Goal: Task Accomplishment & Management: Manage account settings

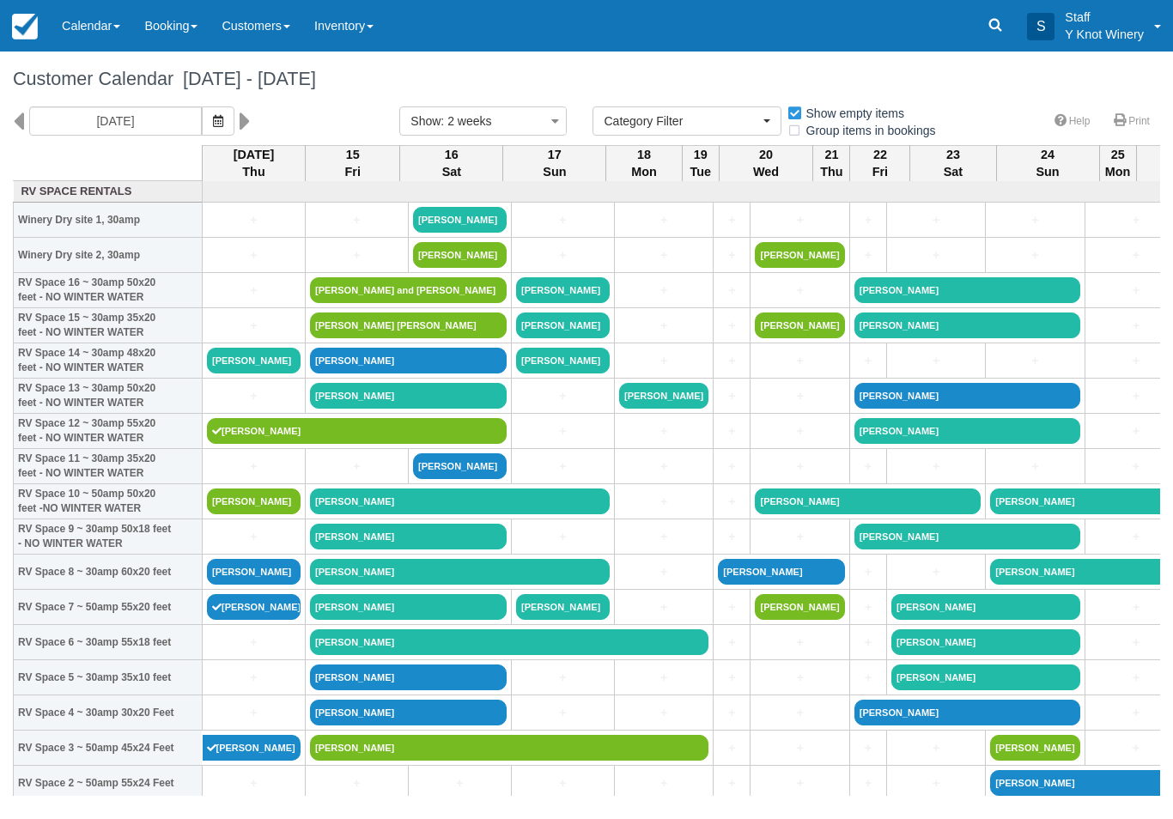
select select
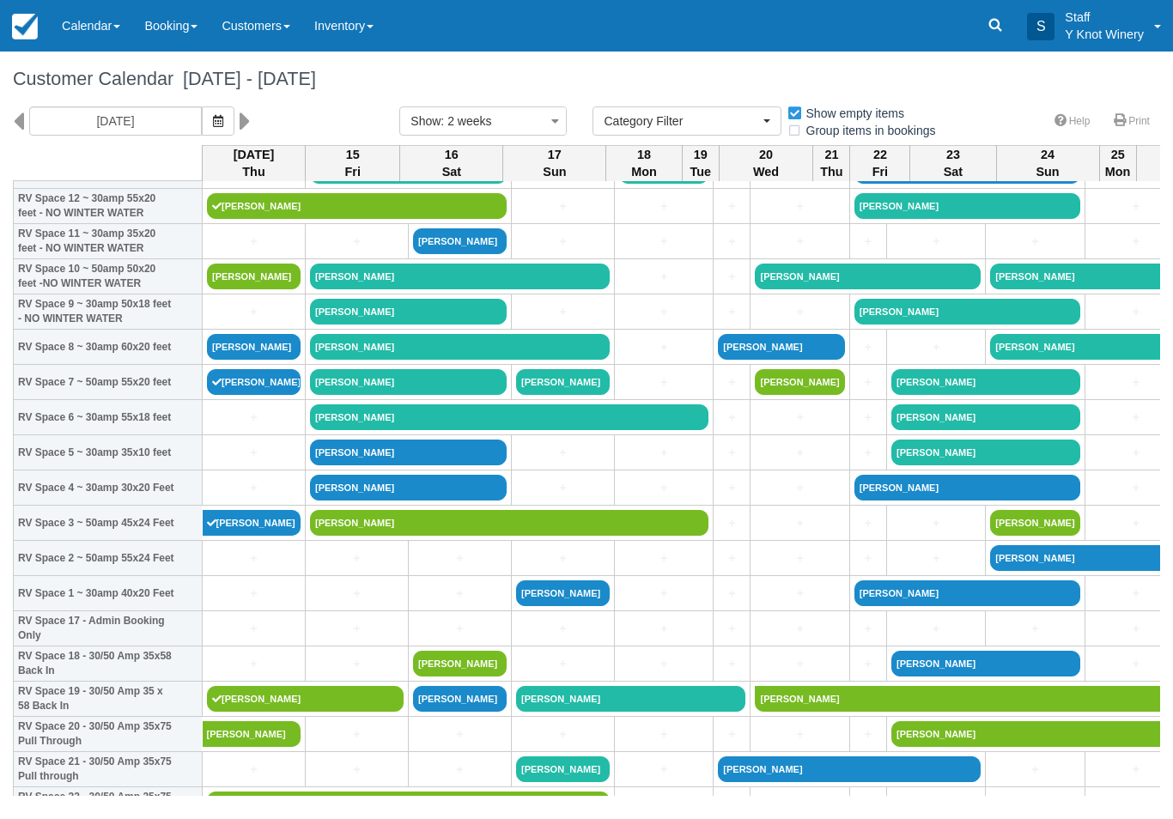
scroll to position [227, 0]
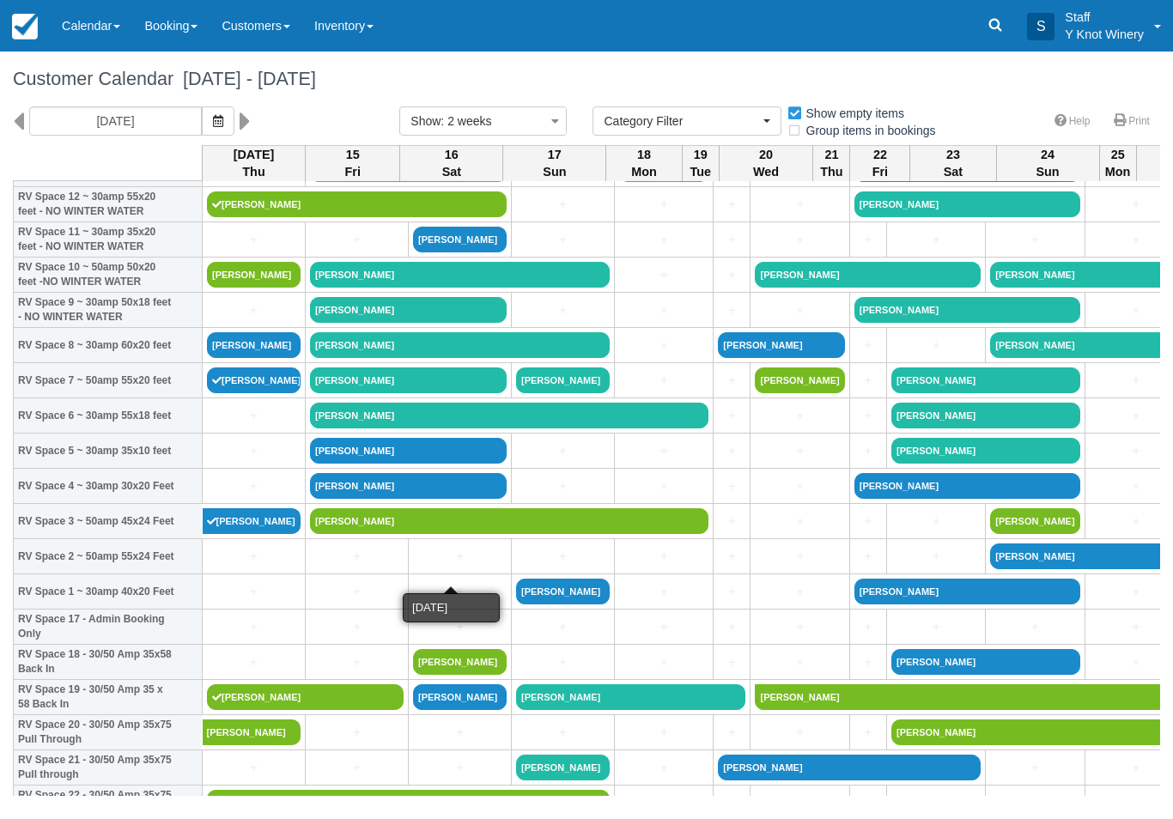
click at [480, 566] on link "+" at bounding box center [460, 557] width 94 height 18
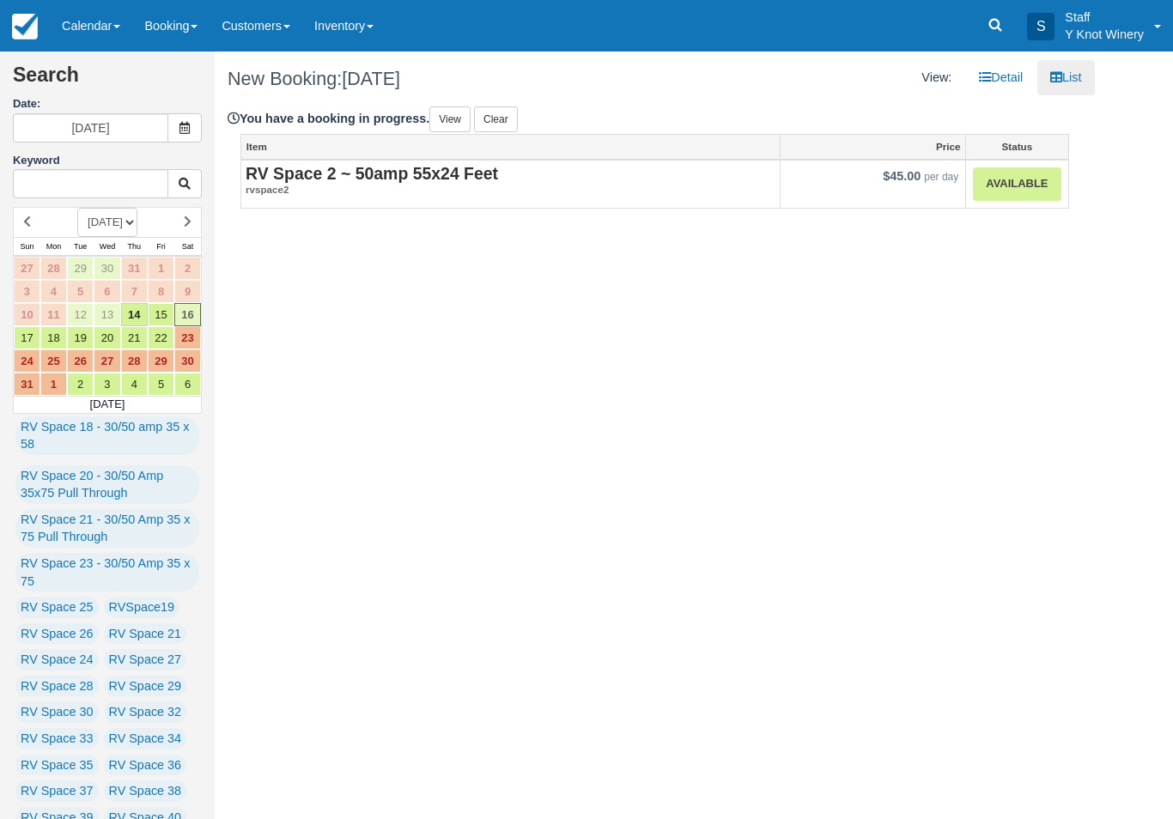
click at [1025, 176] on link "Available" at bounding box center [1017, 183] width 88 height 33
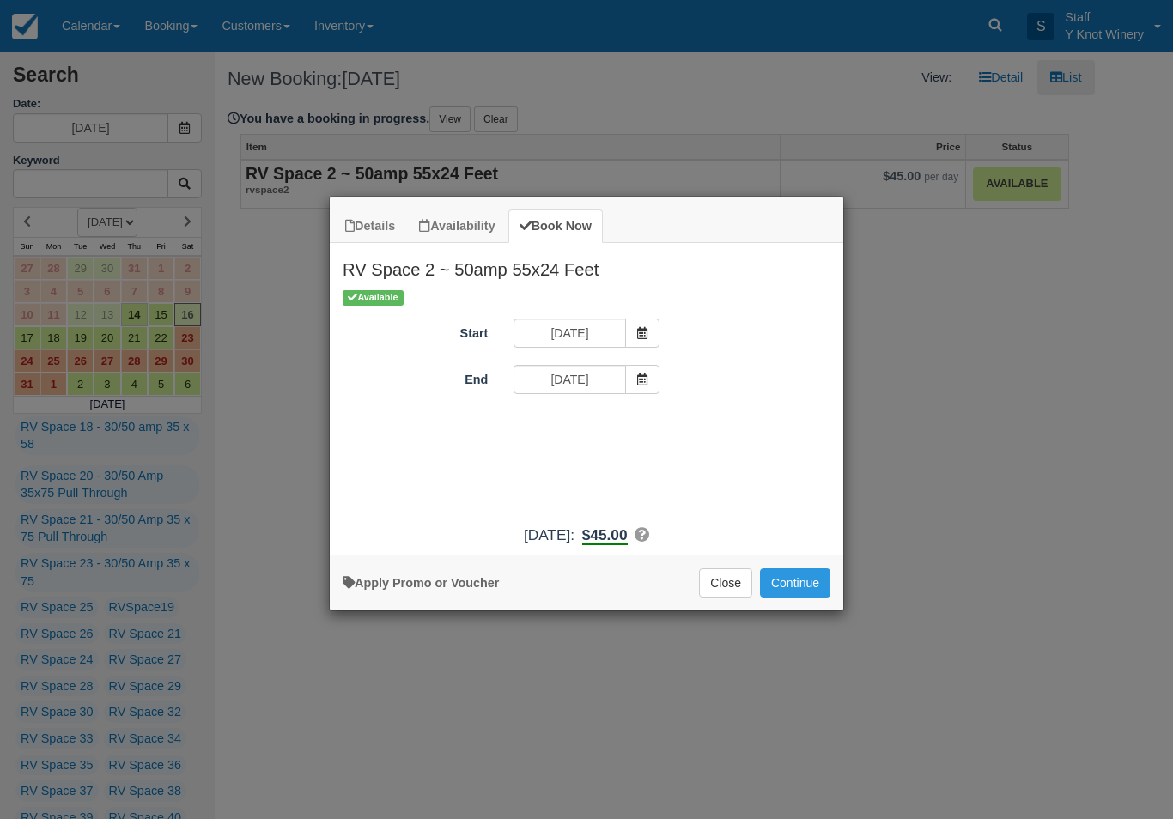
click at [796, 598] on button "Continue" at bounding box center [795, 582] width 70 height 29
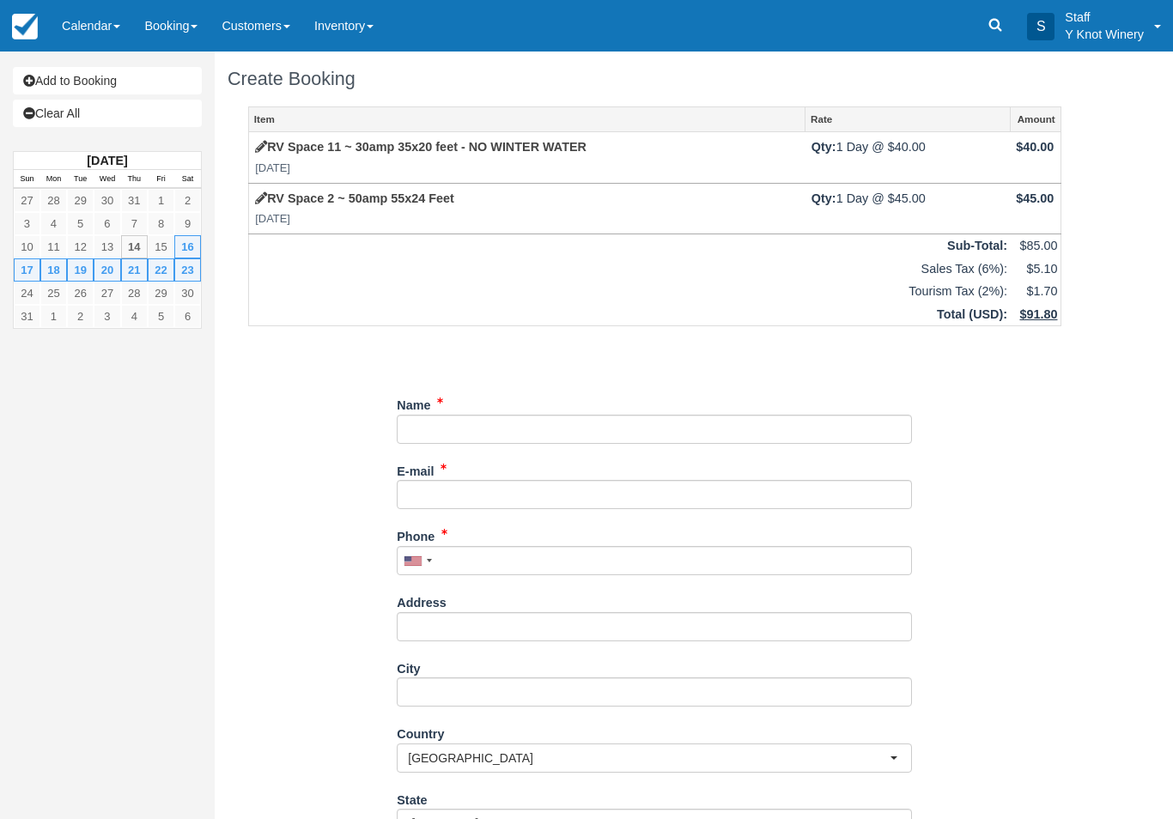
click at [296, 131] on link "Item" at bounding box center [527, 119] width 556 height 24
click at [301, 149] on link "RV Space 11 ~ 30amp 35x20 feet - NO WINTER WATER" at bounding box center [420, 147] width 331 height 14
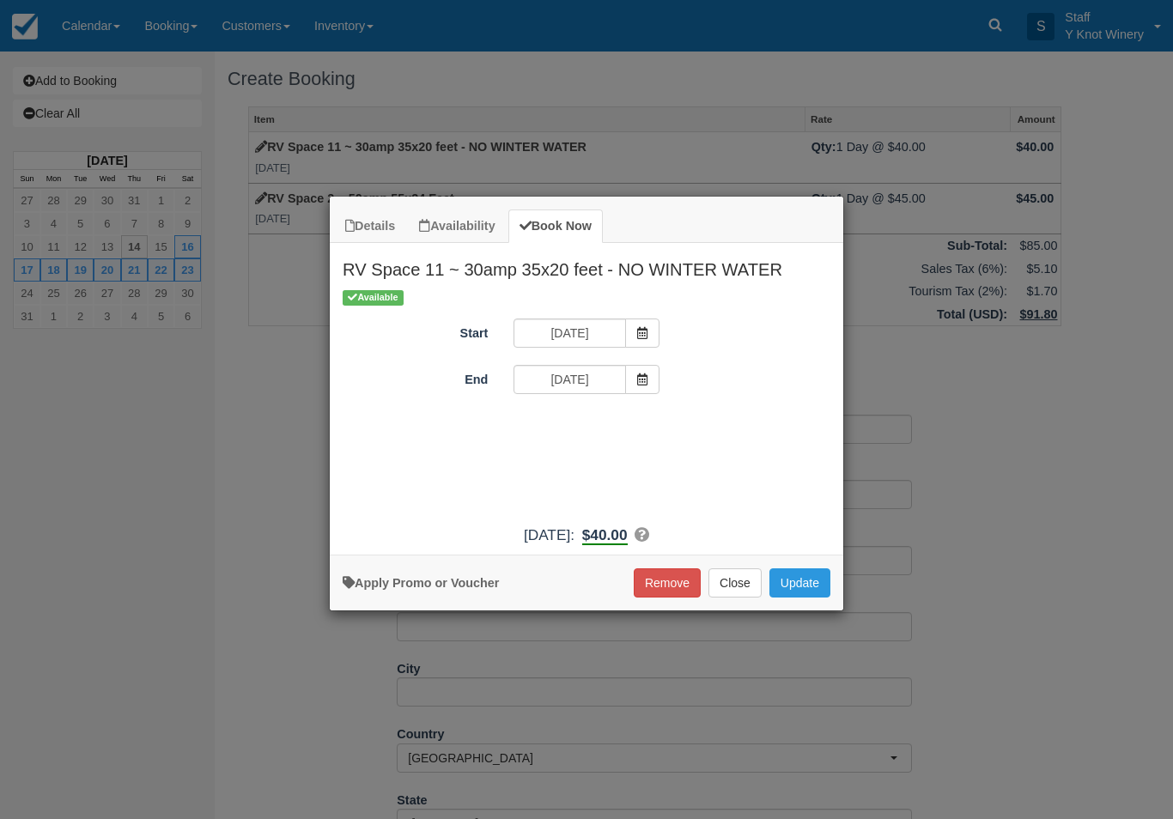
click at [739, 598] on button "Close" at bounding box center [734, 582] width 53 height 29
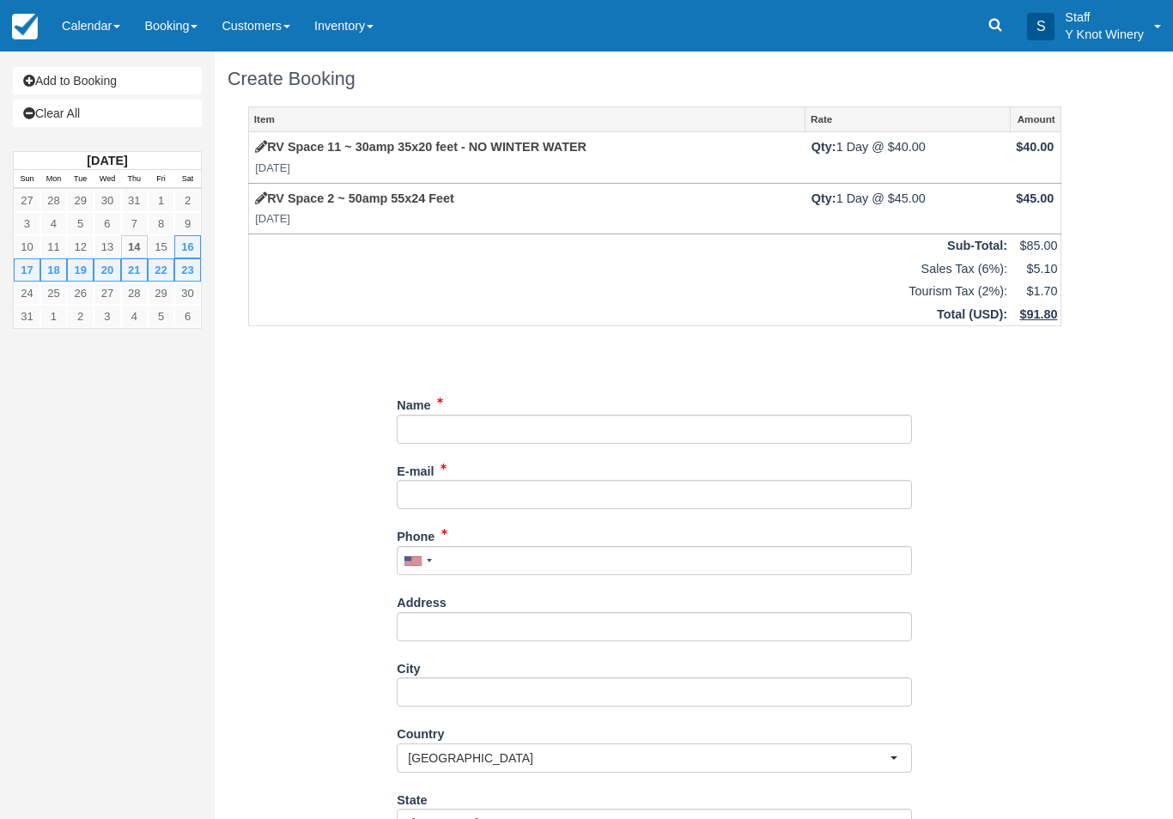
click at [781, 204] on td "RV Space 2 ~ 50amp 55x24 Feet Sat Aug 16, 2025" at bounding box center [527, 208] width 556 height 51
click at [1035, 226] on td "$45.00" at bounding box center [1035, 208] width 51 height 51
click at [399, 191] on link "RV Space 2 ~ 50amp 55x24 Feet" at bounding box center [354, 198] width 199 height 14
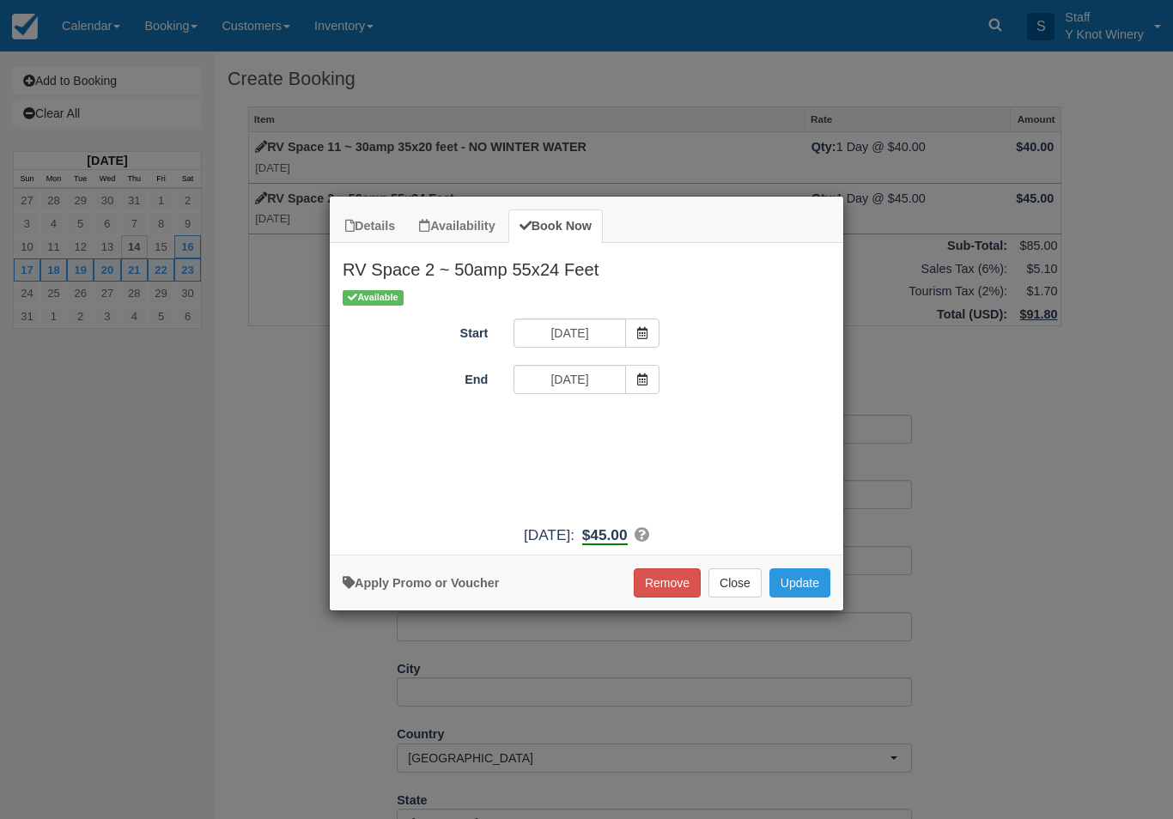
click at [660, 596] on button "Remove" at bounding box center [667, 582] width 67 height 29
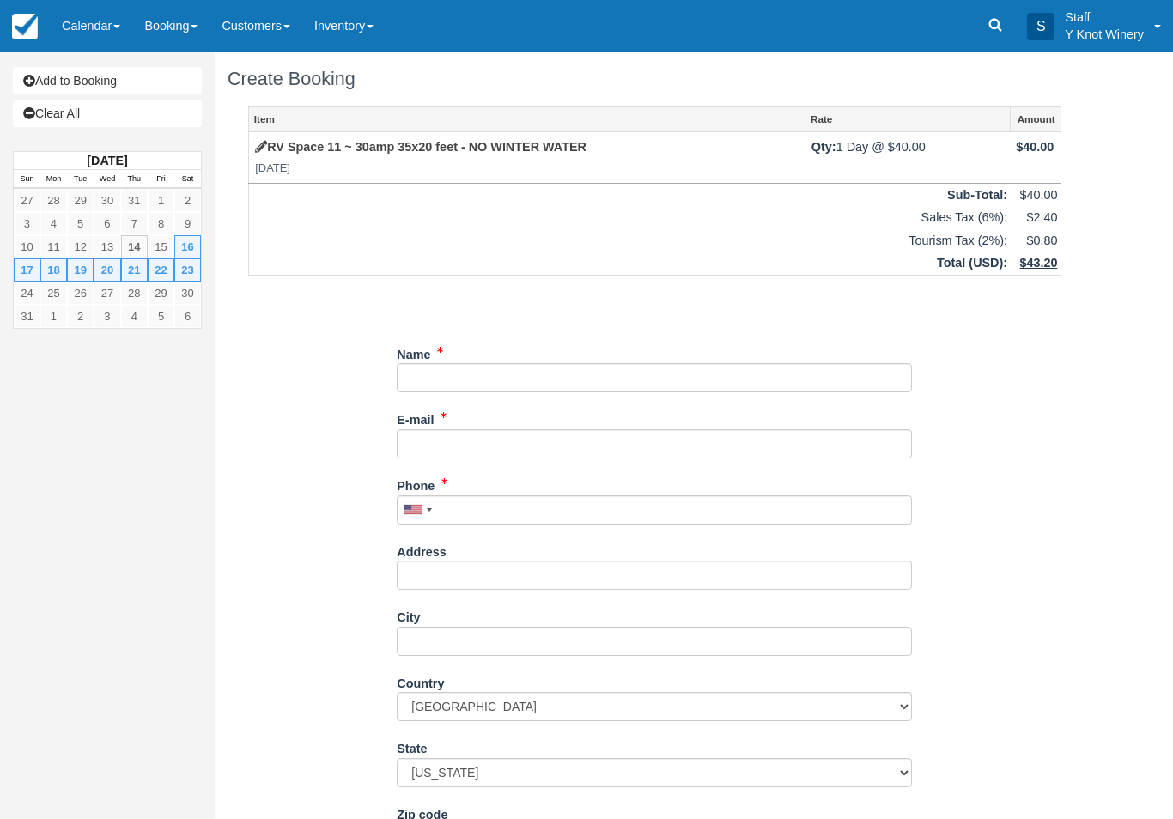
click at [94, 44] on link "Calendar" at bounding box center [91, 26] width 82 height 52
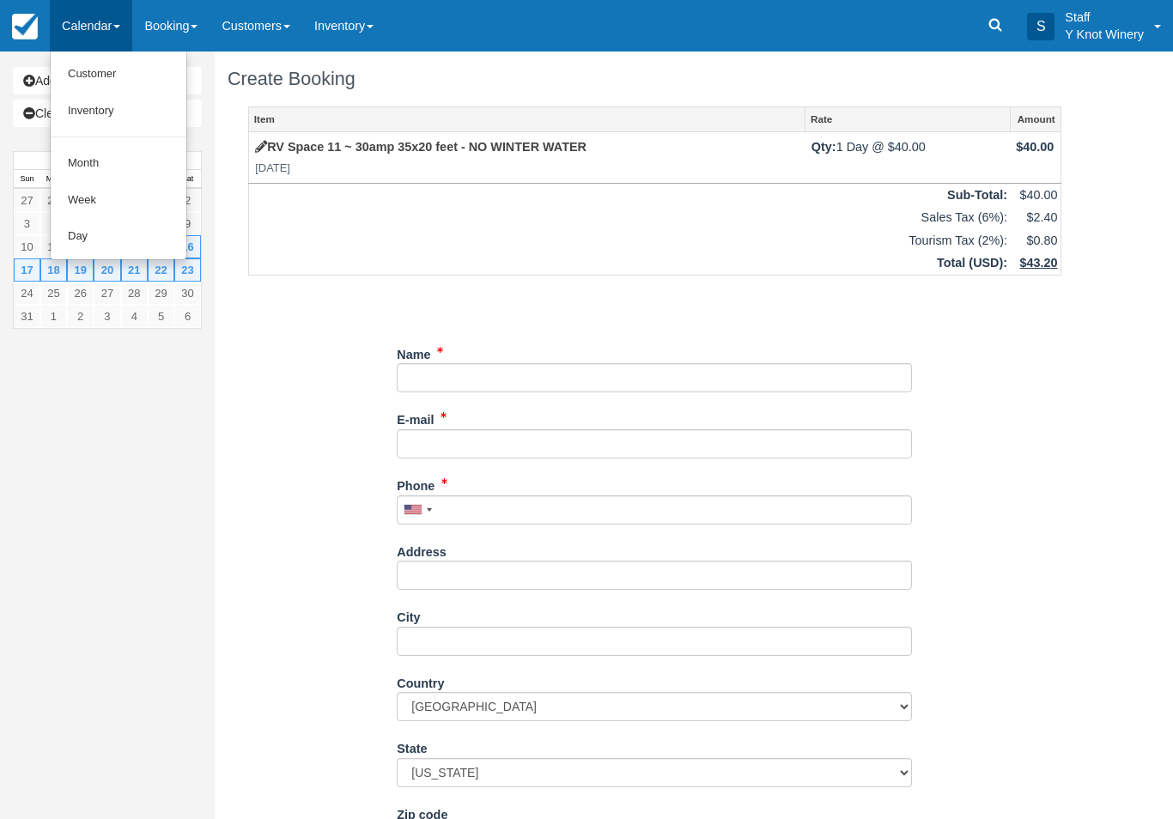
click at [128, 67] on link "Customer" at bounding box center [119, 74] width 136 height 37
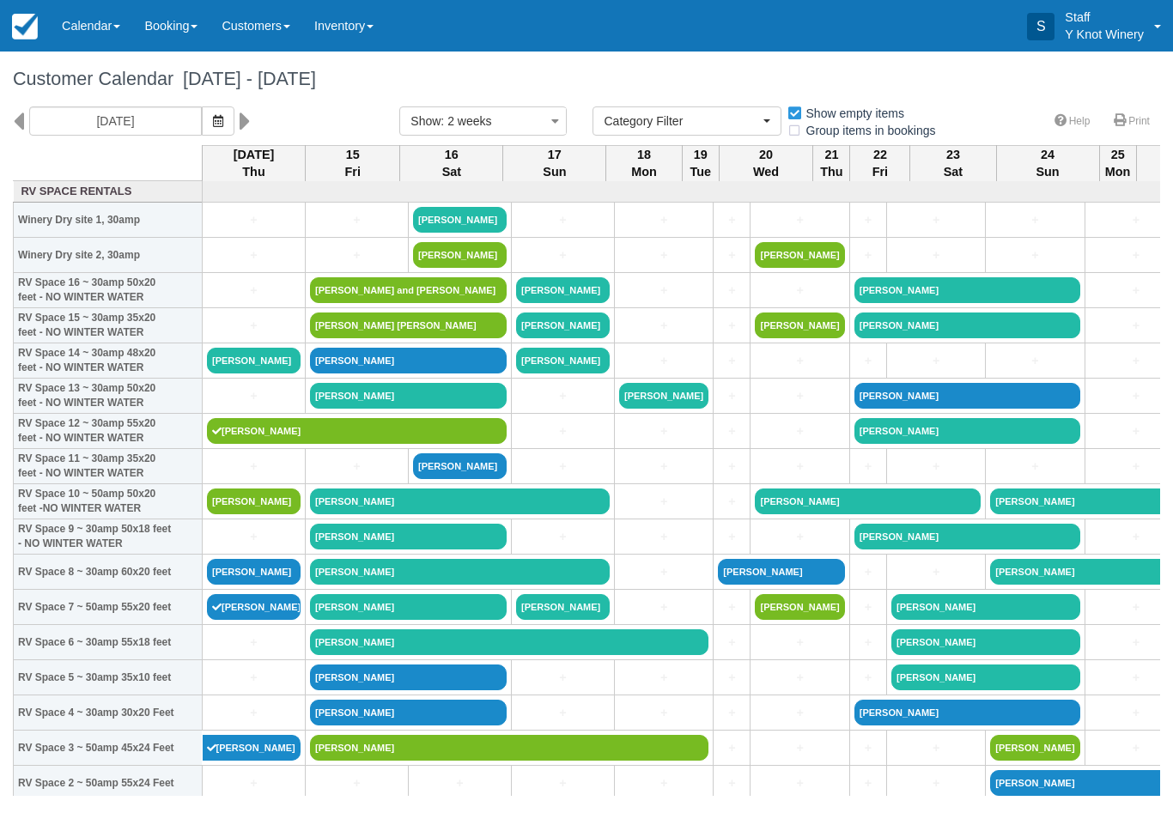
select select
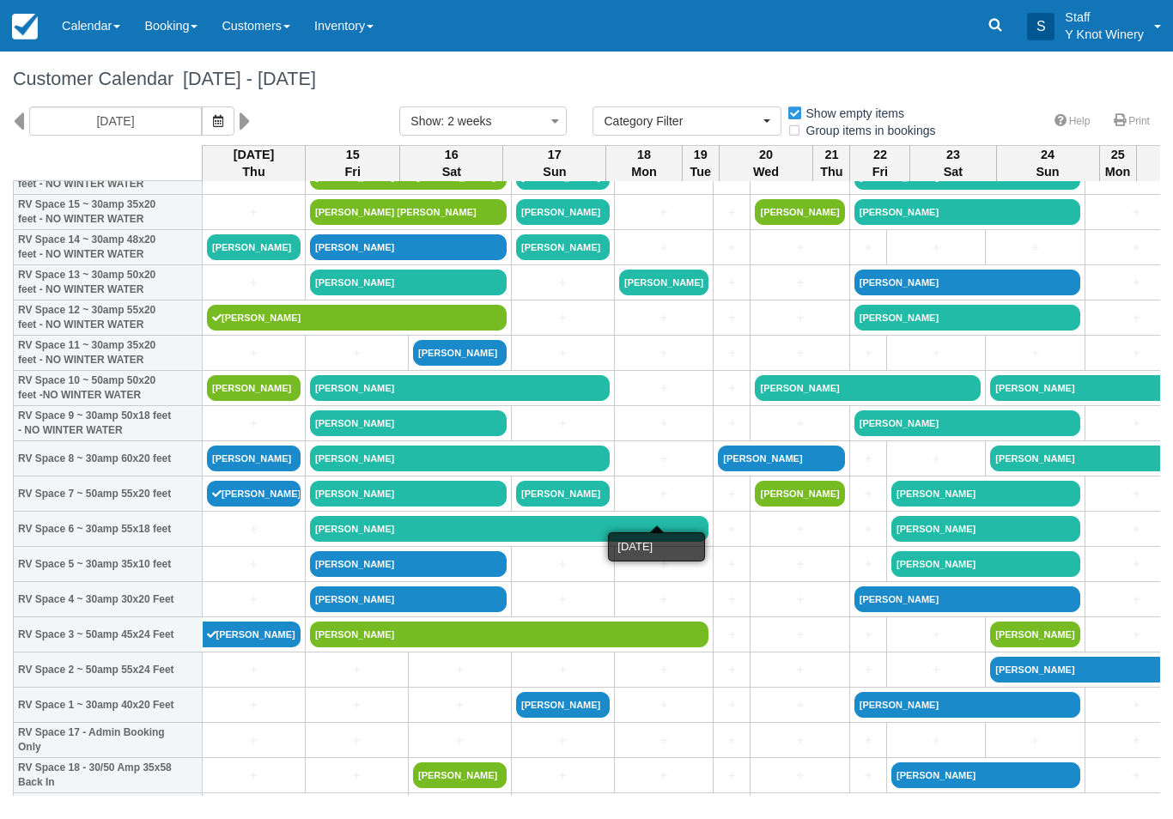
scroll to position [113, 0]
click at [447, 366] on link "[PERSON_NAME]" at bounding box center [460, 353] width 94 height 26
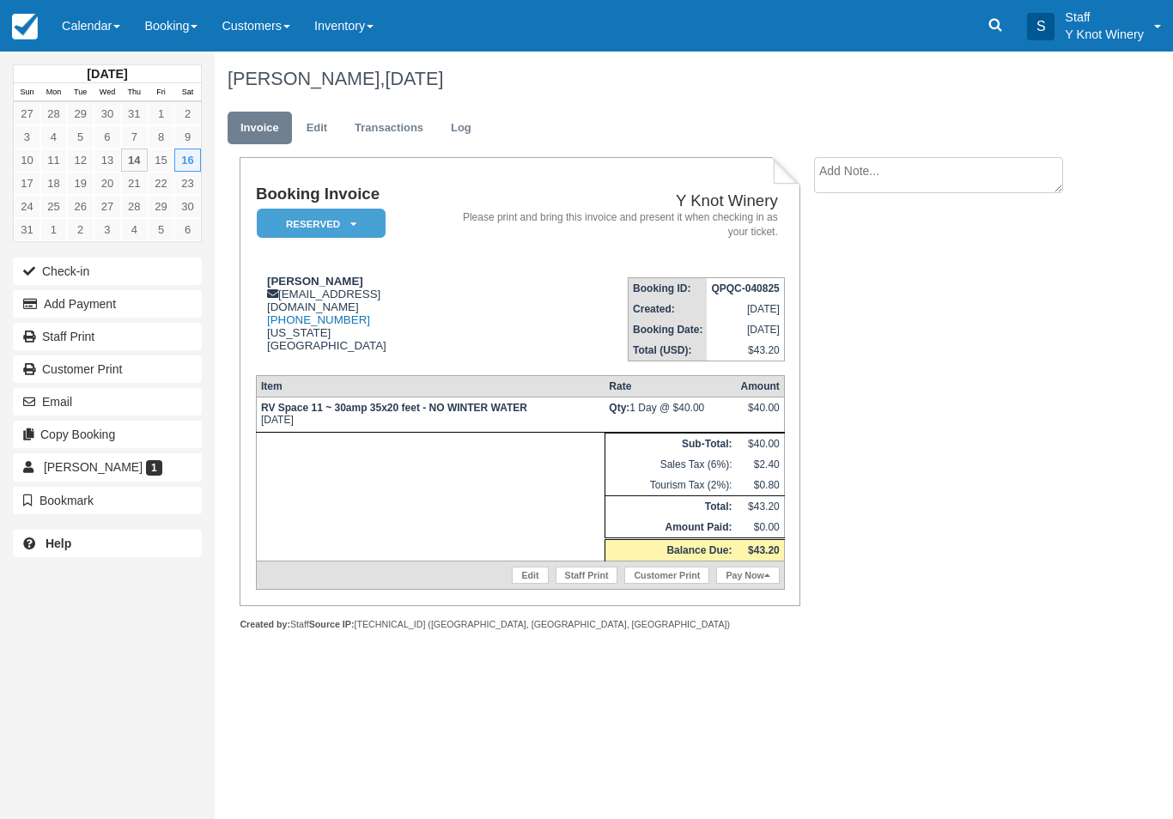
click at [87, 12] on link "Calendar" at bounding box center [91, 26] width 82 height 52
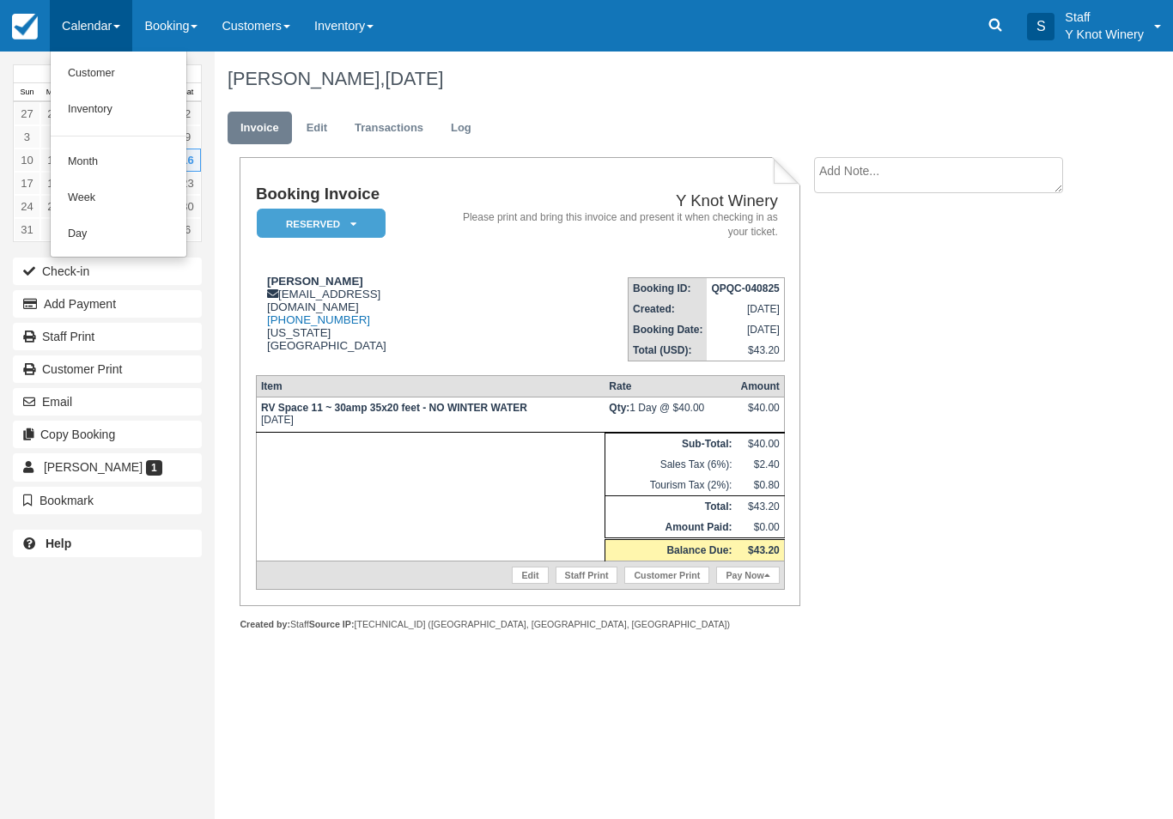
click at [138, 83] on link "Customer" at bounding box center [119, 74] width 136 height 36
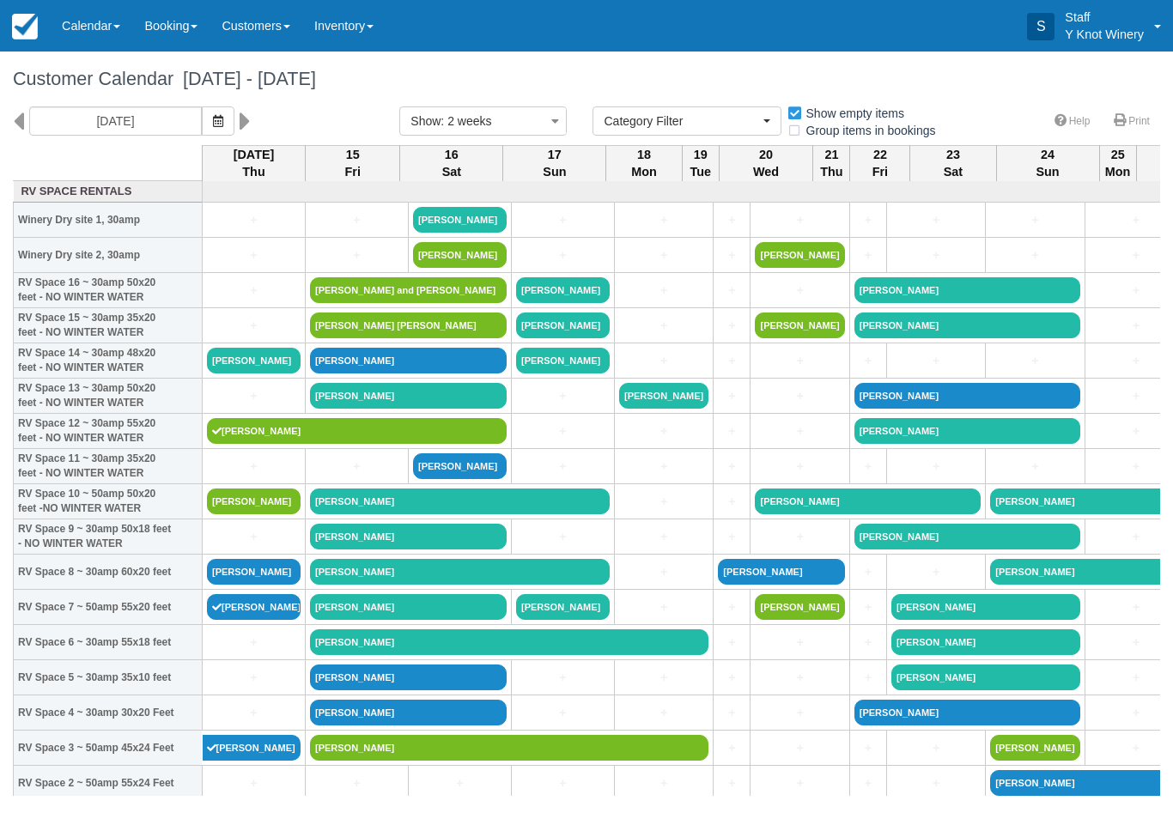
select select
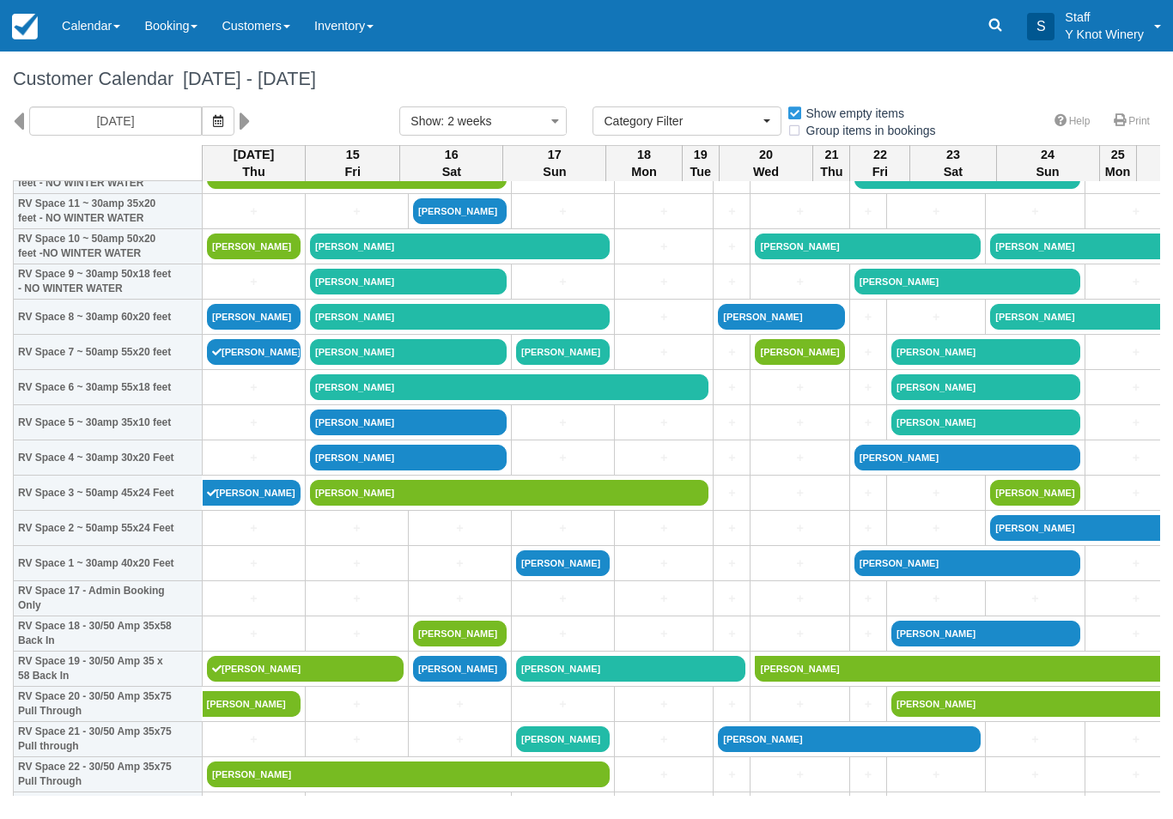
scroll to position [253, 0]
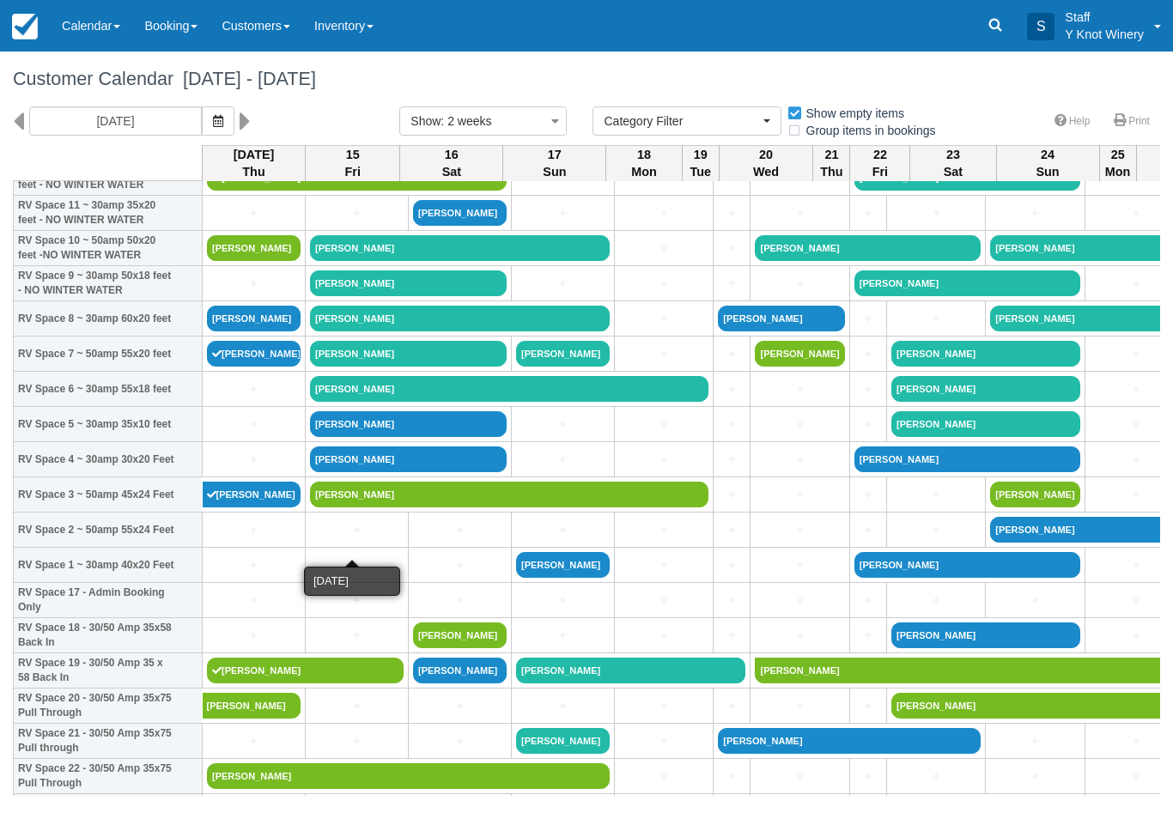
click at [337, 539] on link "+" at bounding box center [357, 530] width 94 height 18
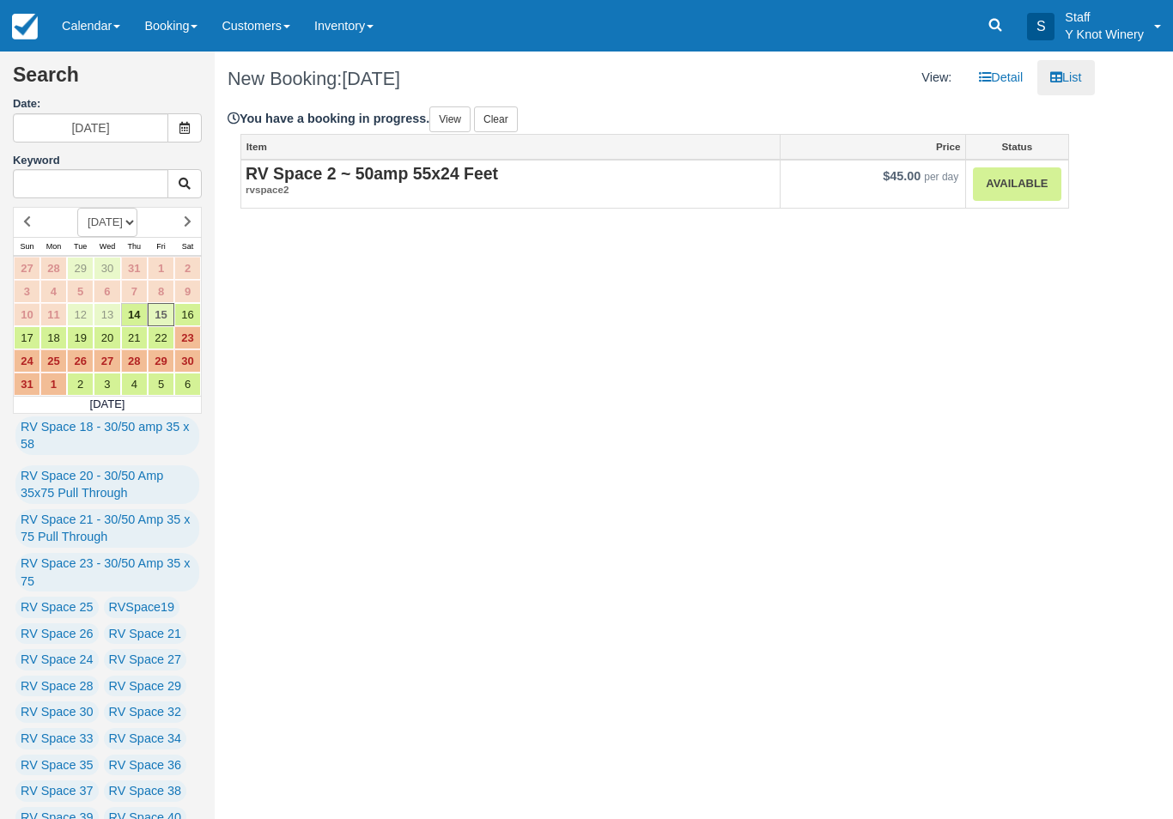
click at [505, 118] on link "Clear" at bounding box center [496, 119] width 44 height 26
click at [1018, 197] on link "Available" at bounding box center [1017, 183] width 88 height 33
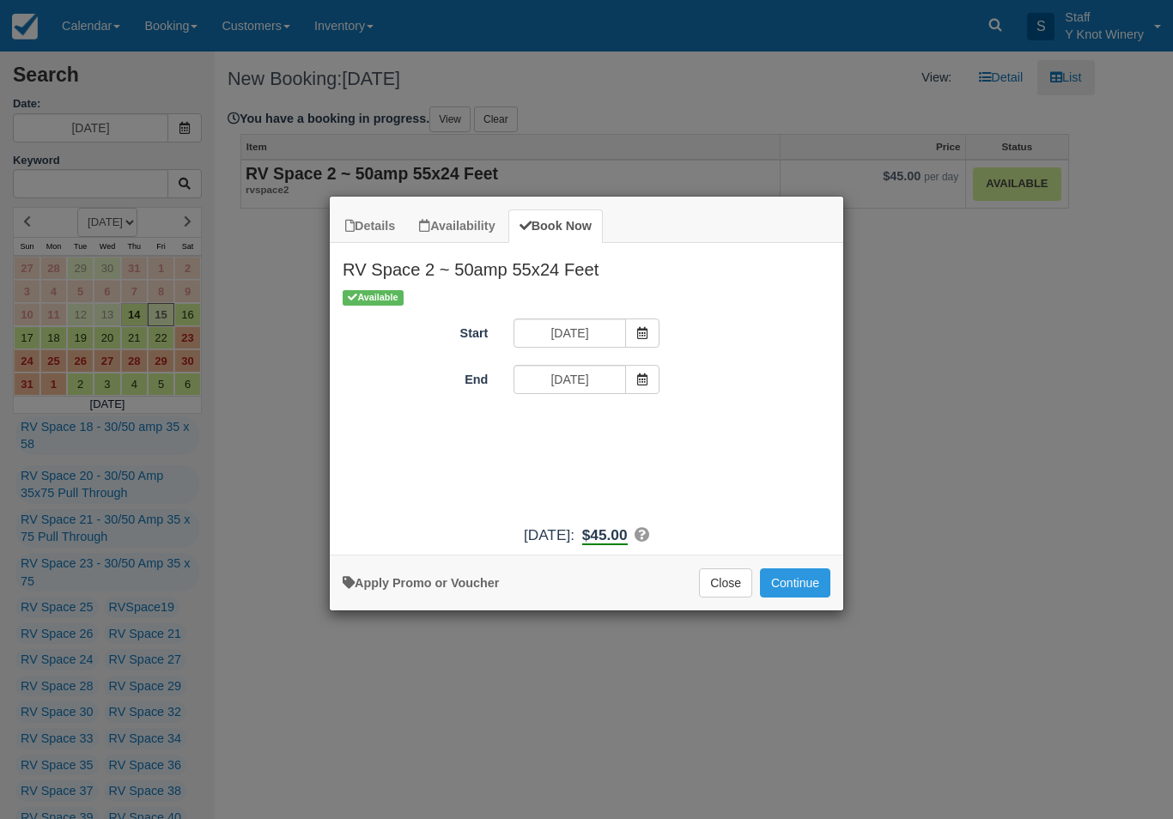
click at [820, 594] on button "Continue" at bounding box center [795, 582] width 70 height 29
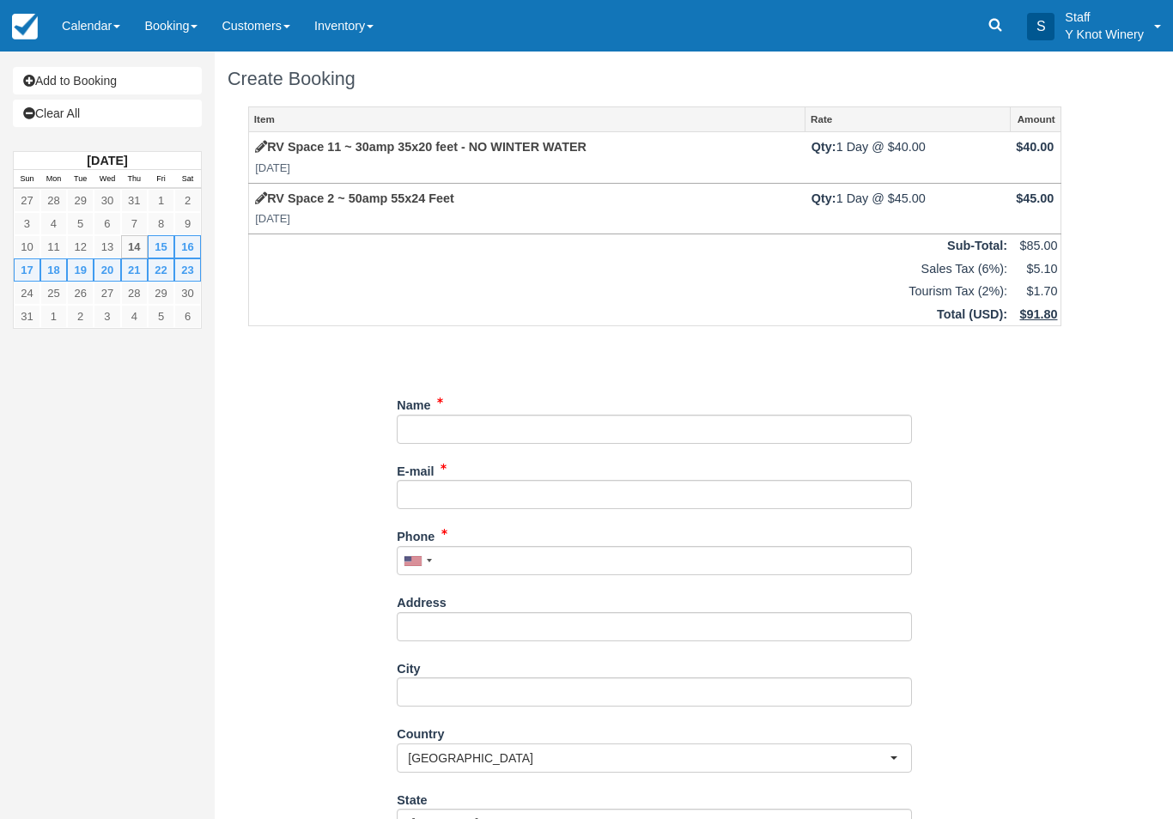
click at [729, 143] on td "RV Space 11 ~ 30amp 35x20 feet - NO WINTER WATER Sat Aug 23, 2025" at bounding box center [527, 157] width 556 height 51
click at [373, 150] on link "RV Space 11 ~ 30amp 35x20 feet - NO WINTER WATER" at bounding box center [420, 147] width 331 height 14
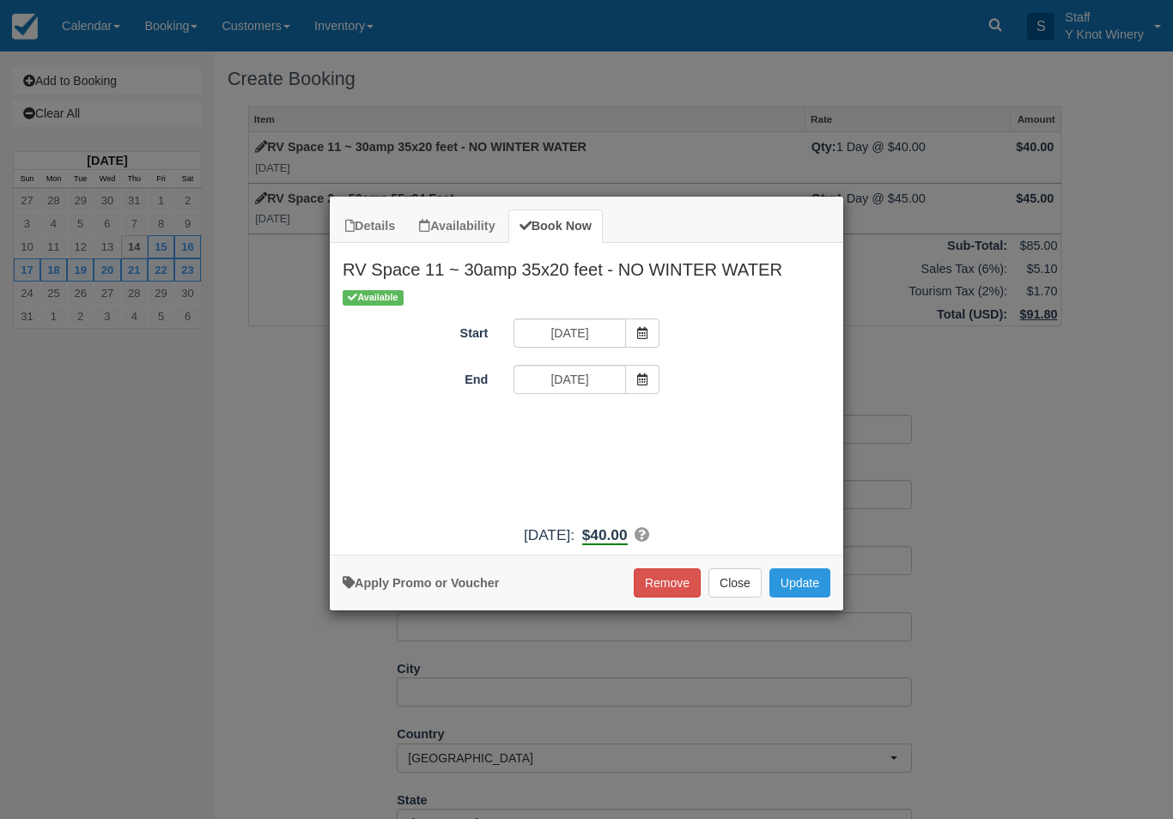
click at [650, 593] on button "Remove" at bounding box center [667, 582] width 67 height 29
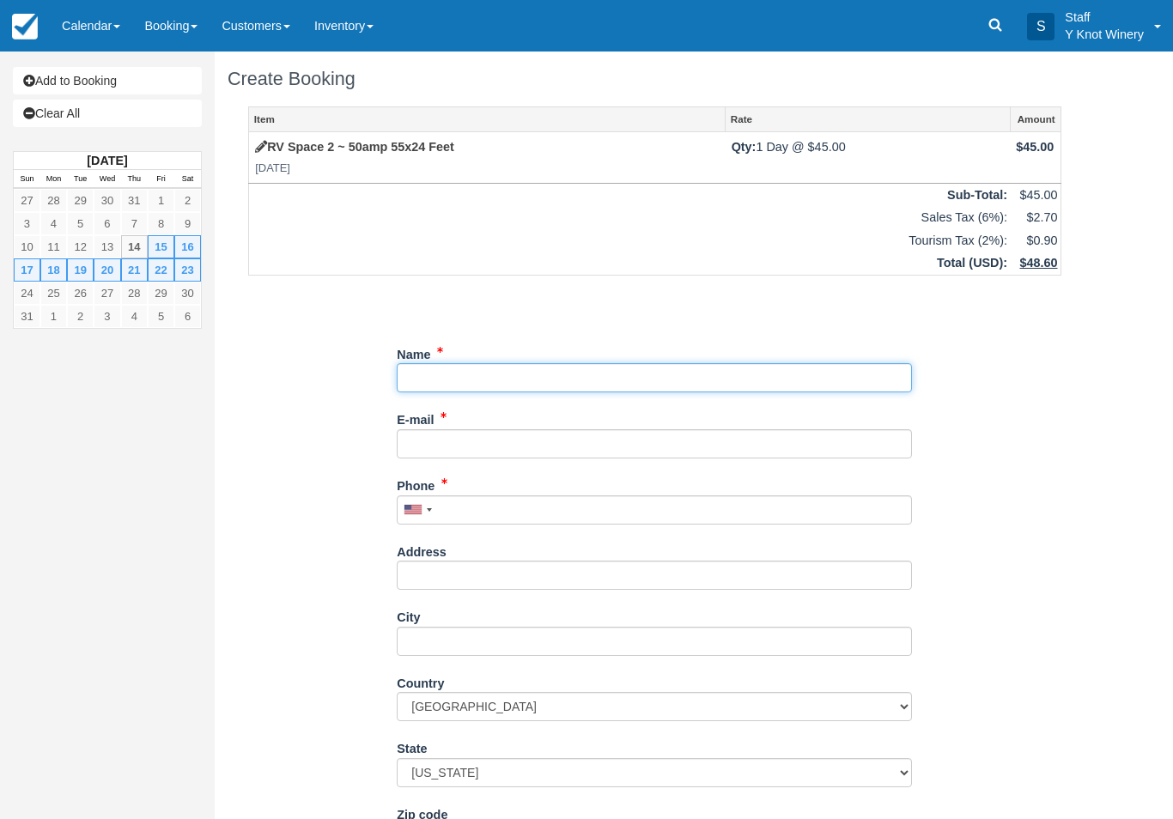
click at [481, 374] on input "Name" at bounding box center [654, 377] width 515 height 29
type input "[PERSON_NAME]"
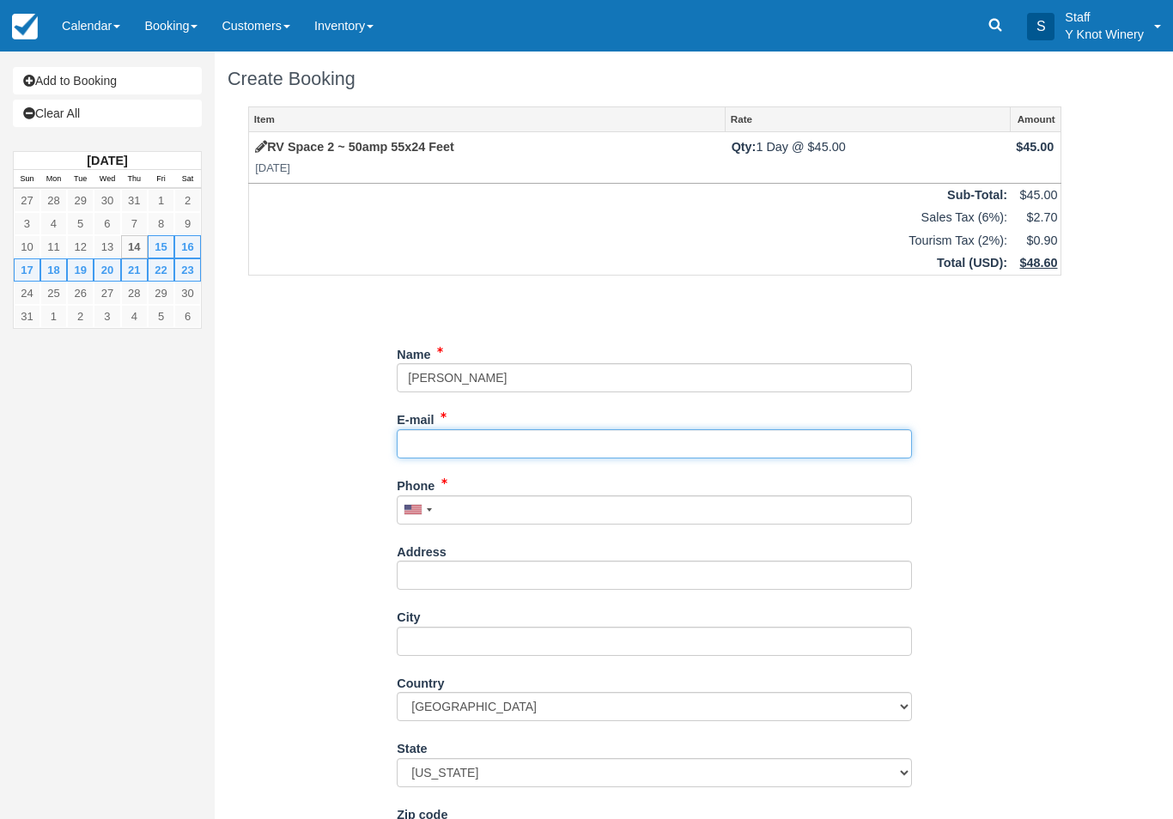
click at [419, 438] on input "E-mail" at bounding box center [654, 443] width 515 height 29
type input "[PERSON_NAME][EMAIL_ADDRESS][DOMAIN_NAME]"
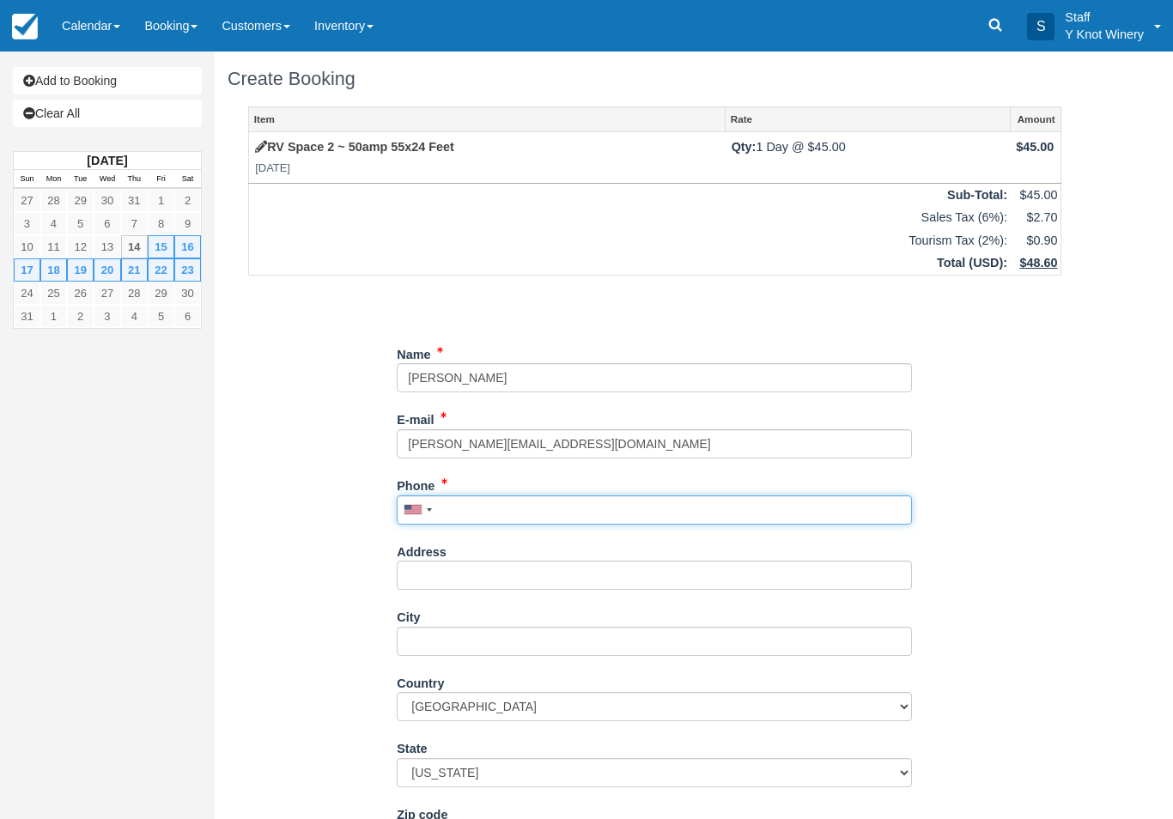
click at [467, 507] on input "Phone" at bounding box center [654, 509] width 515 height 29
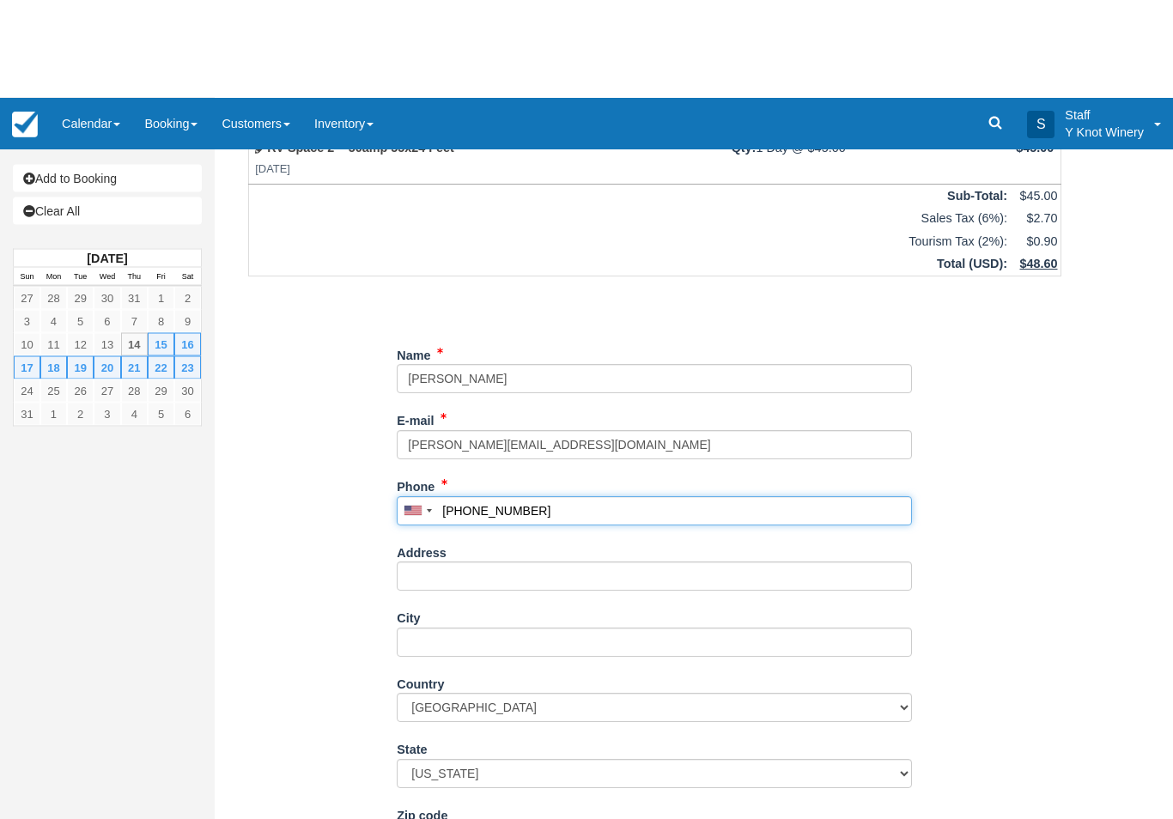
scroll to position [99, 0]
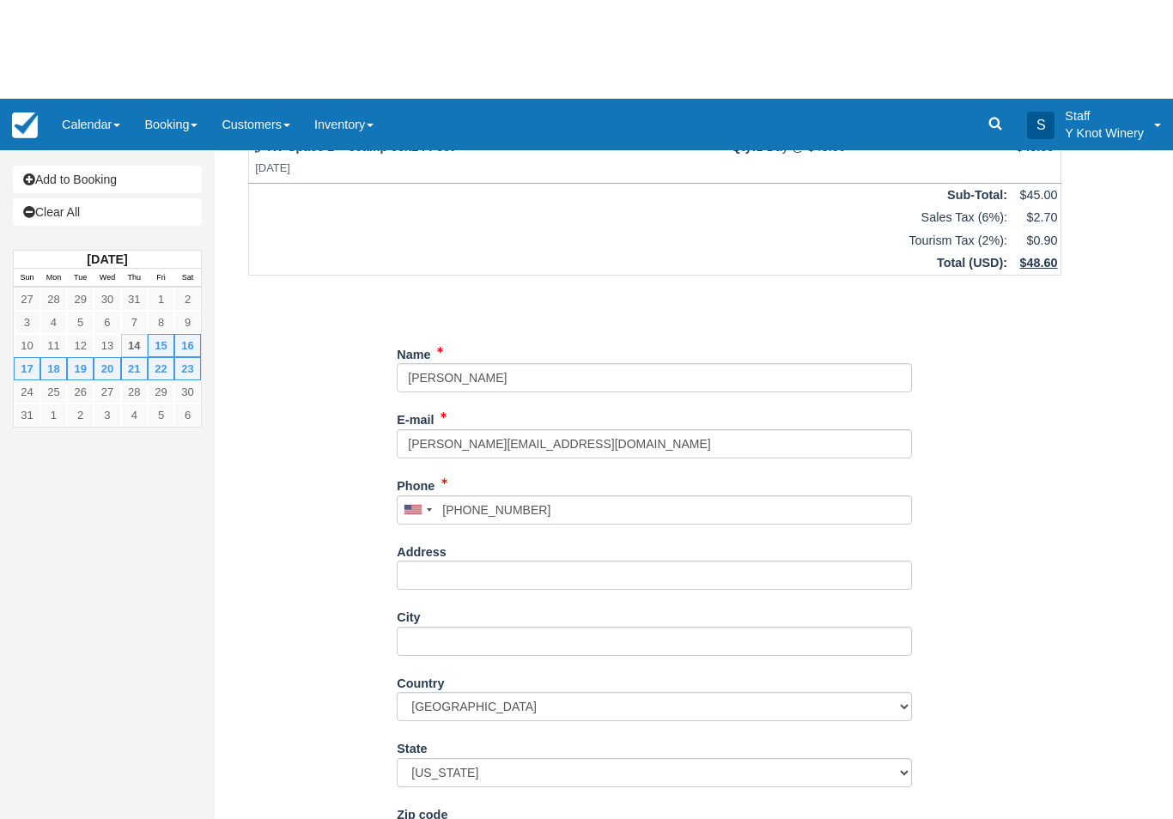
type input "[PHONE_NUMBER]"
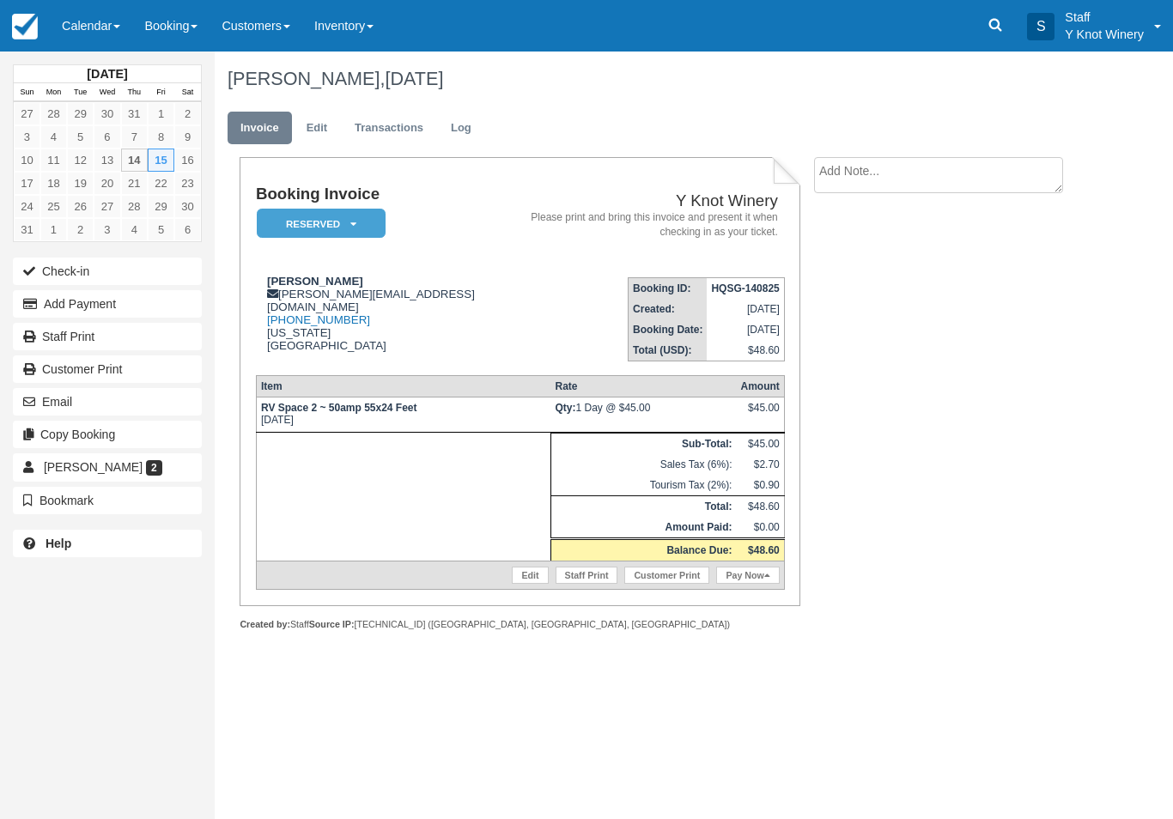
click at [77, 28] on link "Calendar" at bounding box center [91, 26] width 82 height 52
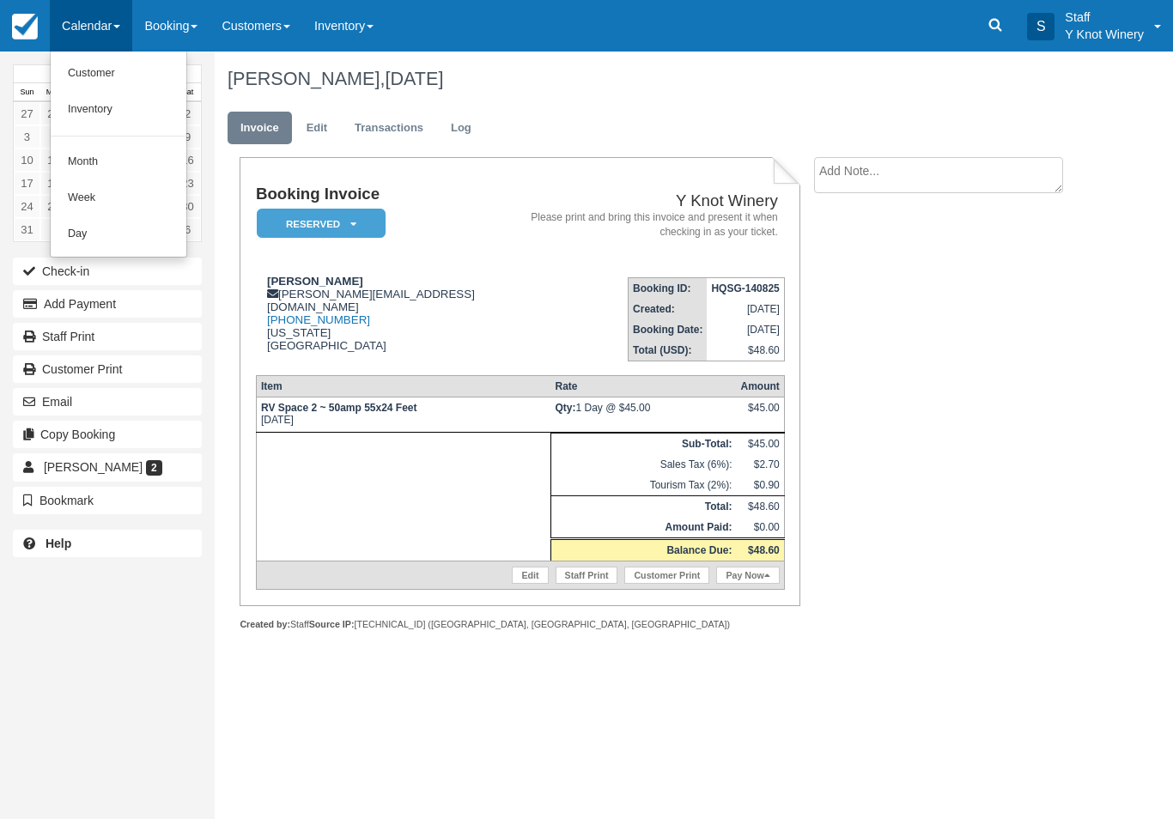
click at [98, 65] on link "Customer" at bounding box center [119, 74] width 136 height 36
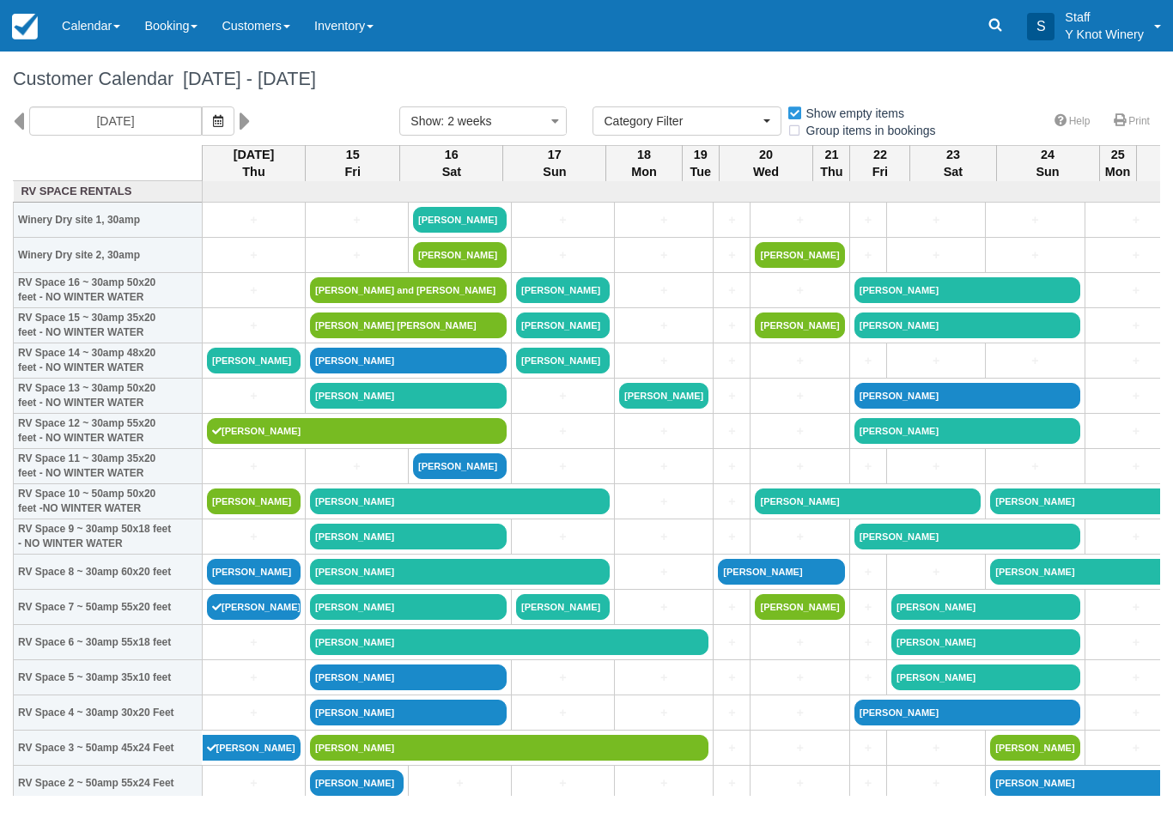
select select
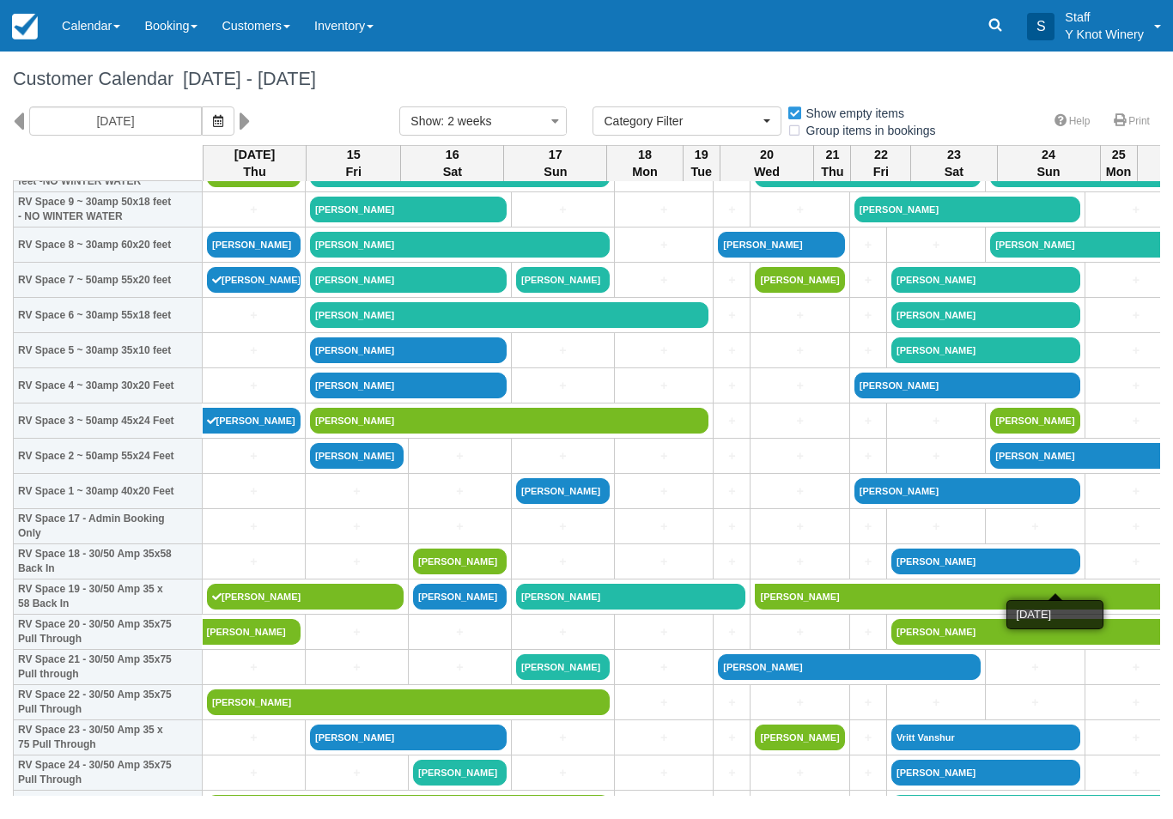
scroll to position [327, 0]
click at [356, 469] on link "[PERSON_NAME]" at bounding box center [357, 456] width 94 height 26
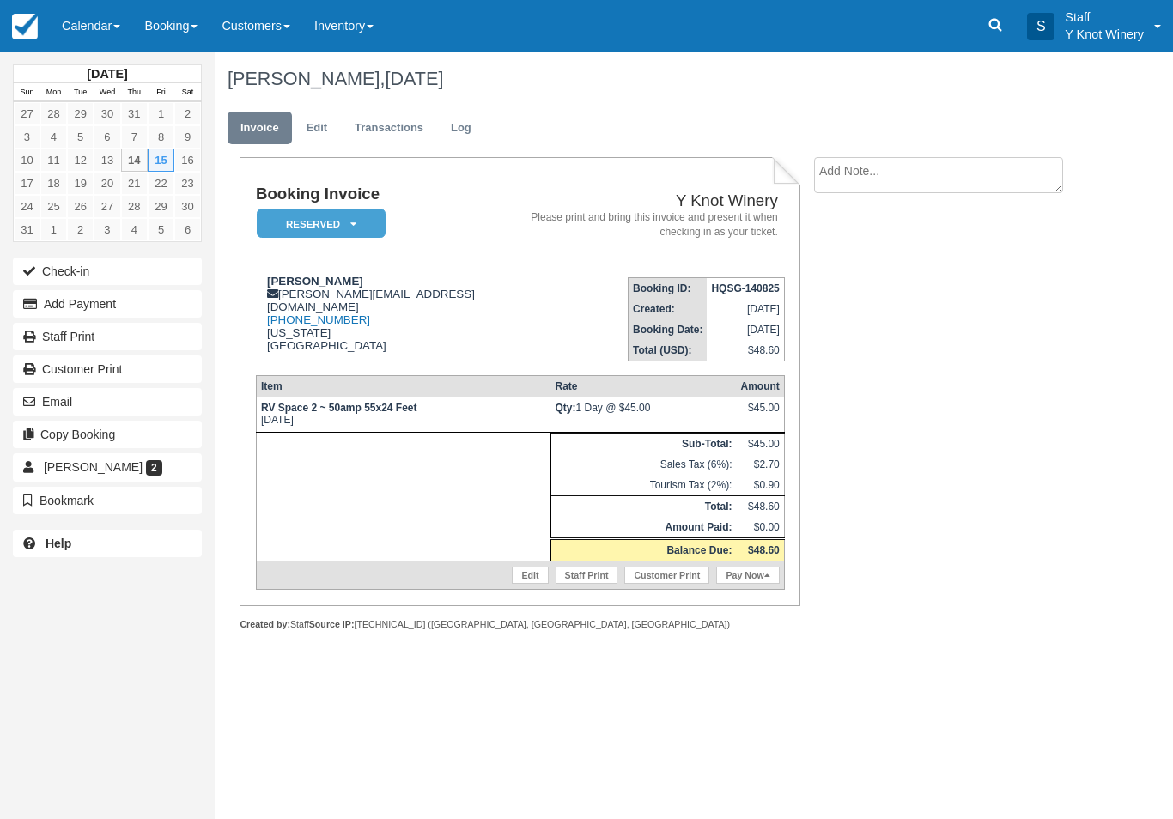
click at [517, 584] on link "Edit" at bounding box center [530, 575] width 36 height 17
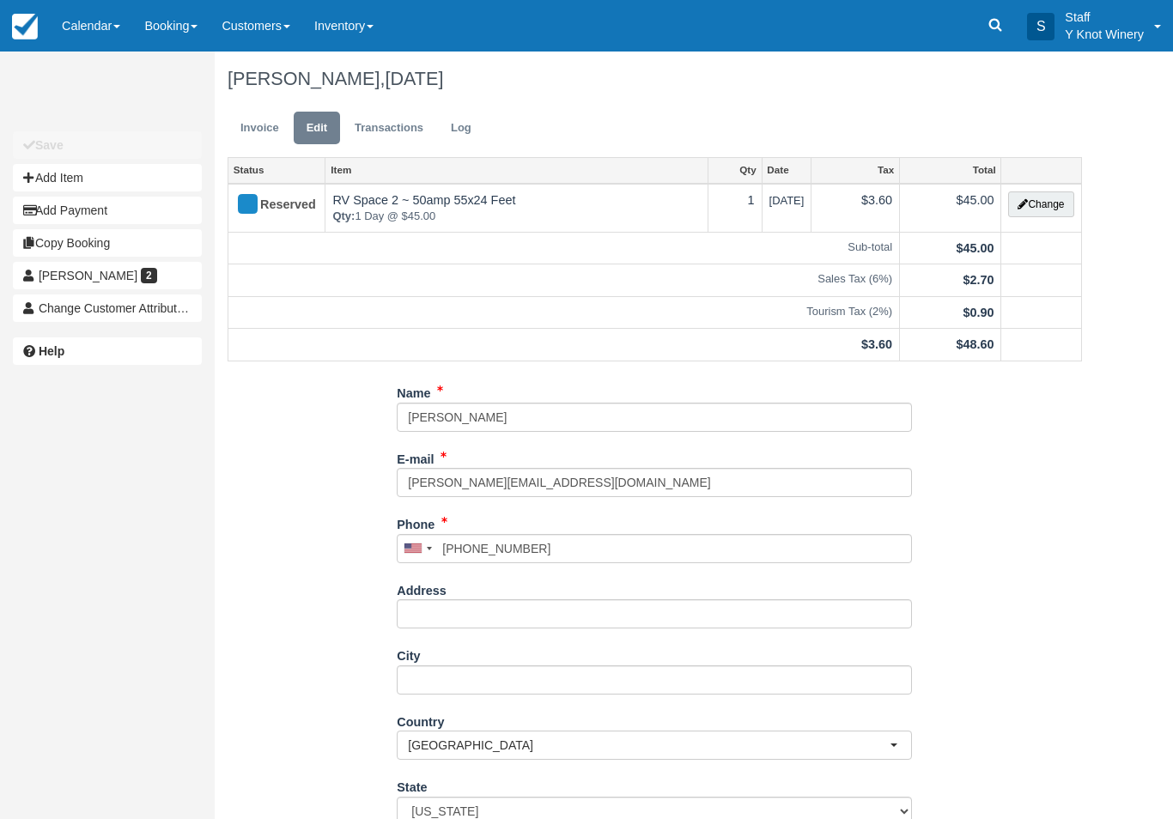
click at [1053, 192] on button "Change" at bounding box center [1040, 204] width 65 height 26
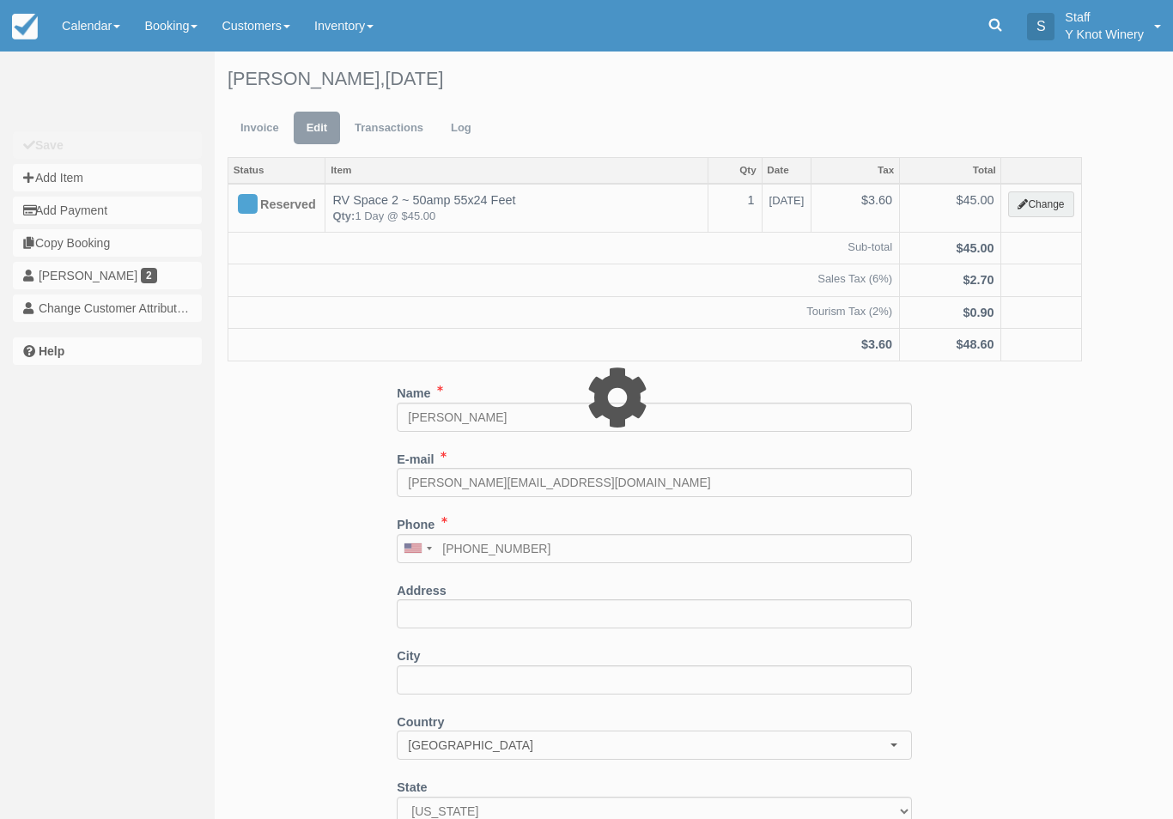
click at [1045, 203] on div at bounding box center [586, 409] width 1173 height 819
type input "45.00"
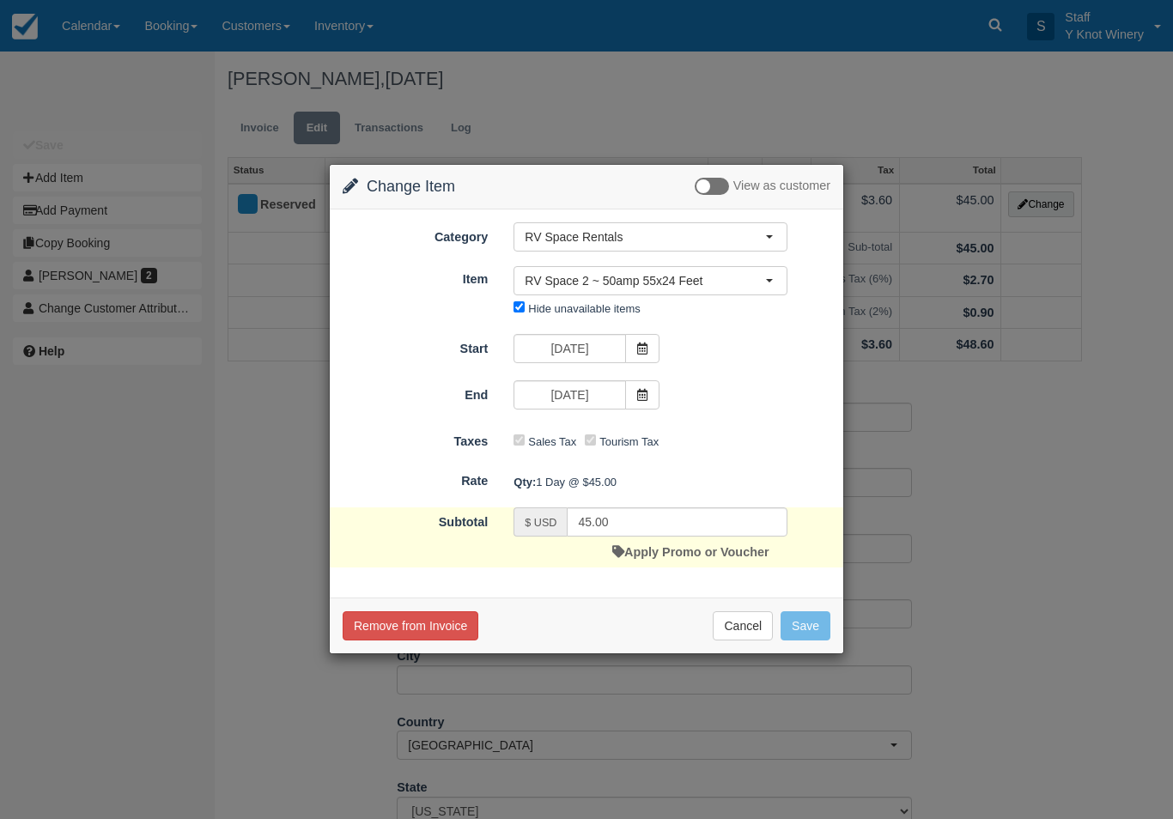
click at [638, 356] on span at bounding box center [642, 348] width 34 height 29
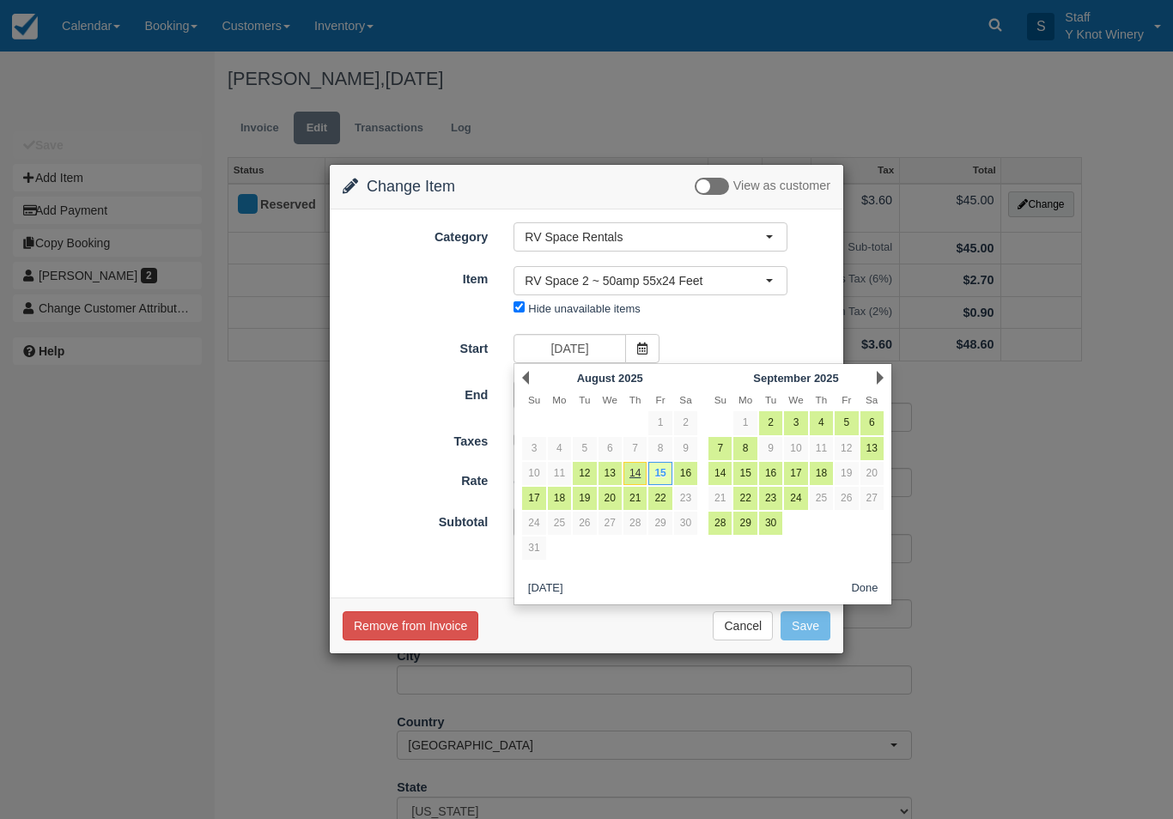
click at [686, 473] on link "16" at bounding box center [685, 473] width 23 height 23
type input "08/16/25"
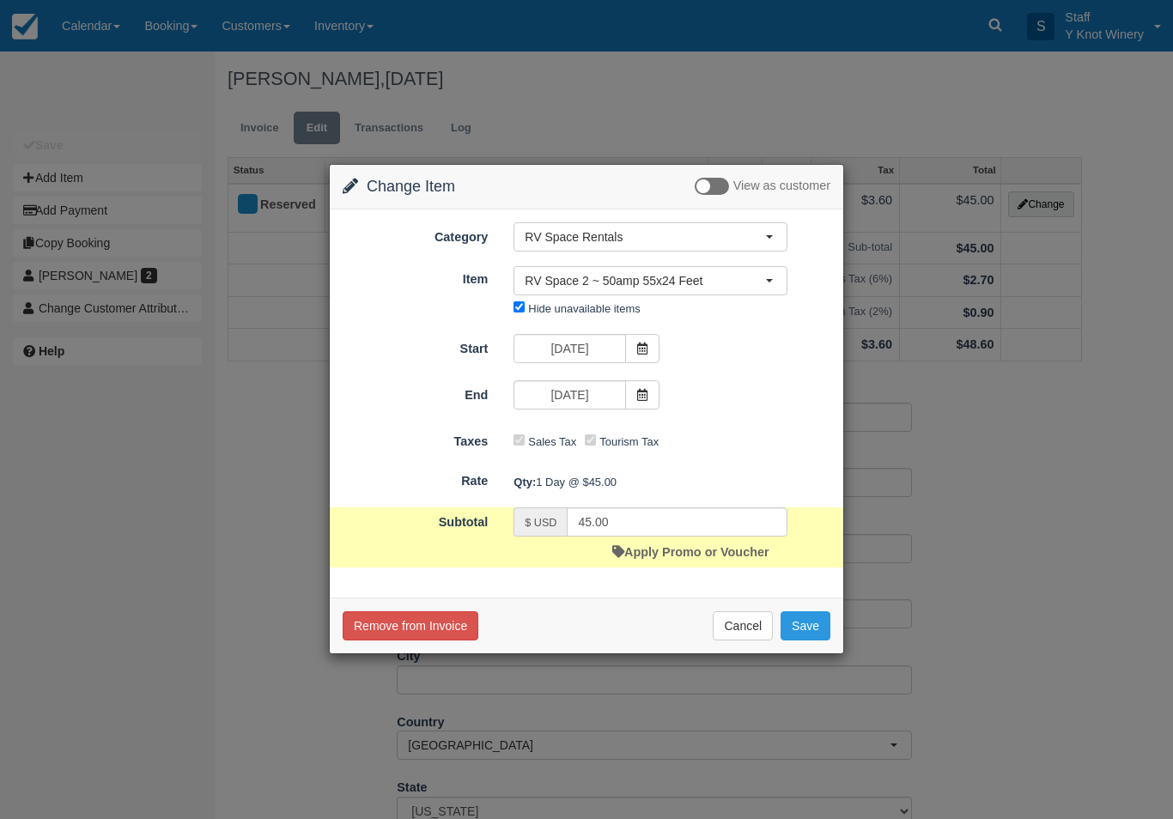
click at [803, 625] on button "Save" at bounding box center [806, 625] width 50 height 29
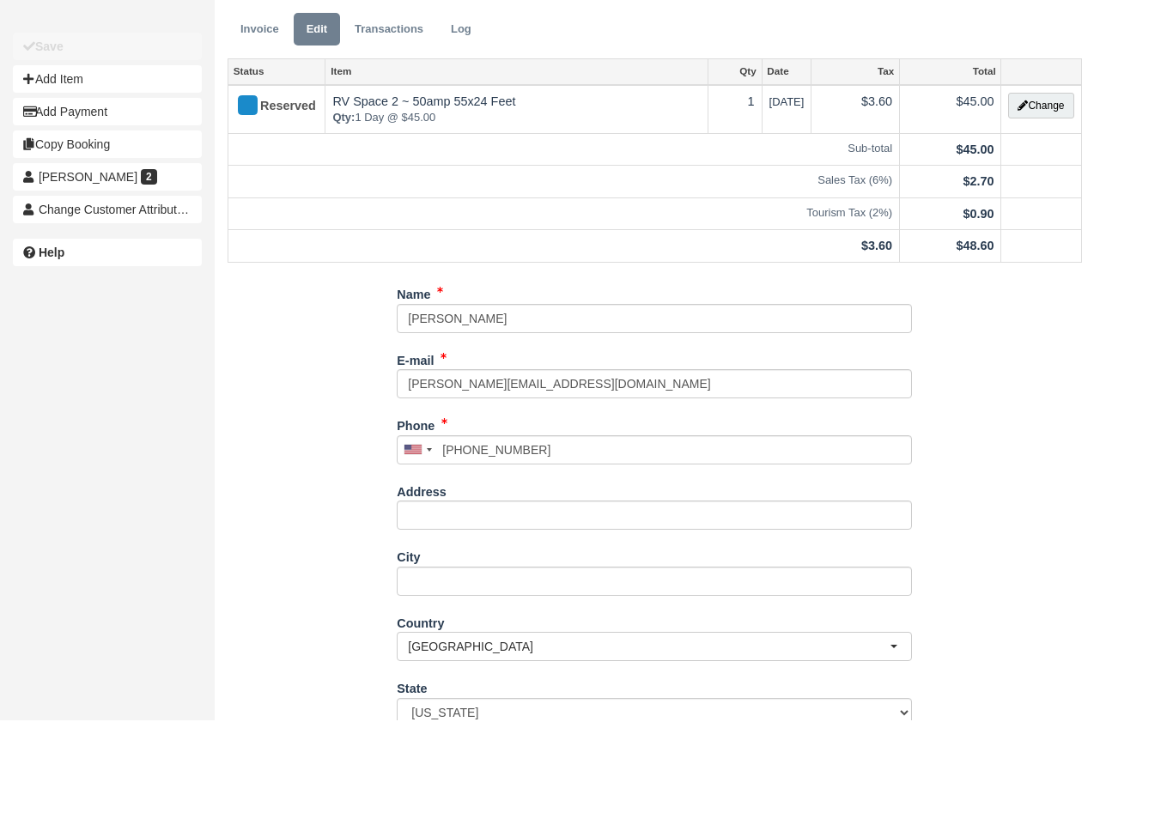
scroll to position [94, 0]
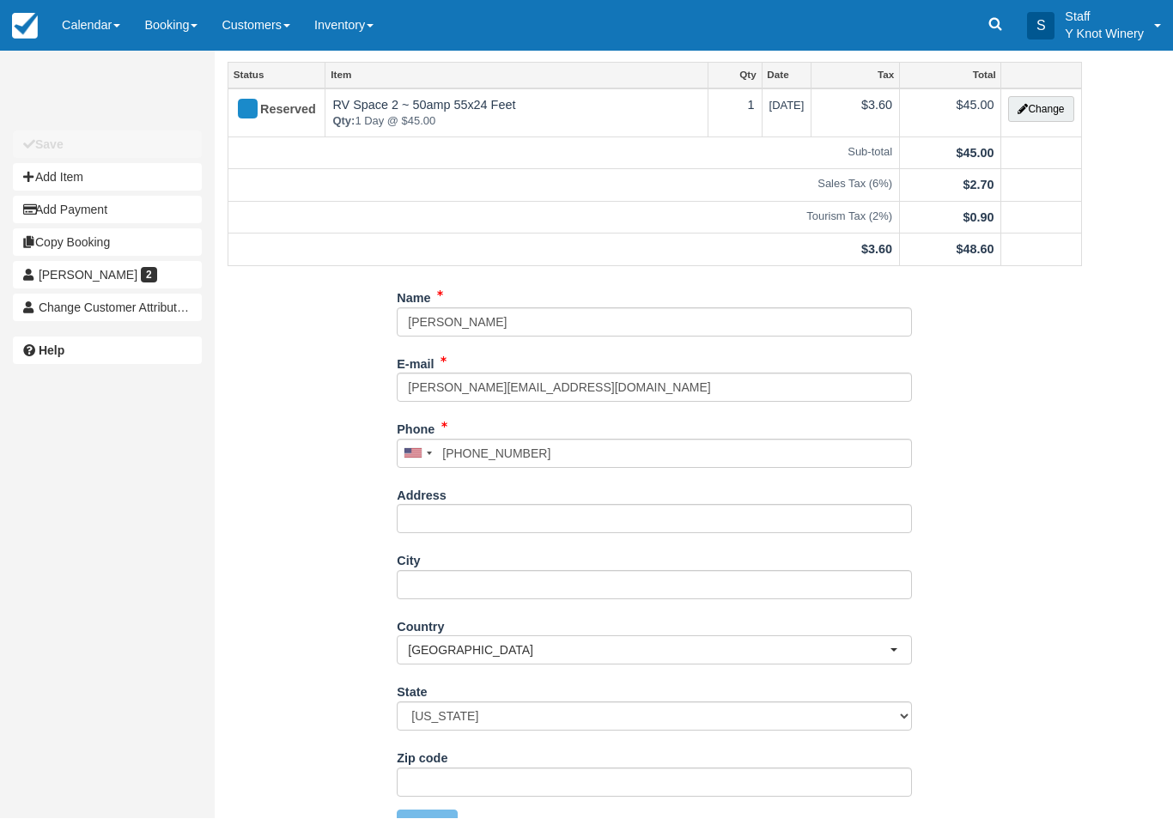
click at [113, 29] on link "Calendar" at bounding box center [91, 26] width 82 height 52
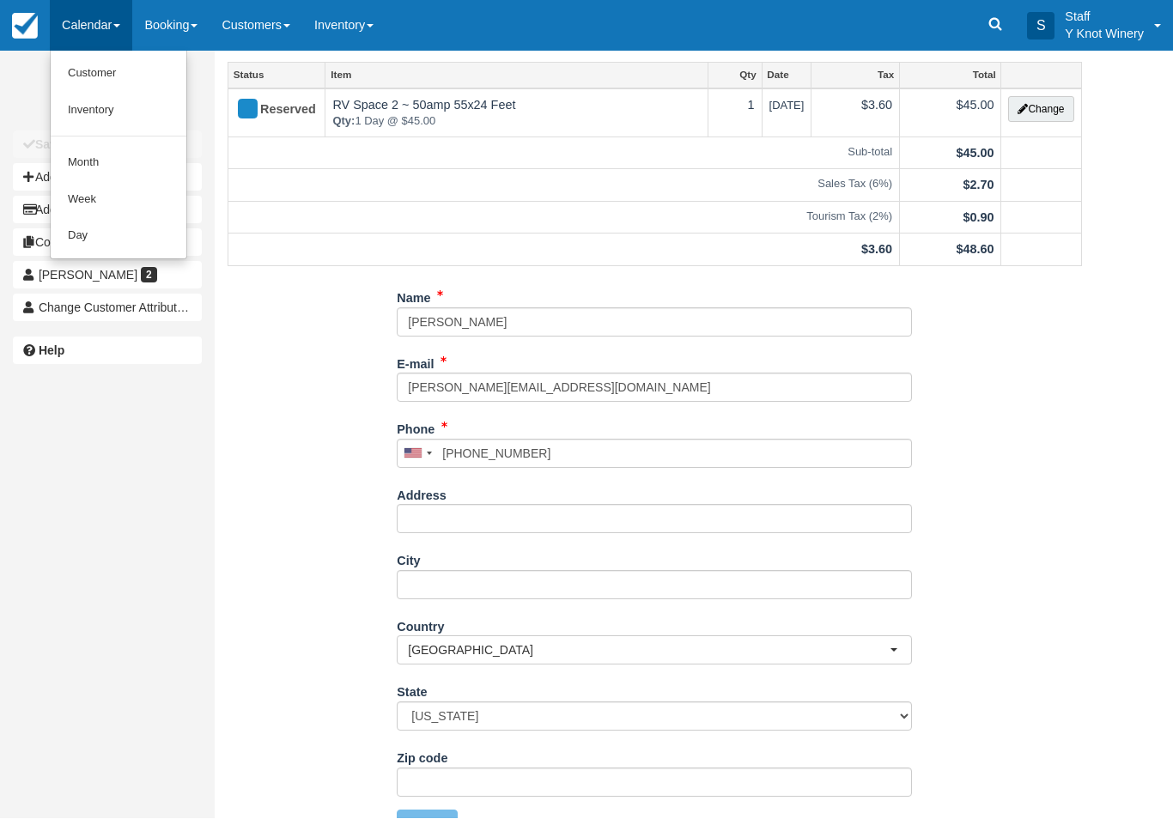
click at [92, 86] on link "Customer" at bounding box center [119, 74] width 136 height 37
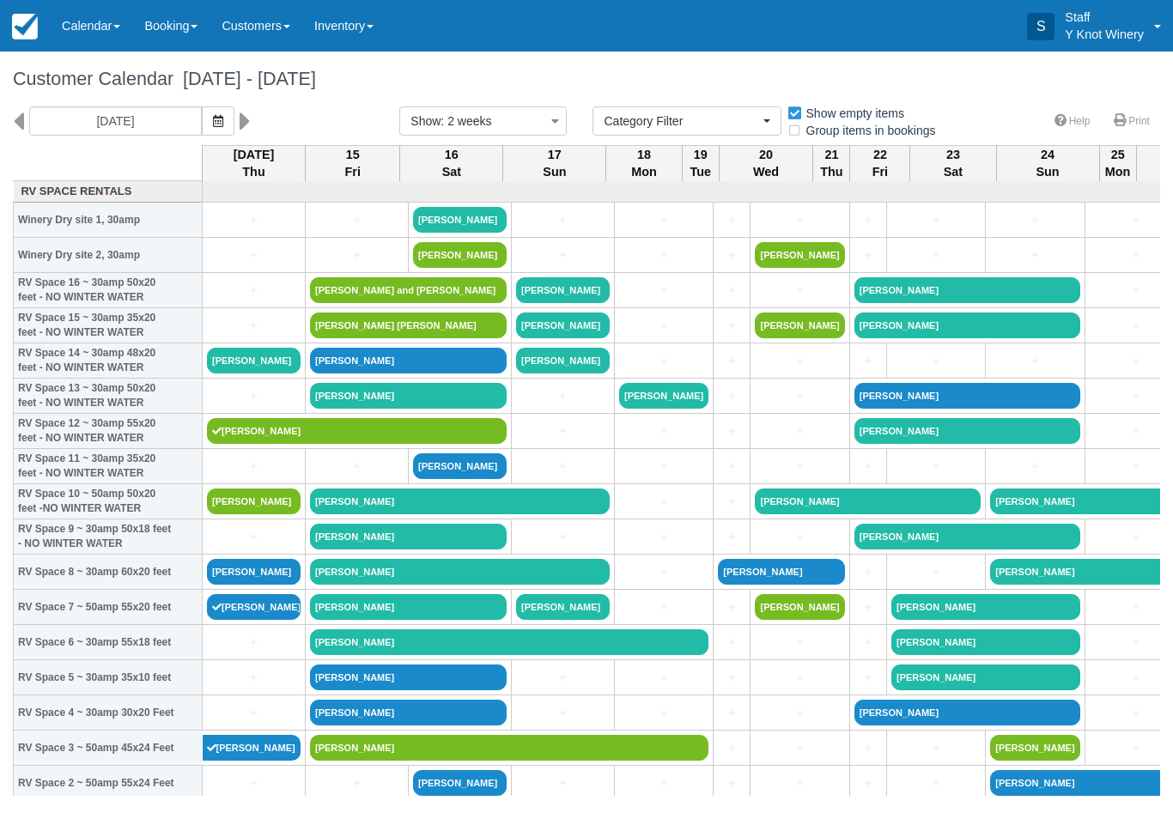
select select
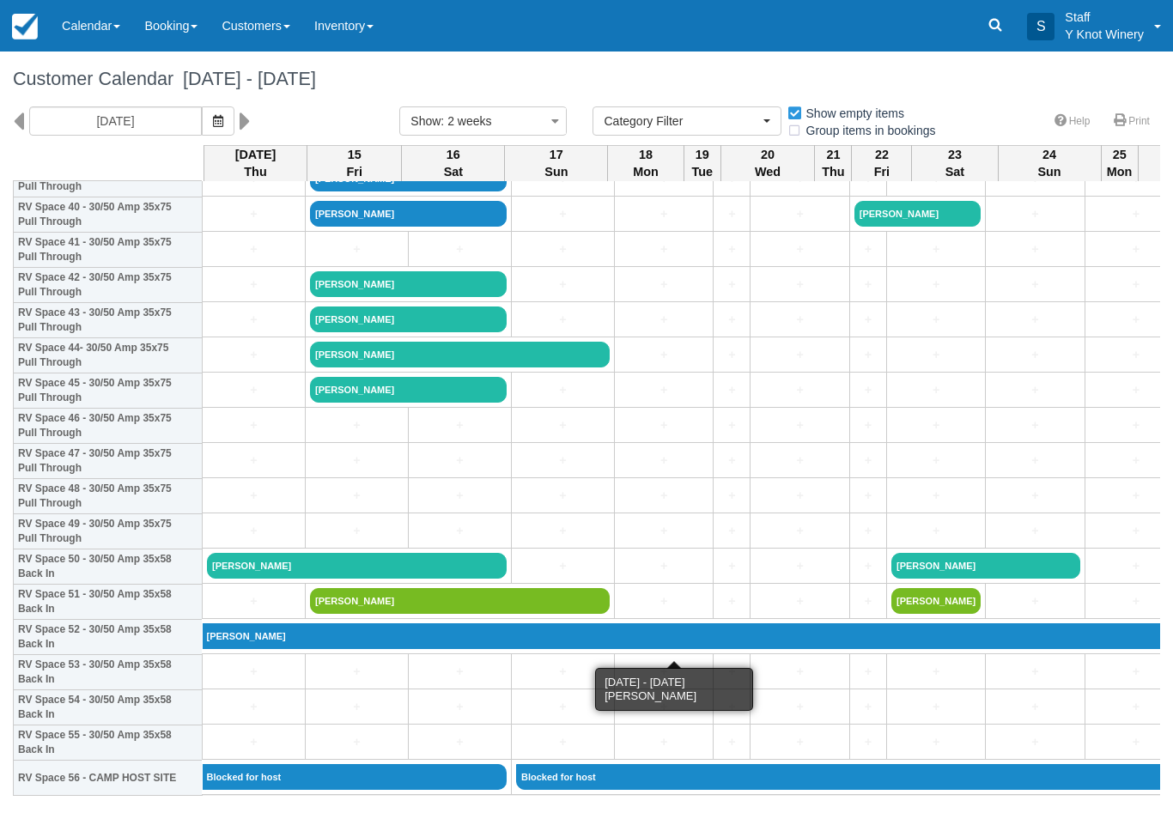
scroll to position [1449, 0]
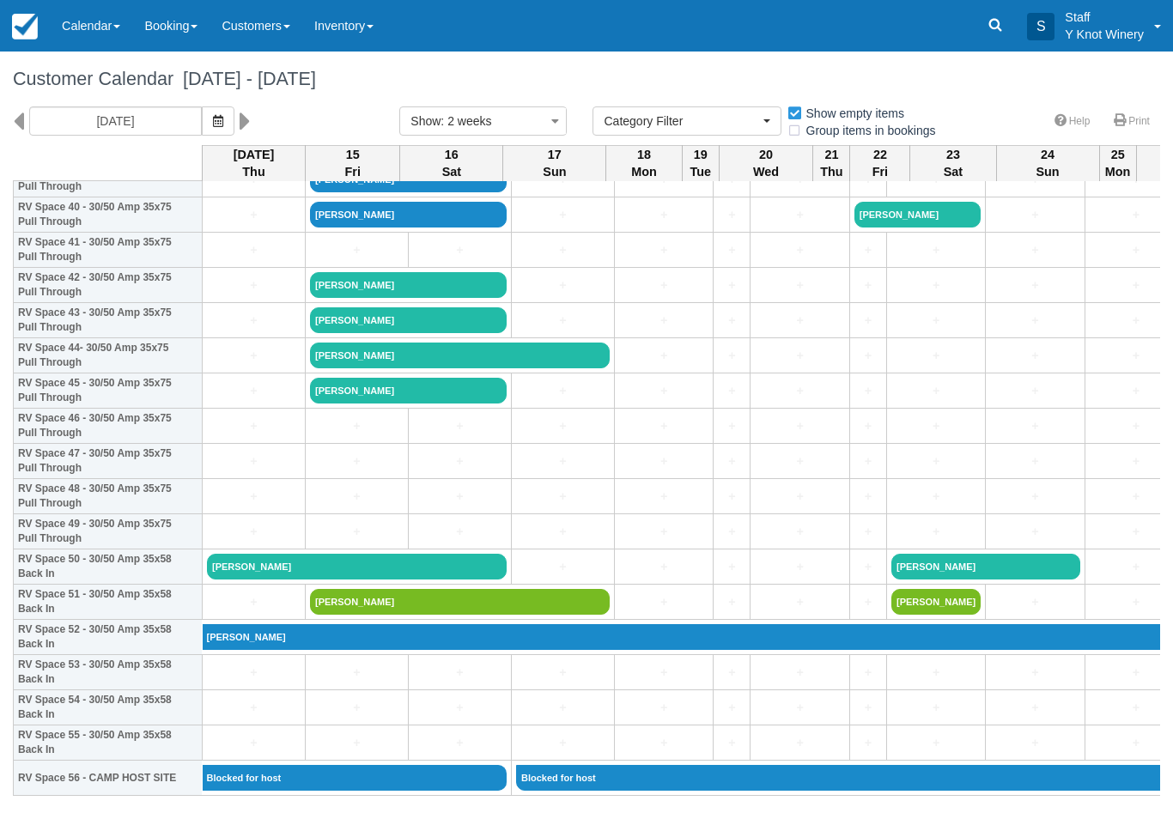
click at [533, 368] on link "[PERSON_NAME]" at bounding box center [460, 356] width 300 height 26
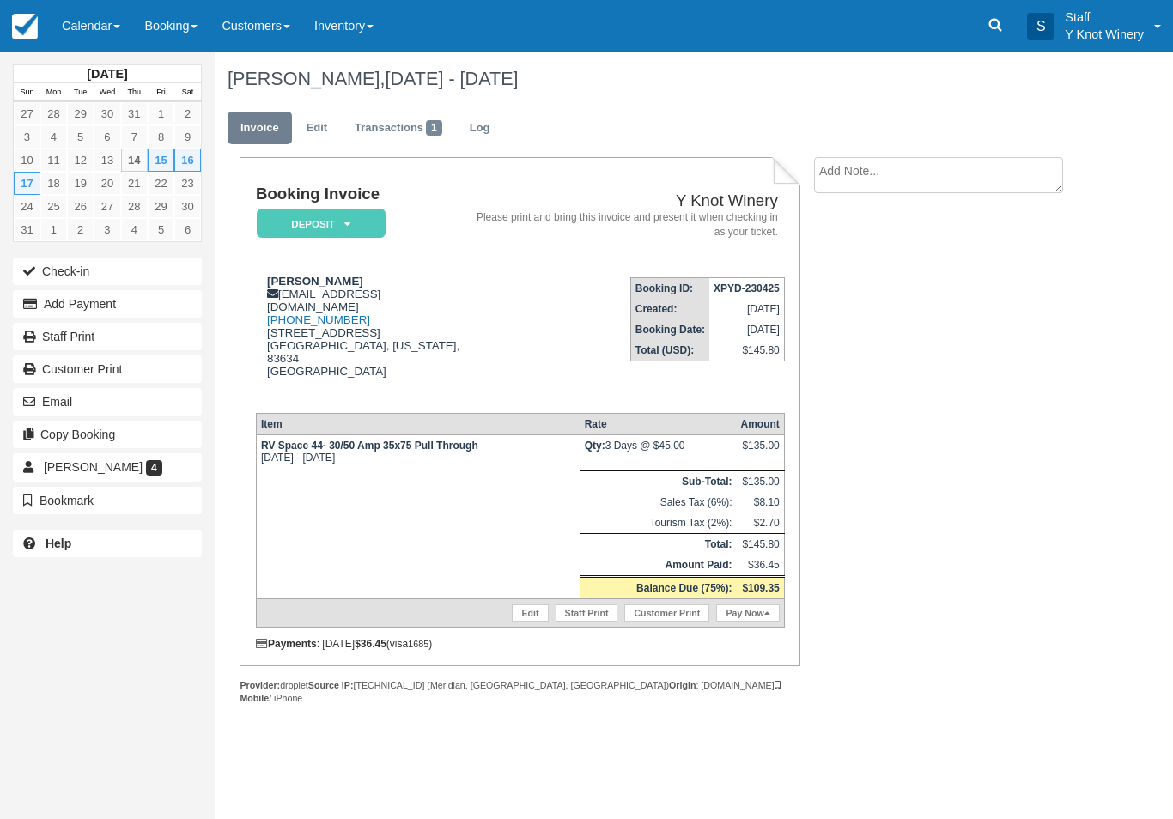
click at [526, 606] on link "Edit" at bounding box center [530, 613] width 36 height 17
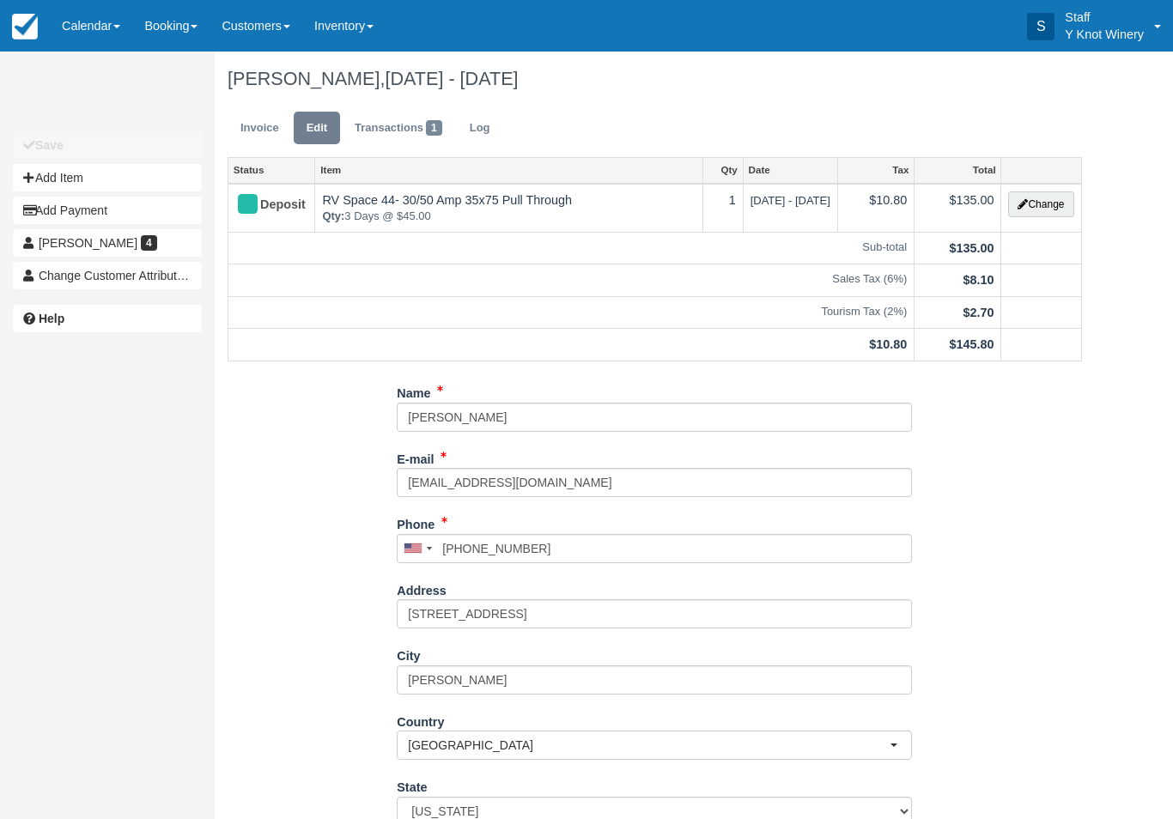
click at [1037, 210] on button "Change" at bounding box center [1040, 204] width 65 height 26
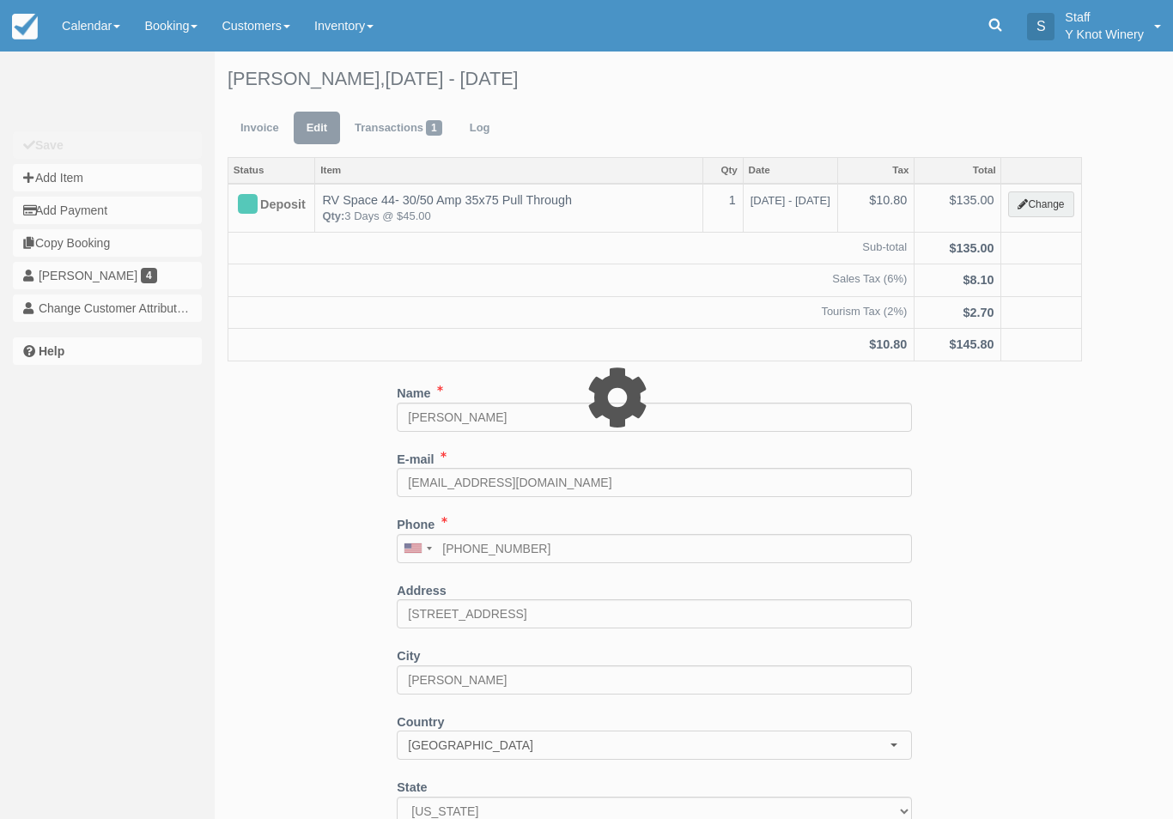
type input "135.00"
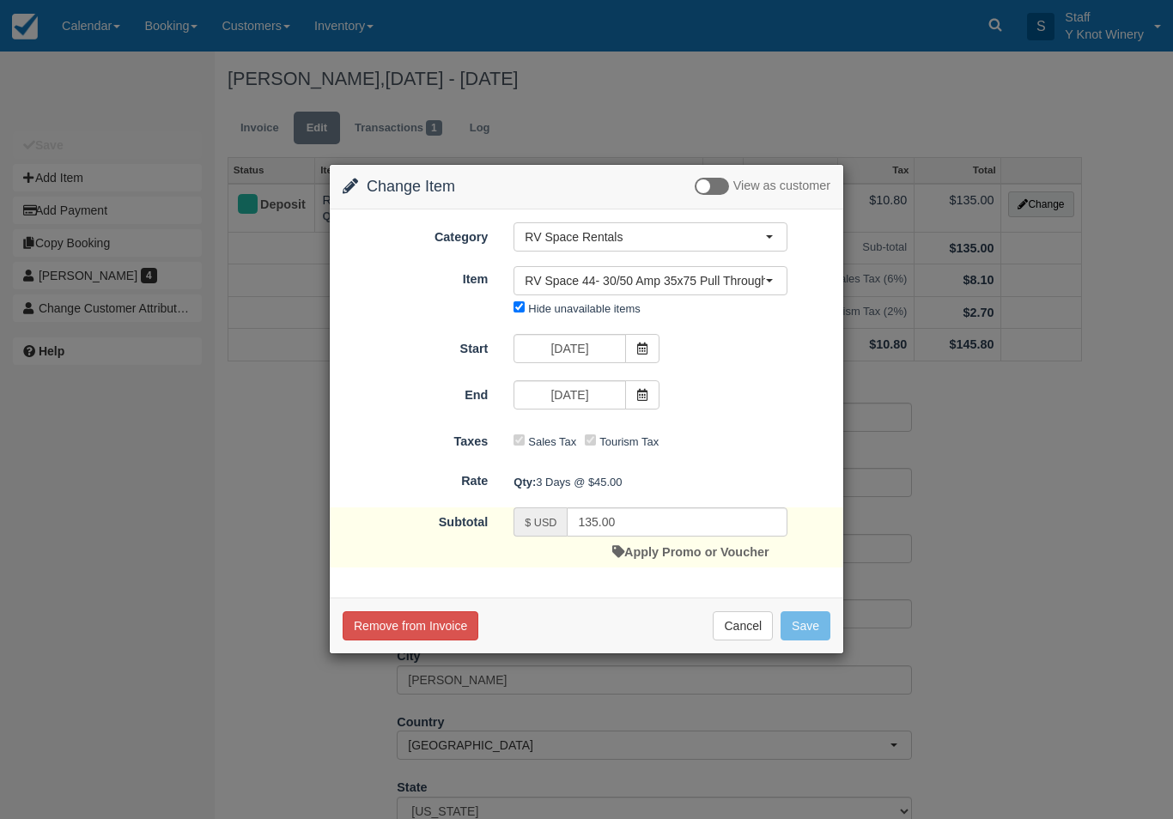
click at [651, 340] on span at bounding box center [642, 348] width 34 height 29
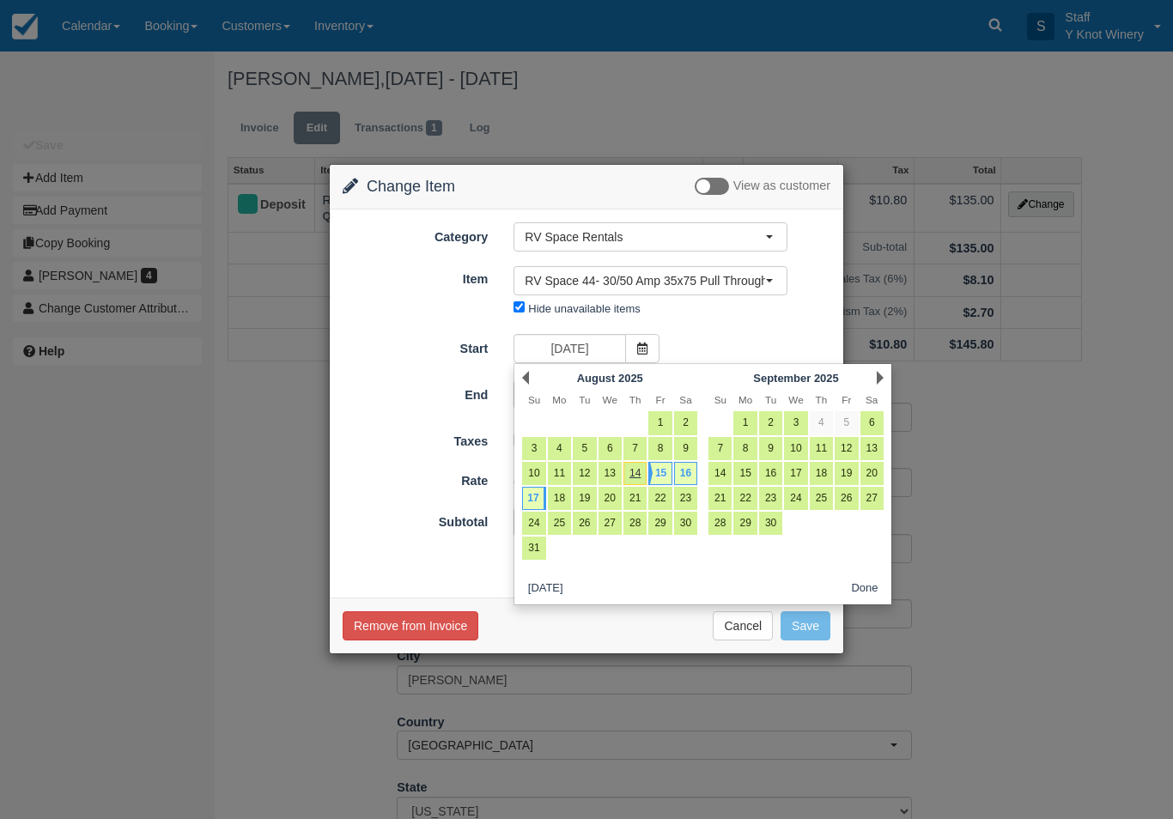
click at [633, 475] on link "14" at bounding box center [634, 473] width 23 height 23
type input "[DATE]"
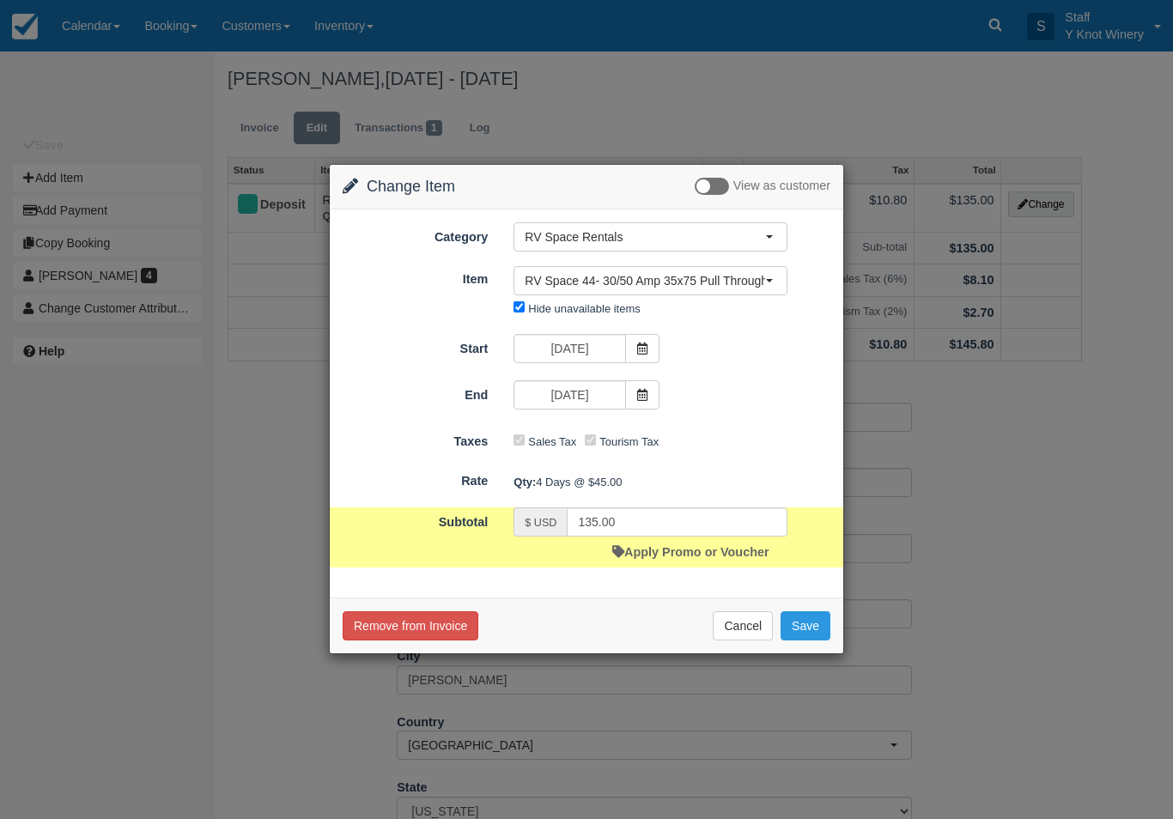
click at [817, 629] on button "Save" at bounding box center [806, 625] width 50 height 29
type input "180.00"
click at [812, 625] on button "Save" at bounding box center [806, 625] width 50 height 29
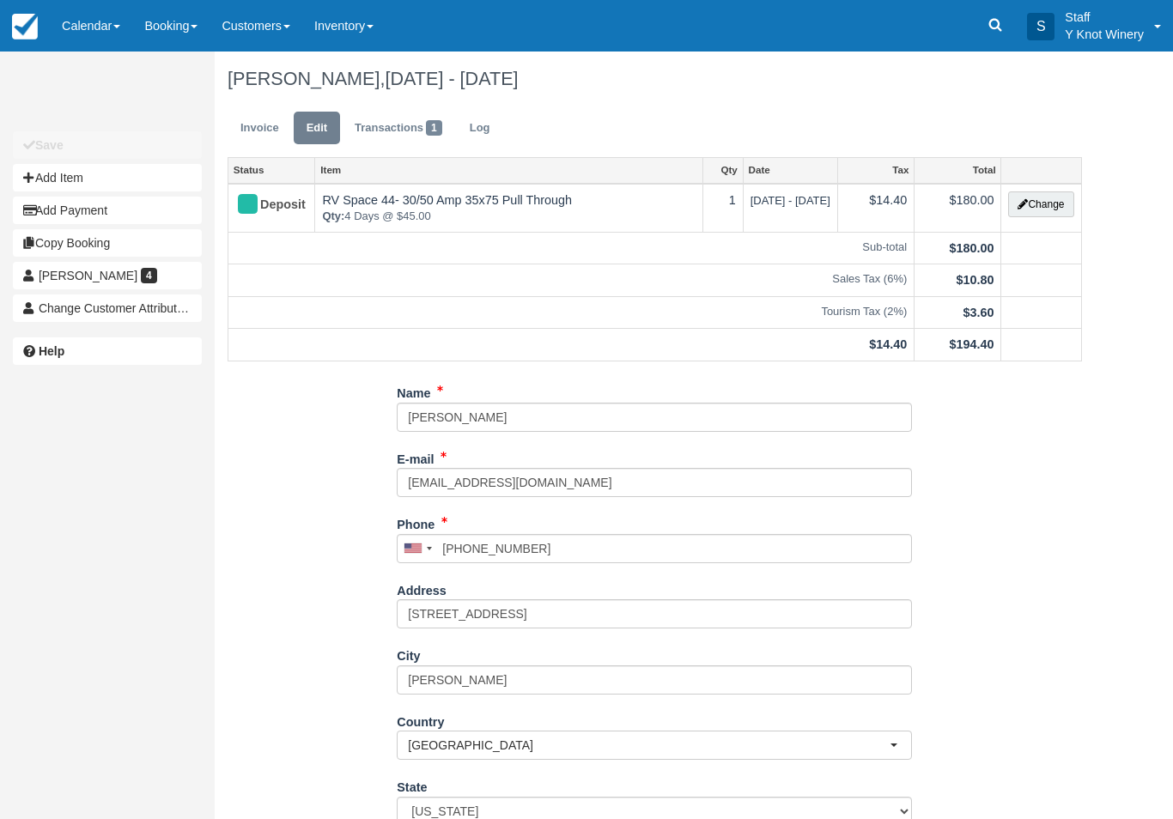
click at [82, 17] on link "Calendar" at bounding box center [91, 26] width 82 height 52
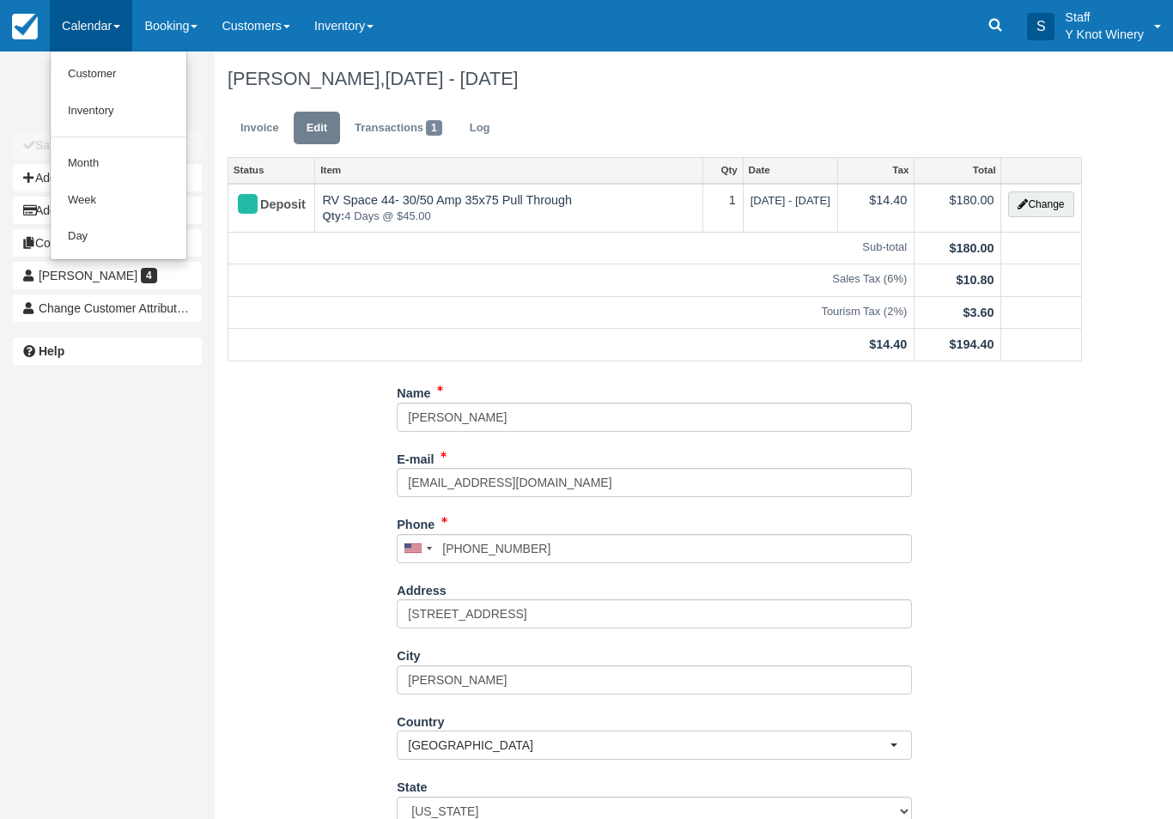
click at [92, 71] on link "Customer" at bounding box center [119, 74] width 136 height 37
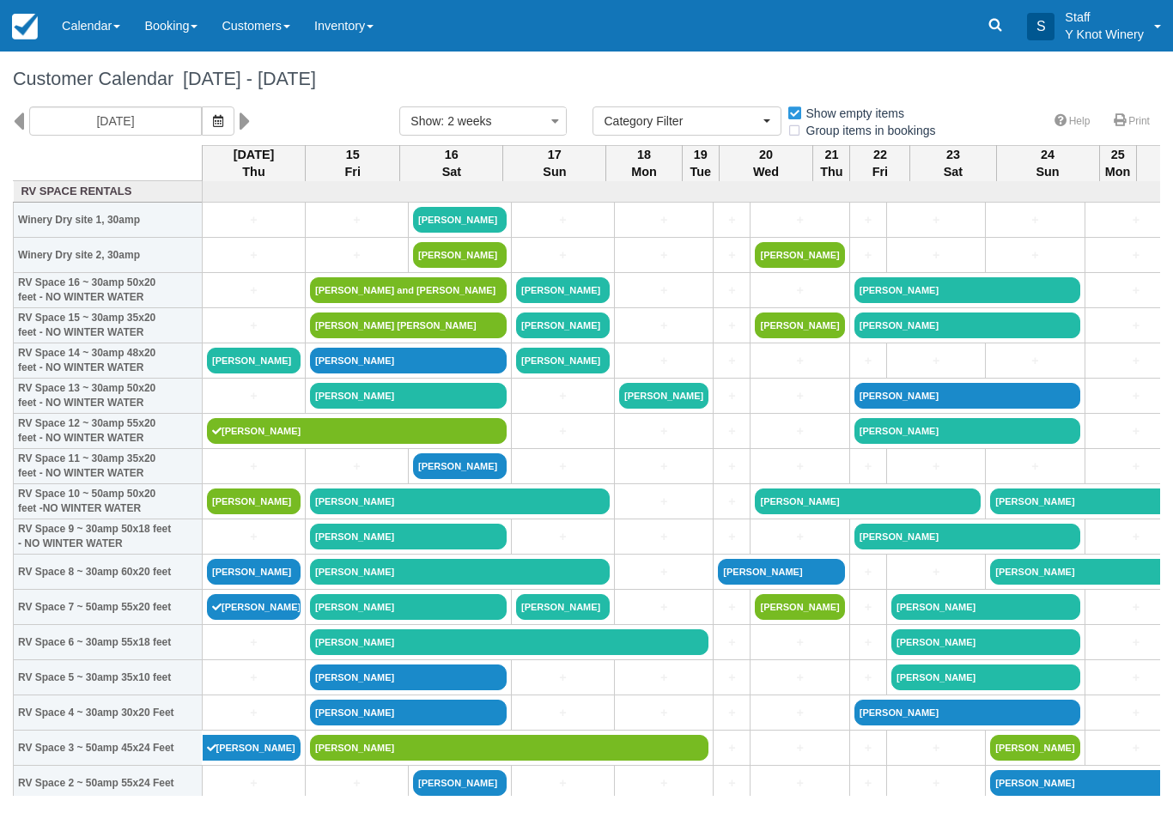
select select
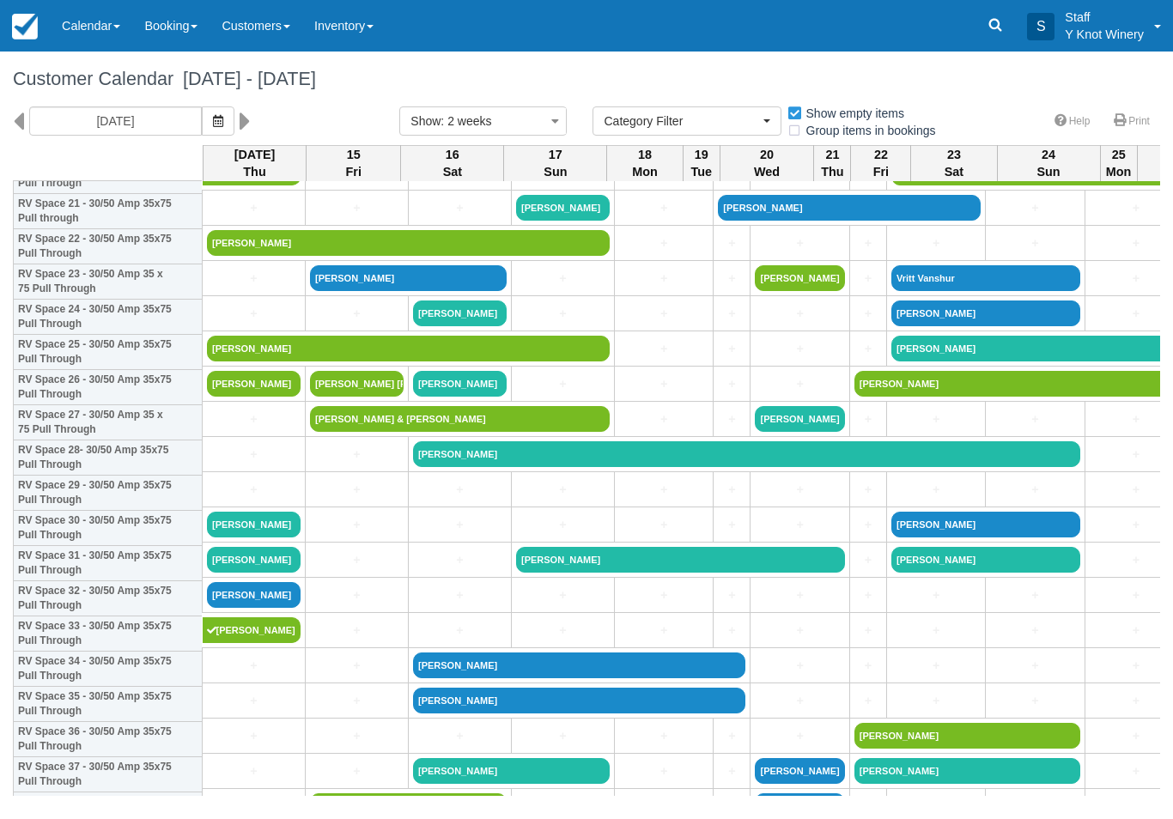
scroll to position [781, 0]
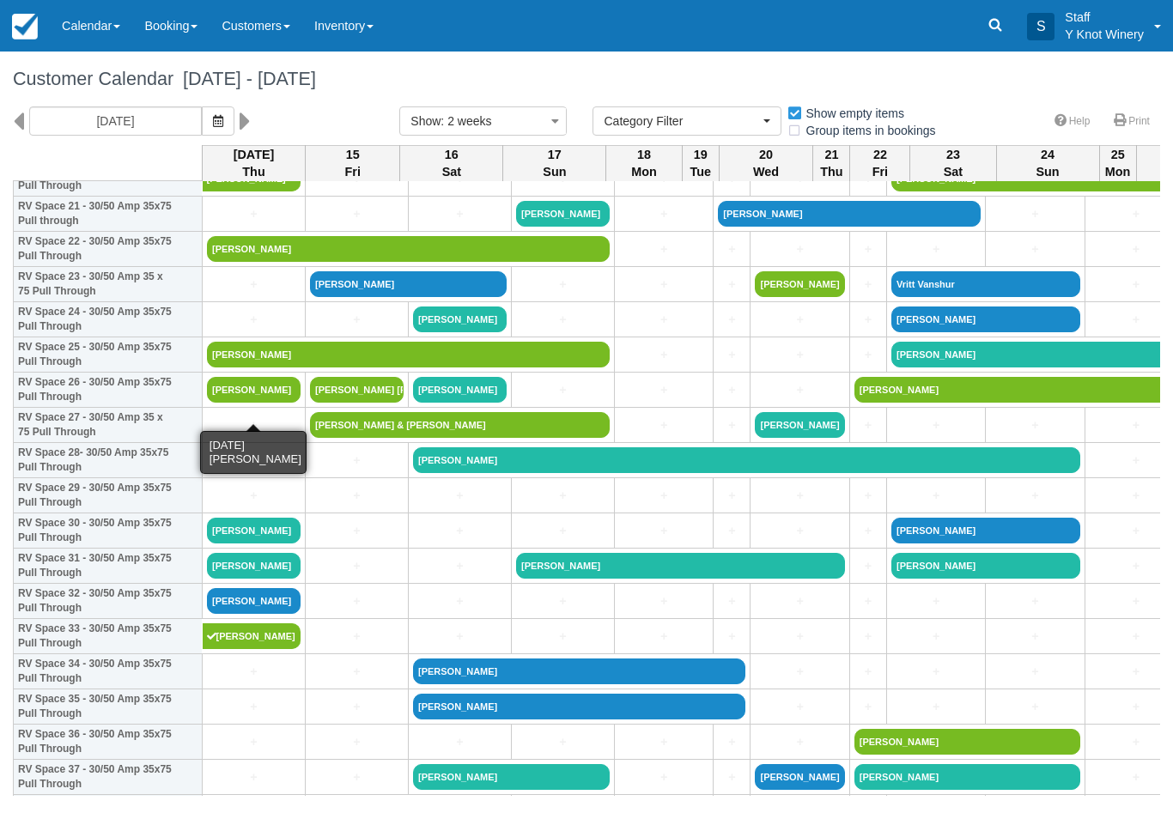
click at [237, 403] on link "[PERSON_NAME]" at bounding box center [254, 390] width 94 height 26
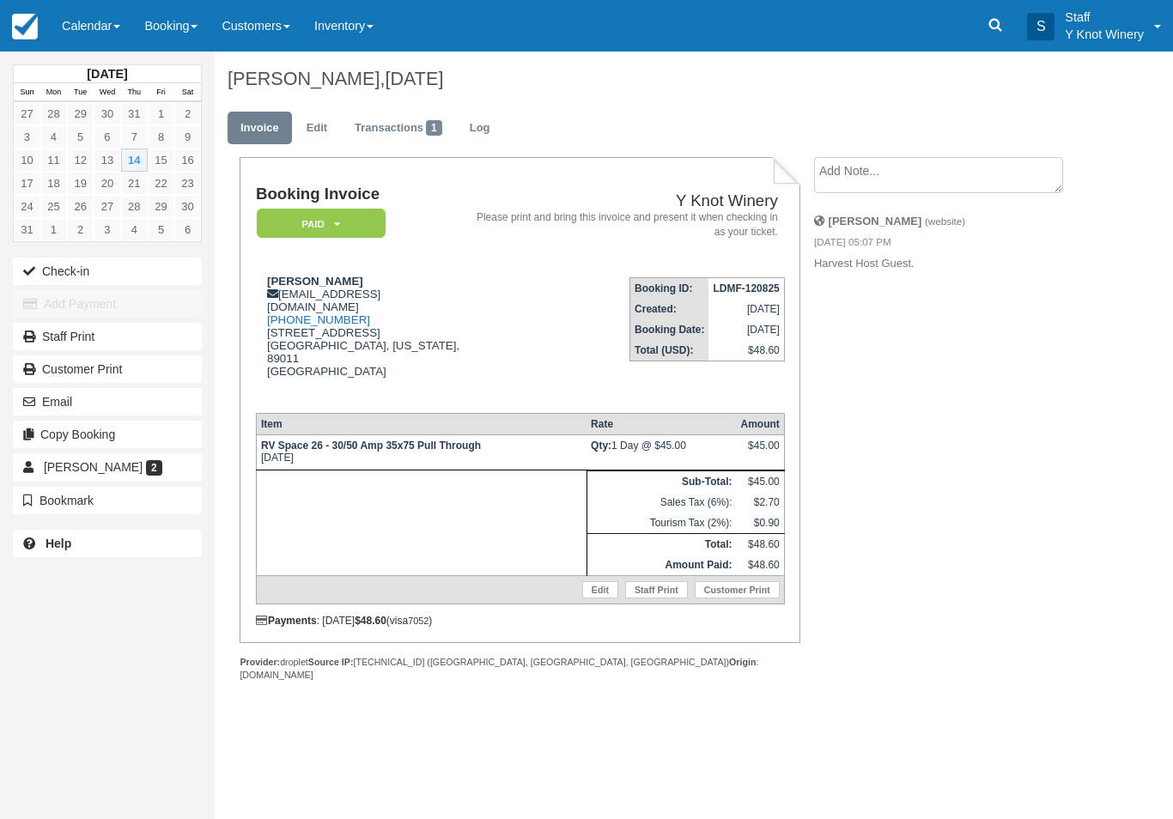
click at [55, 262] on button "Check-in" at bounding box center [107, 271] width 189 height 27
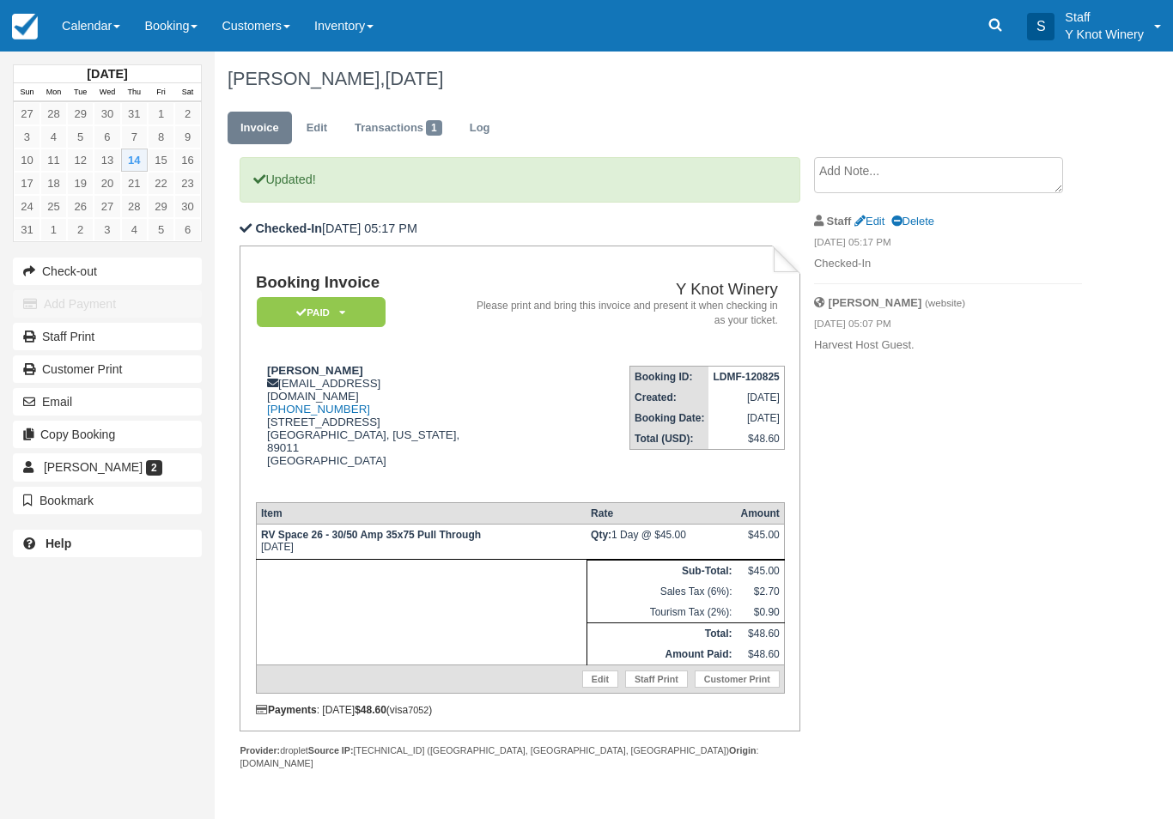
click at [86, 34] on link "Calendar" at bounding box center [91, 26] width 82 height 52
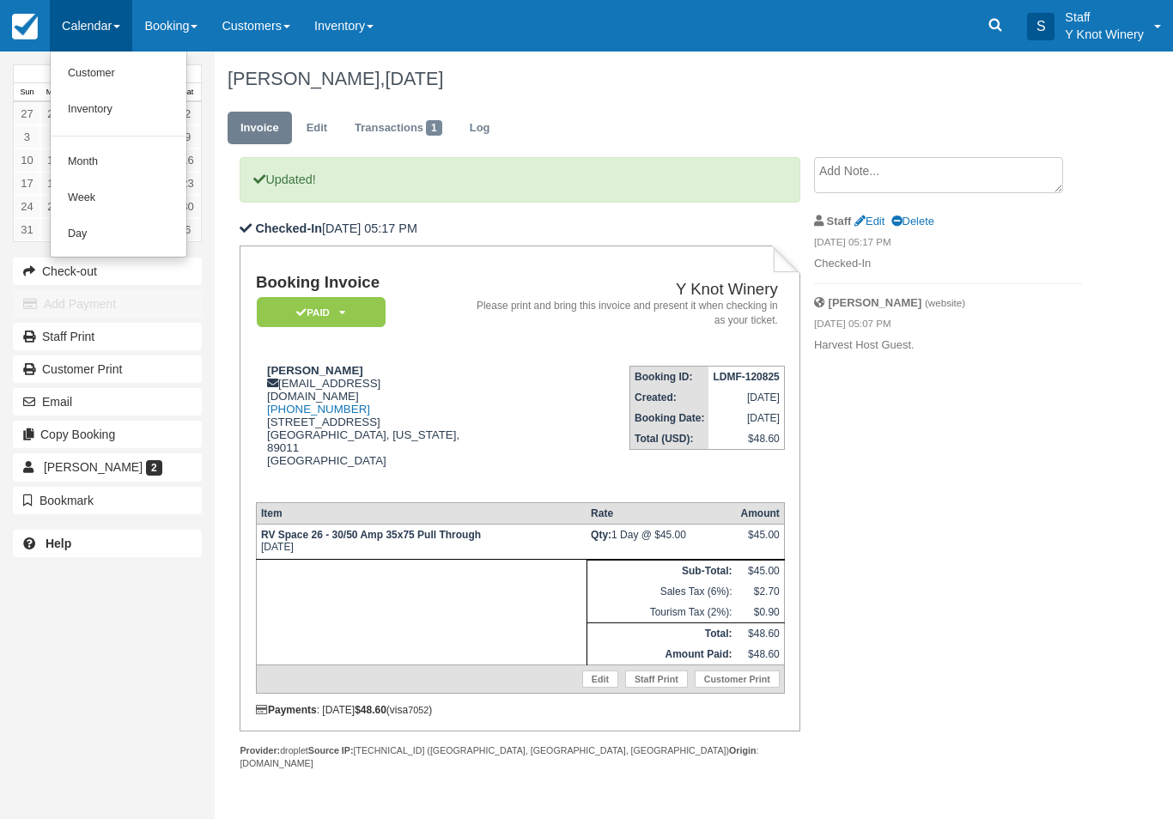
click at [82, 78] on link "Customer" at bounding box center [119, 74] width 136 height 36
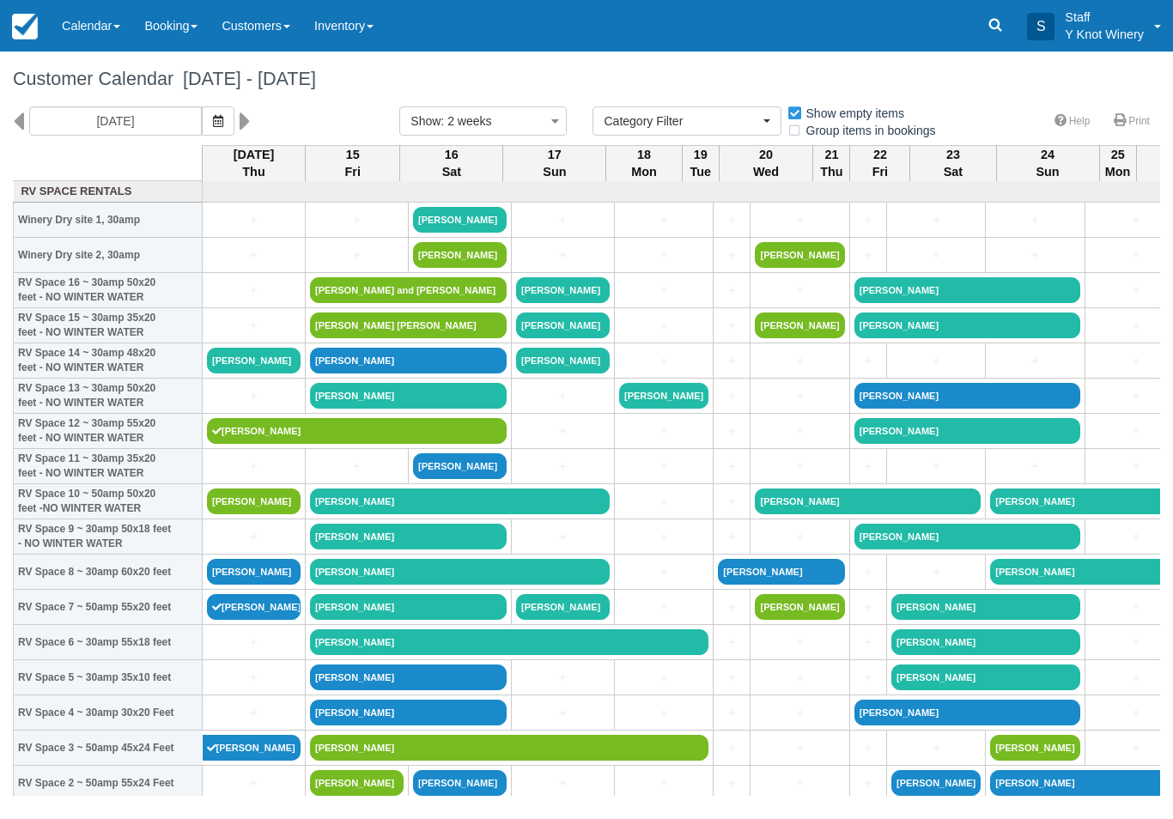
select select
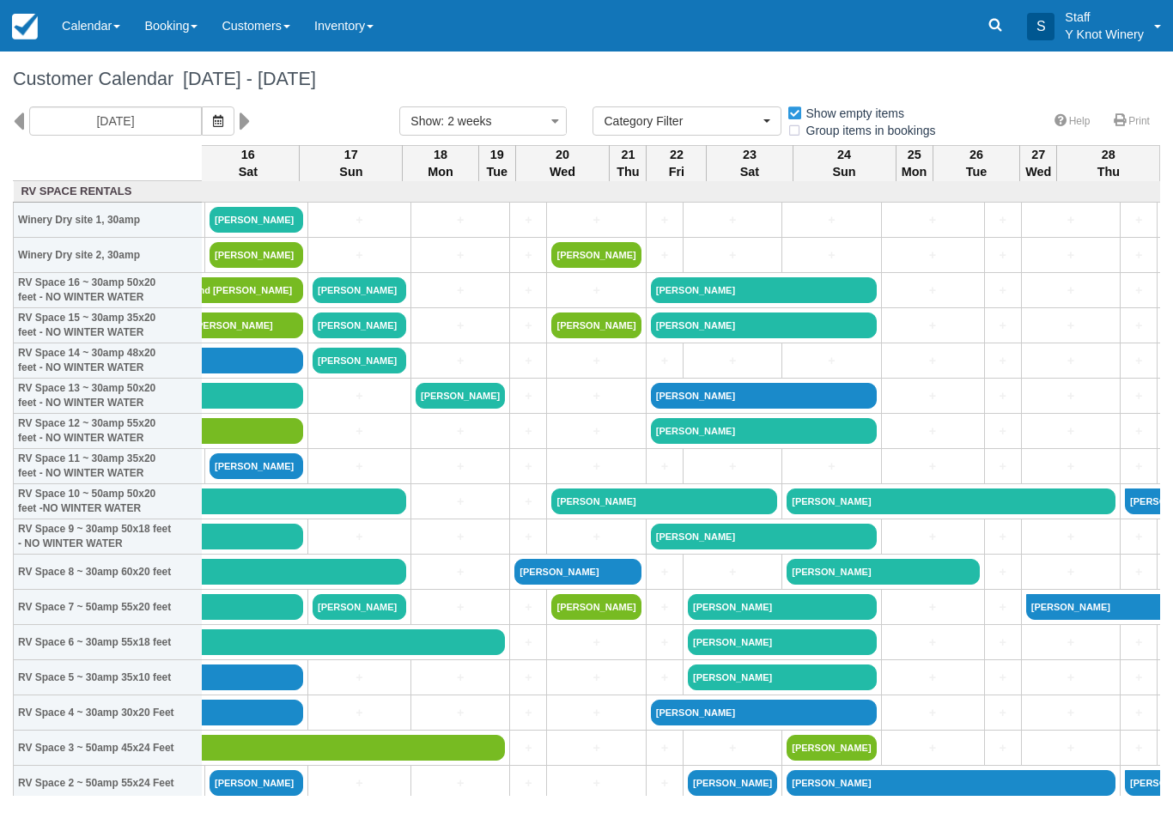
scroll to position [0, 204]
click at [1026, 652] on link "+" at bounding box center [1070, 643] width 89 height 18
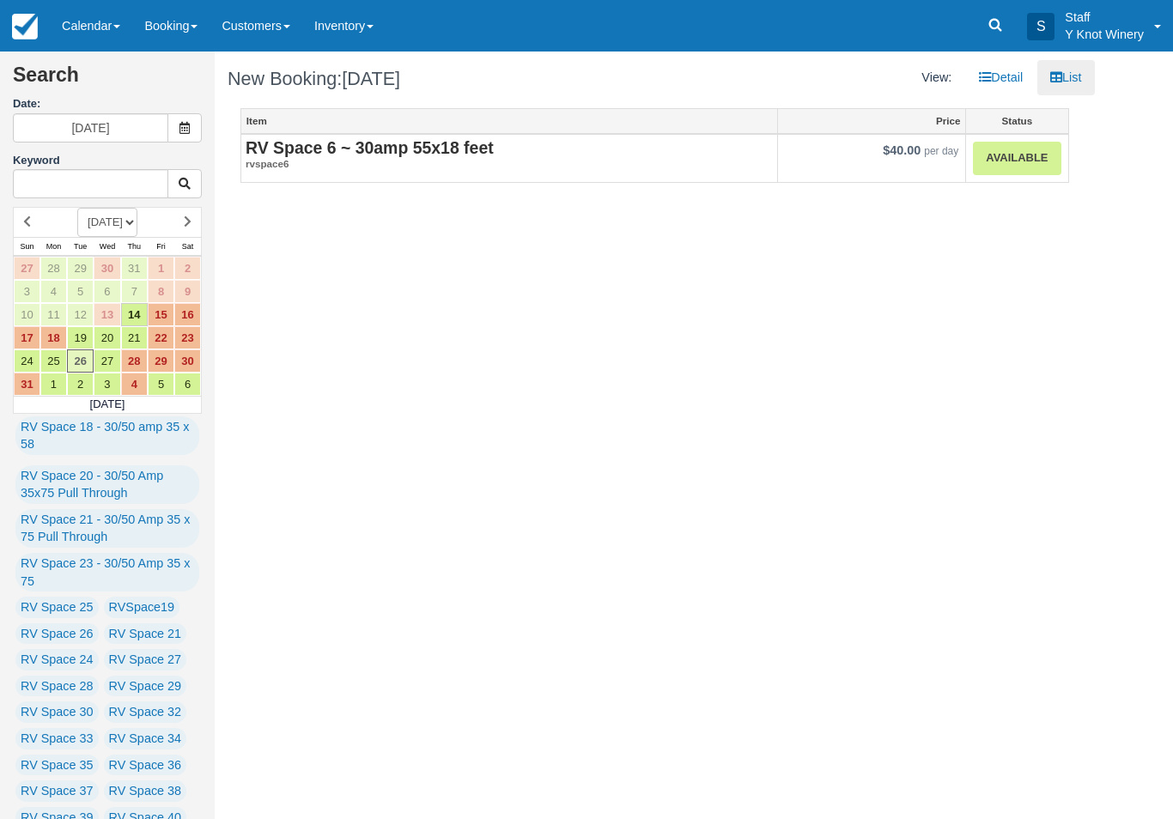
click at [1008, 167] on link "Available" at bounding box center [1017, 158] width 88 height 33
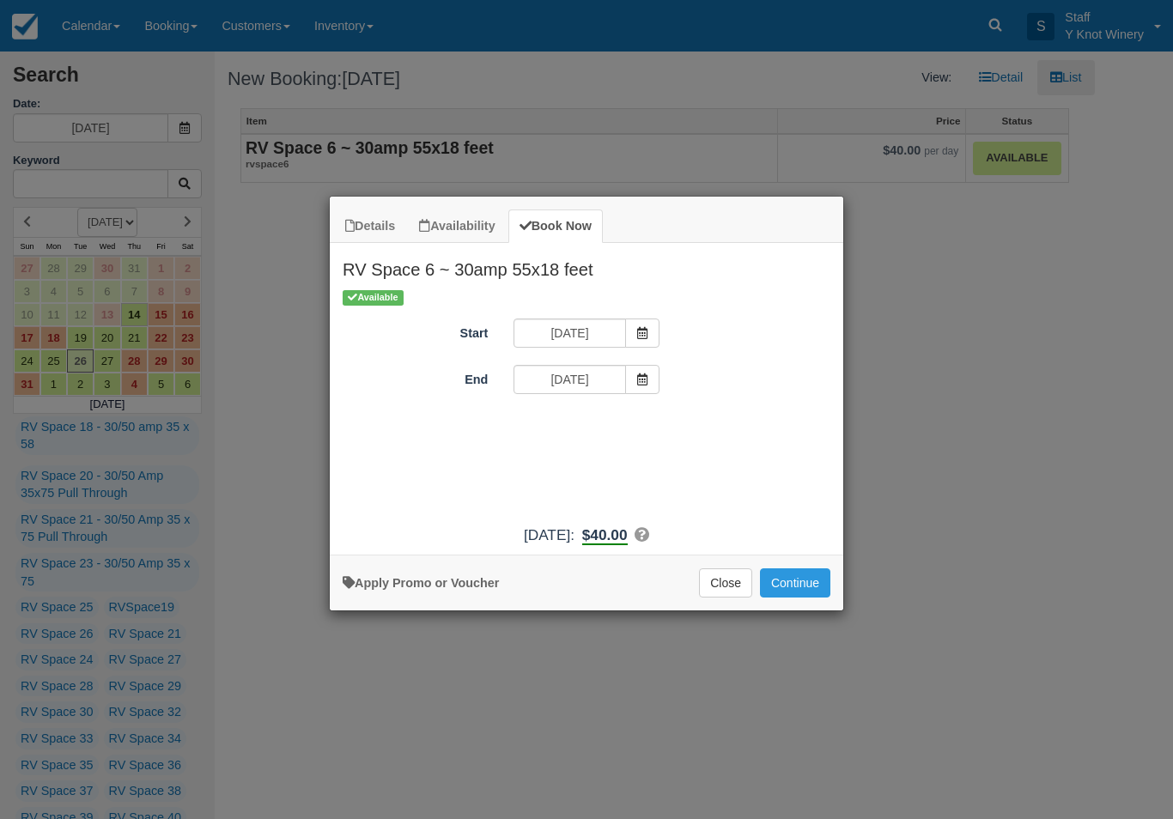
click at [808, 588] on button "Continue" at bounding box center [795, 582] width 70 height 29
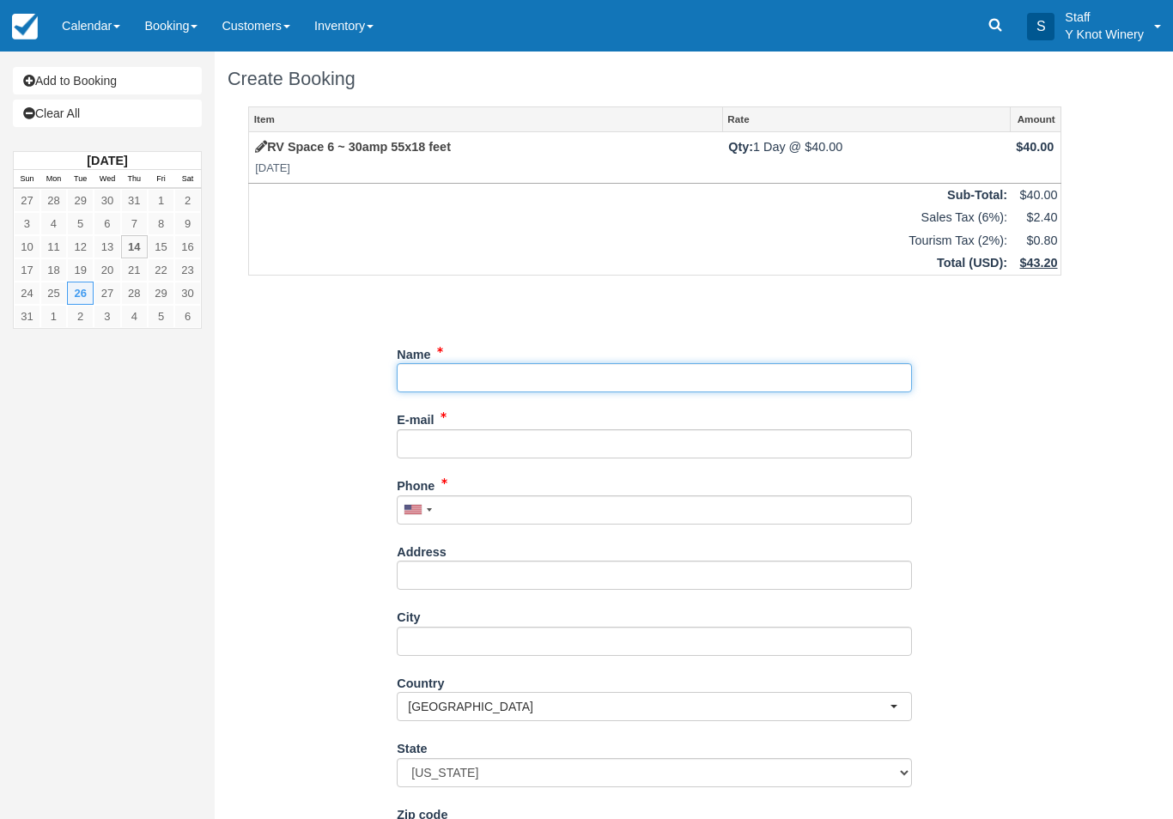
click at [532, 367] on input "Name" at bounding box center [654, 377] width 515 height 29
type input "[PERSON_NAME]"
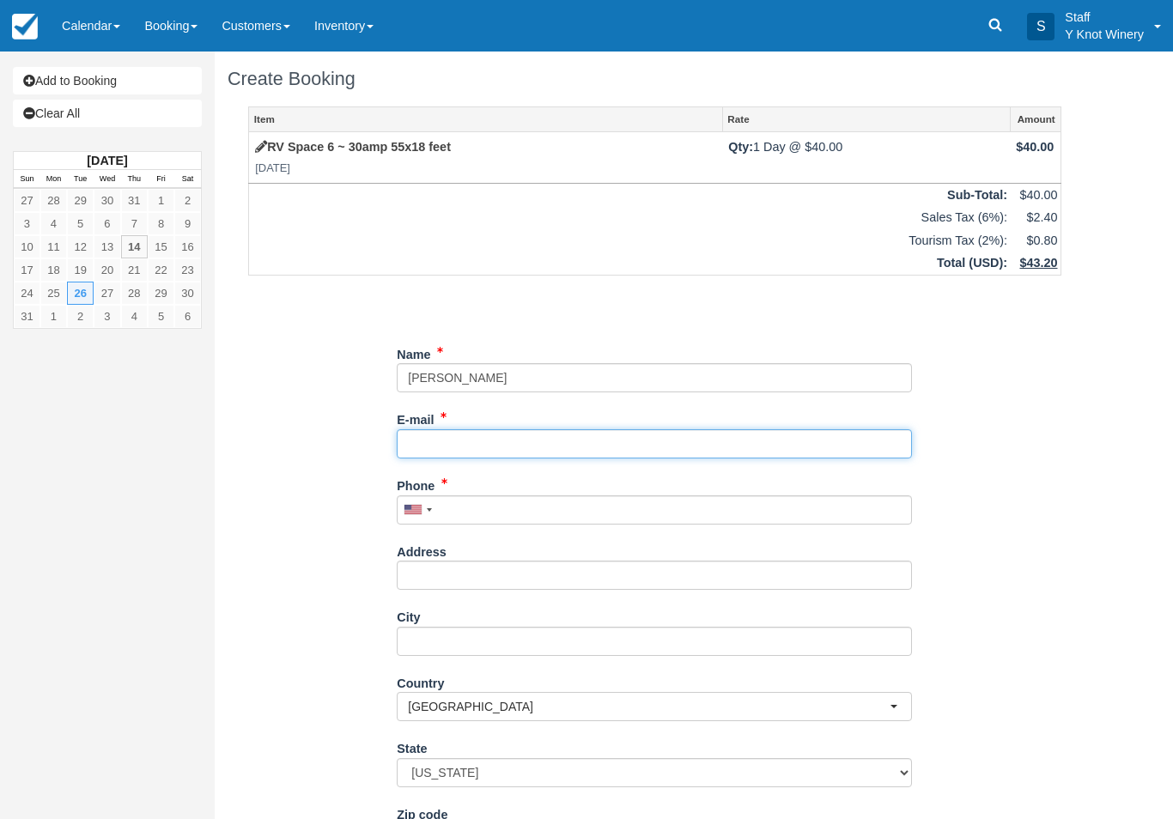
click at [422, 455] on input "E-mail" at bounding box center [654, 443] width 515 height 29
type input "jeffgrahampc@gmail.com"
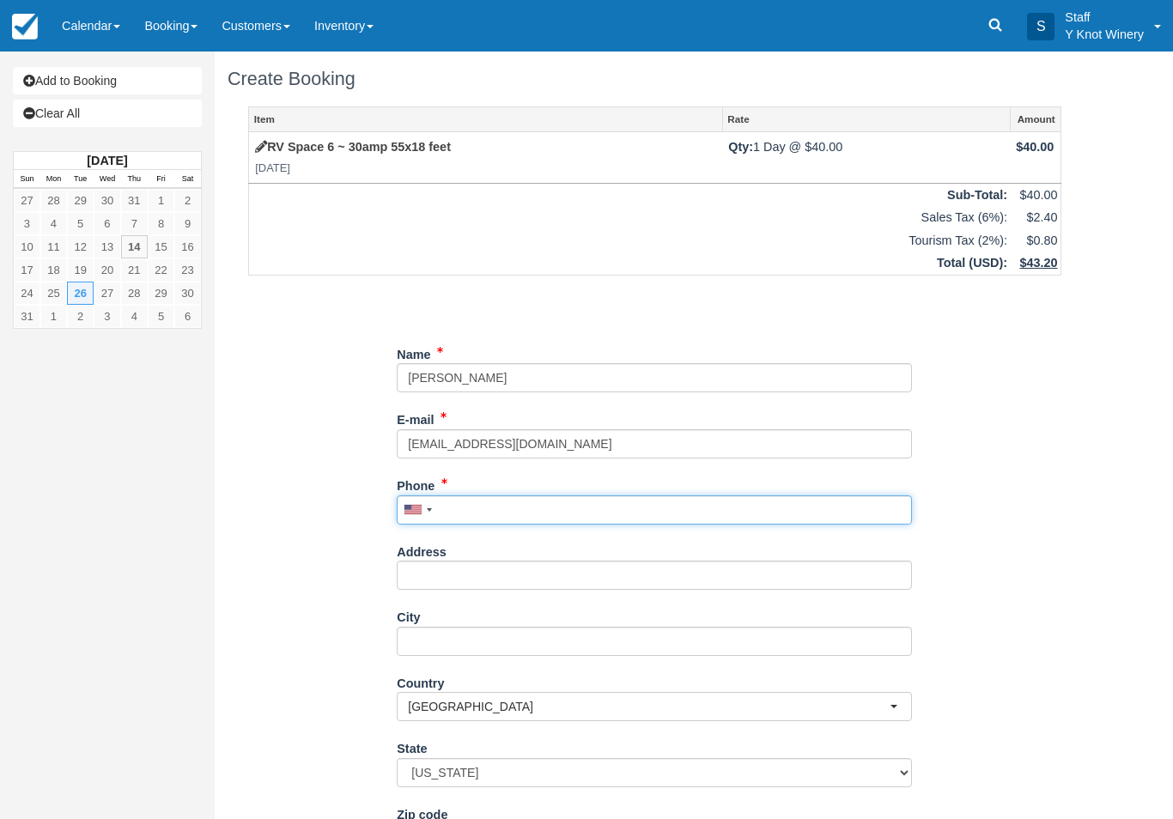
click at [505, 504] on input "Phone" at bounding box center [654, 509] width 515 height 29
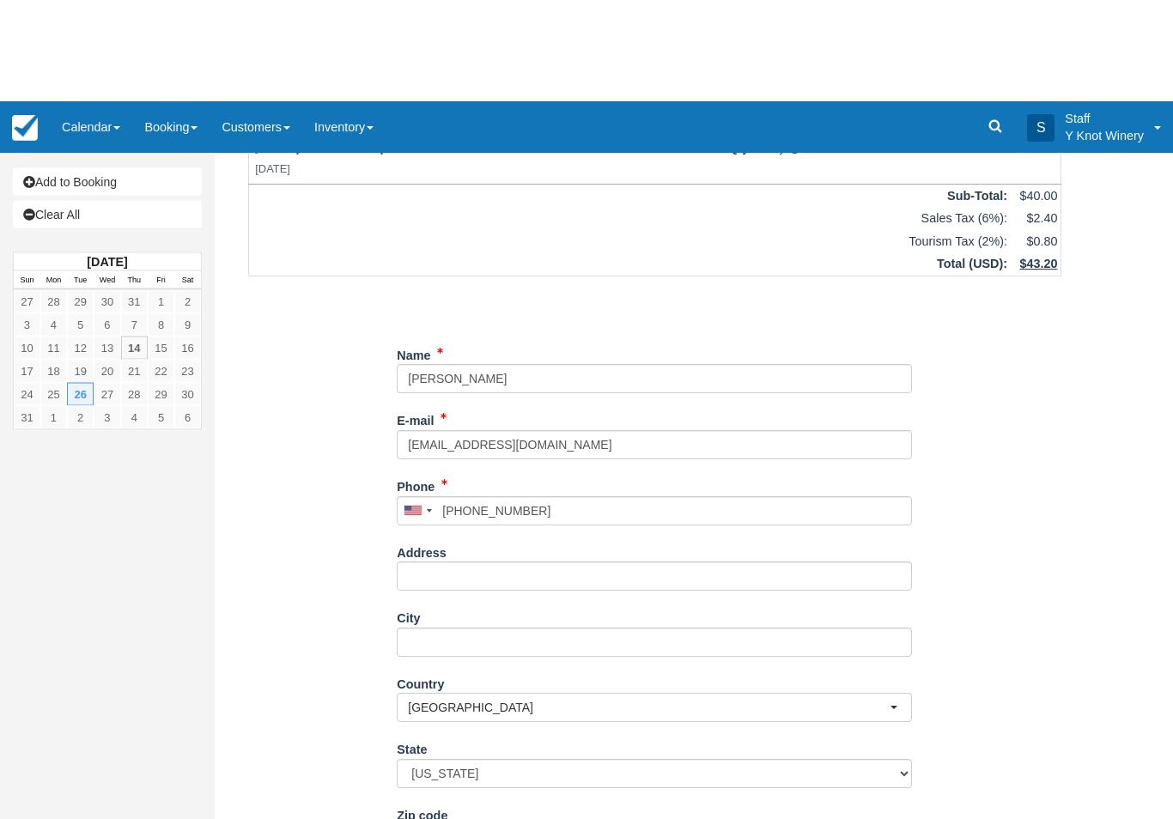
type input "+14356471761"
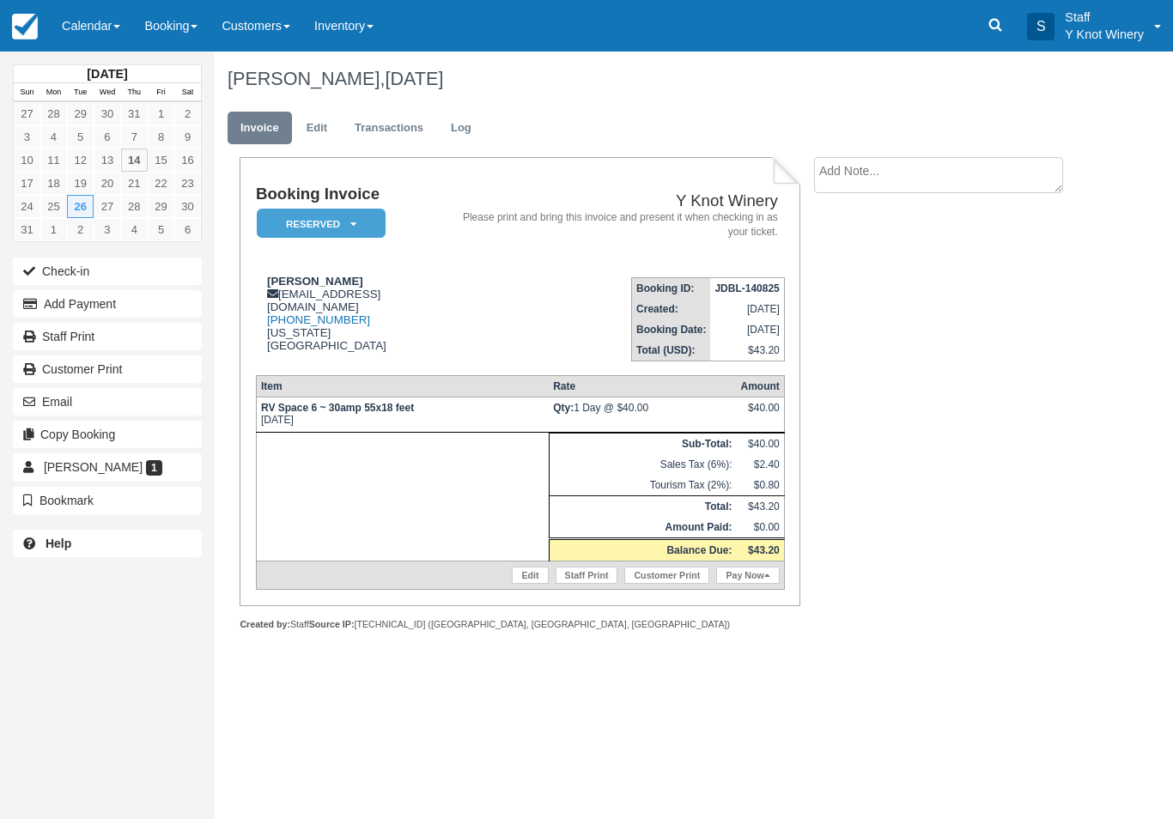
click at [89, 38] on link "Calendar" at bounding box center [91, 26] width 82 height 52
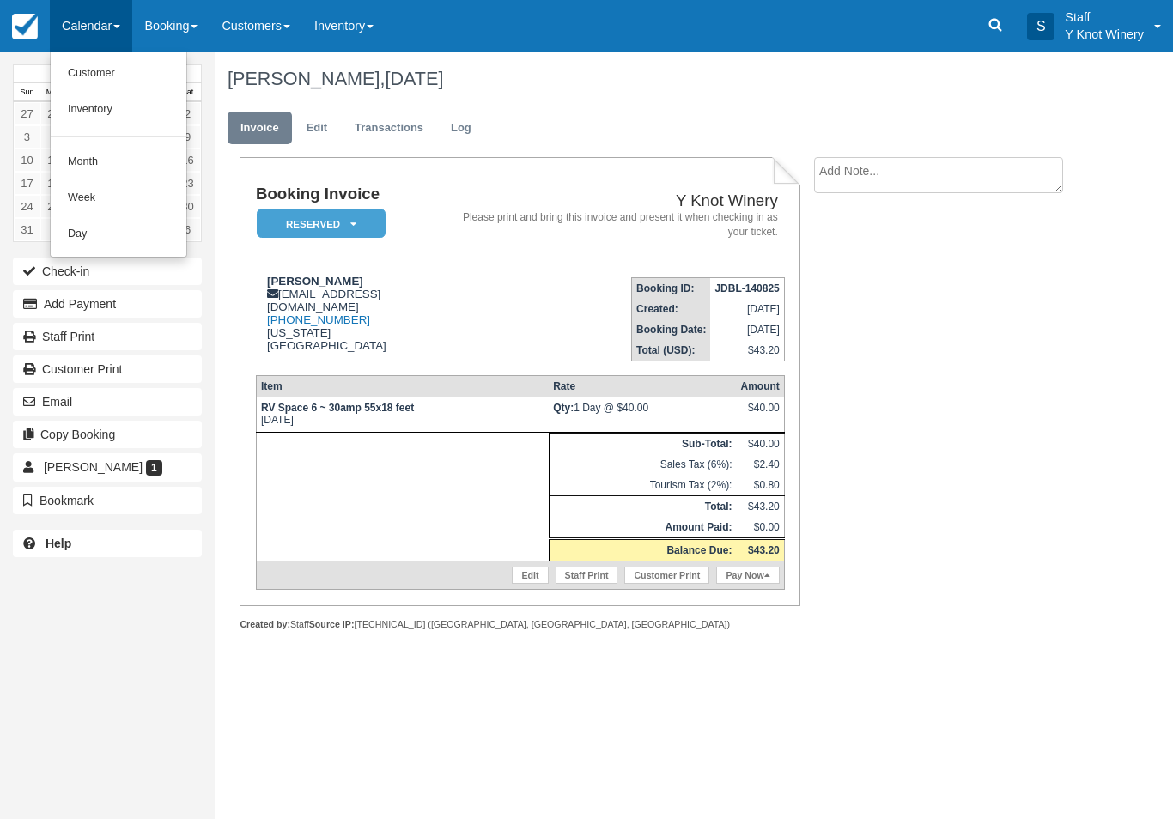
click at [84, 75] on link "Customer" at bounding box center [119, 74] width 136 height 36
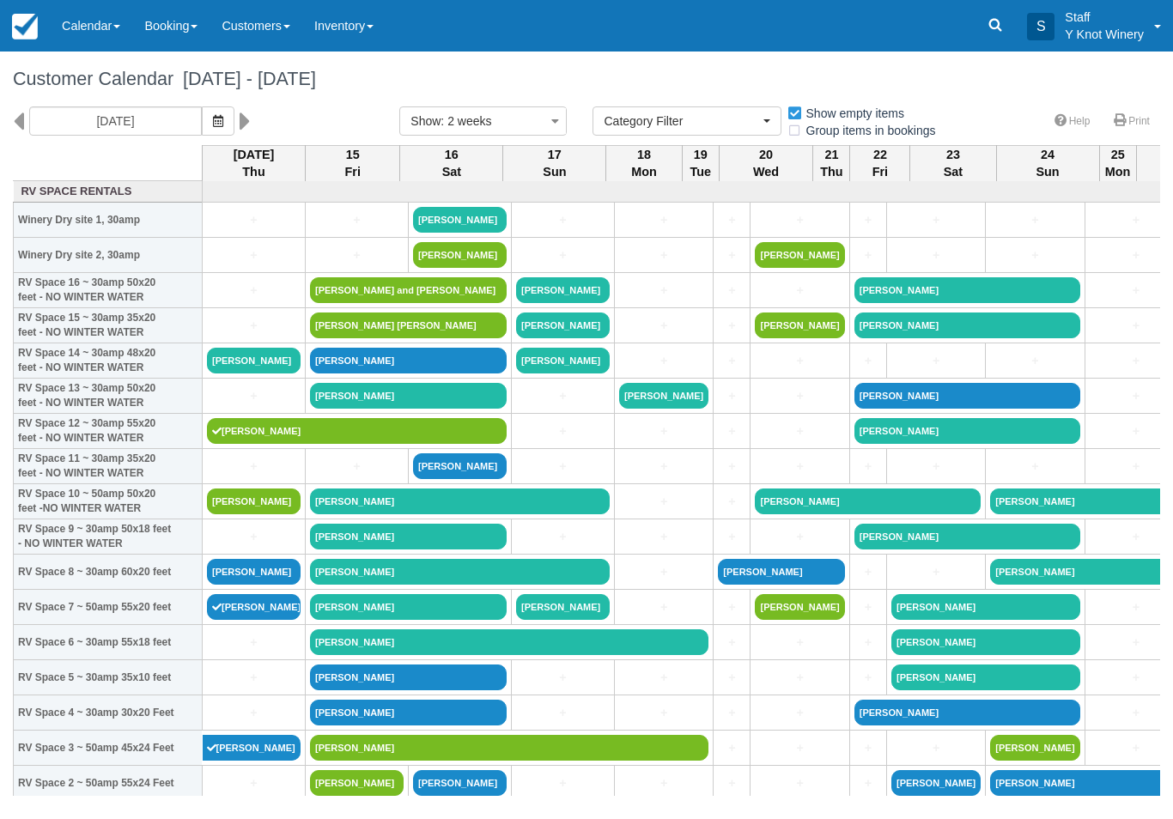
select select
click at [263, 372] on link "[PERSON_NAME]" at bounding box center [254, 361] width 94 height 26
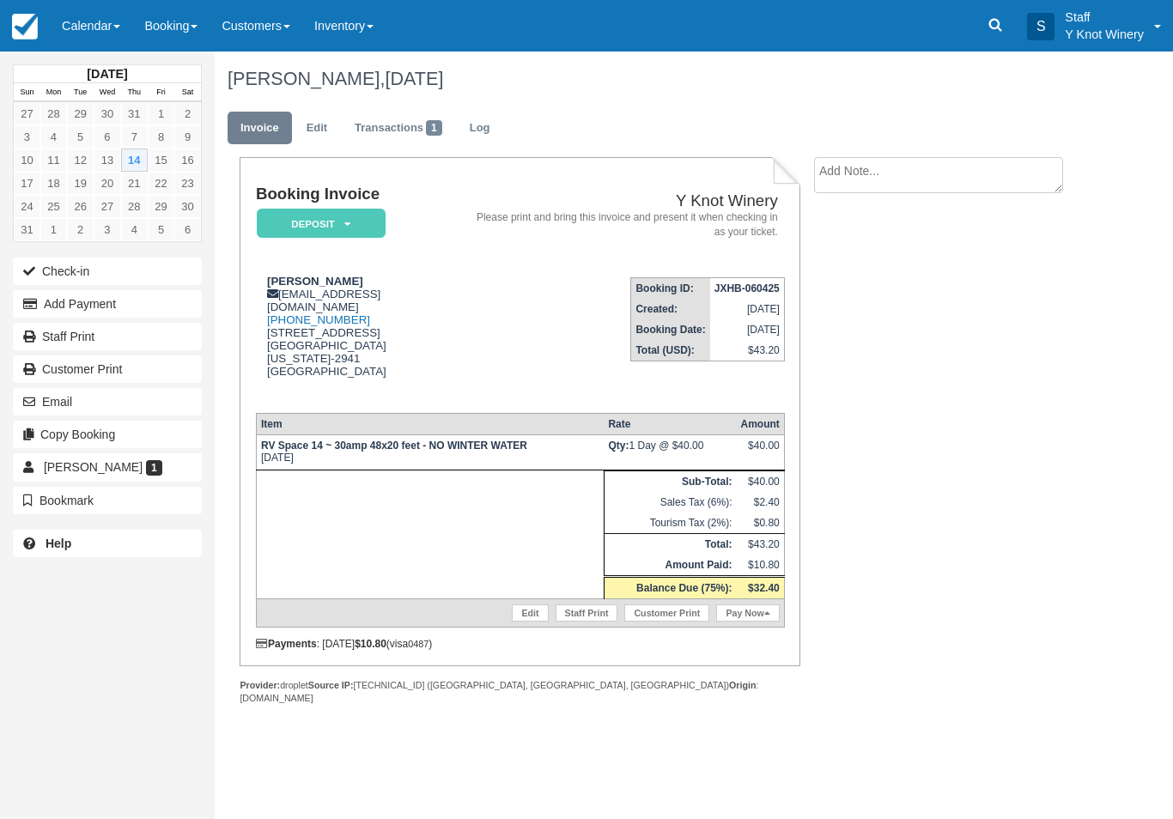
click at [58, 275] on button "Check-in" at bounding box center [107, 271] width 189 height 27
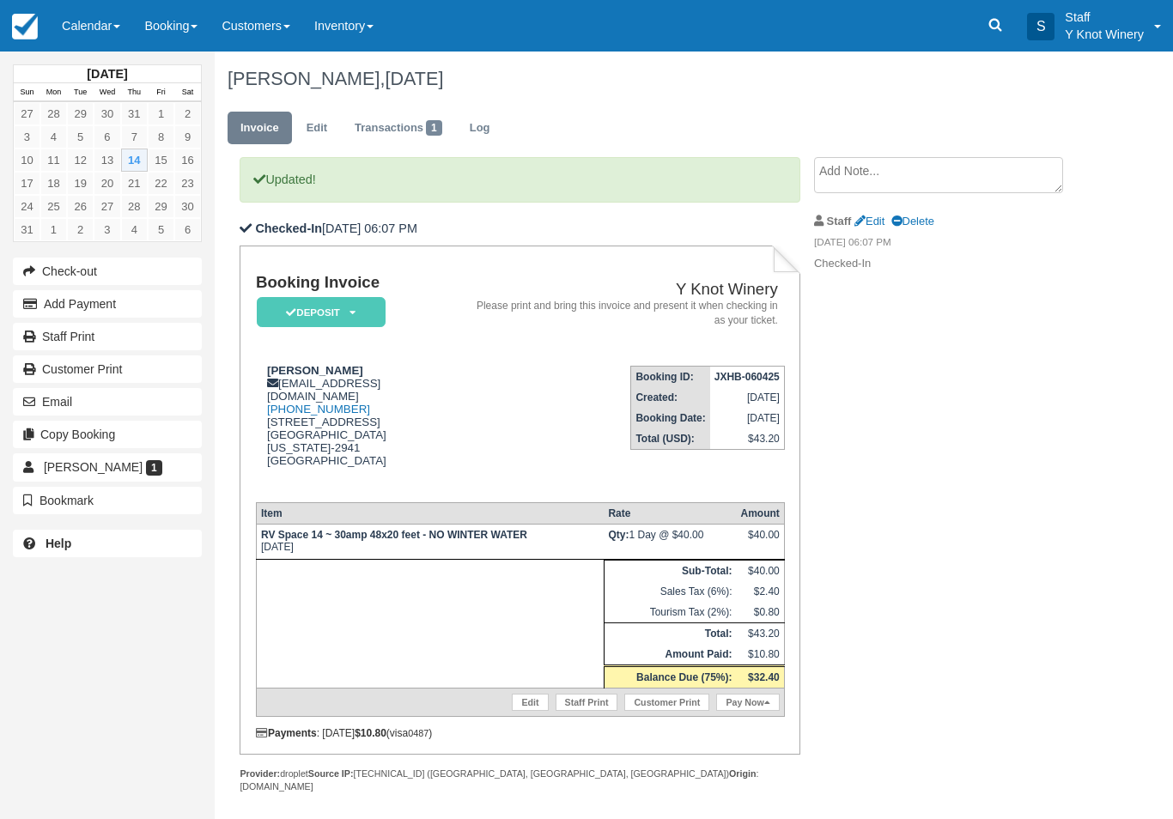
click at [749, 711] on link "Pay Now" at bounding box center [747, 702] width 63 height 17
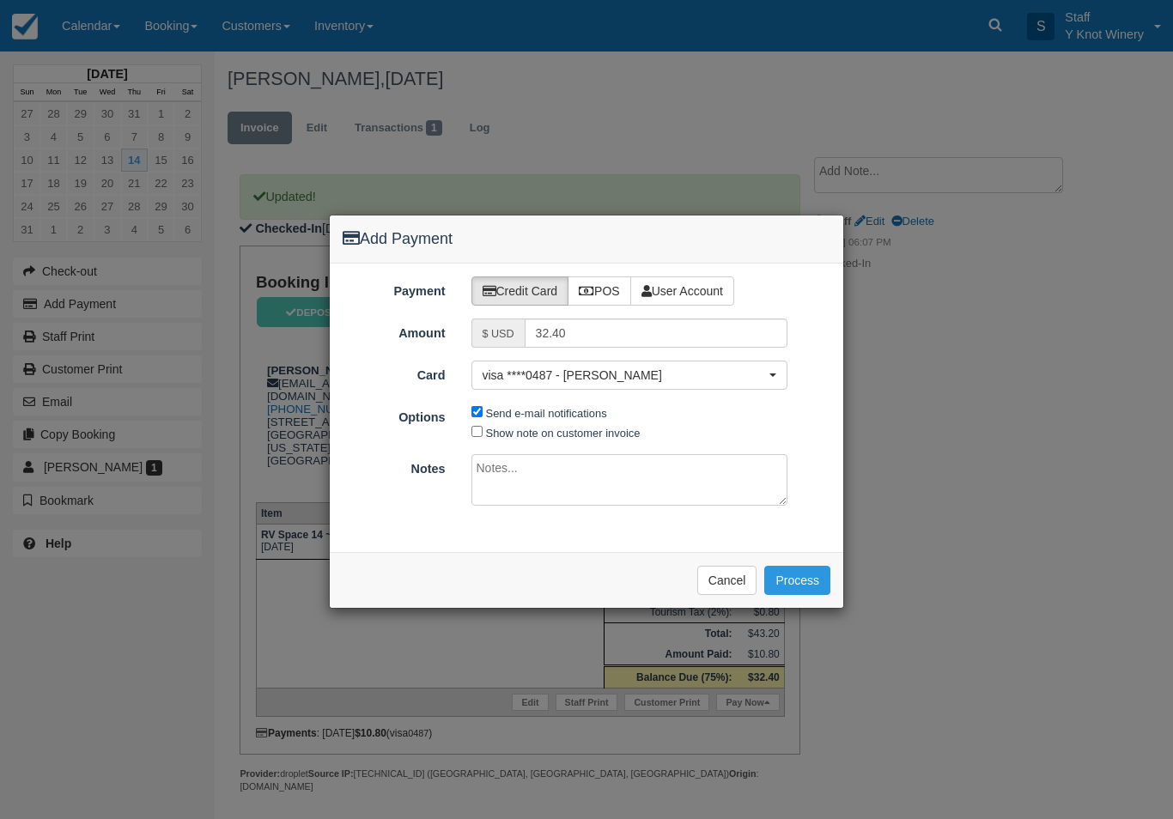
click at [786, 575] on button "Process" at bounding box center [797, 580] width 66 height 29
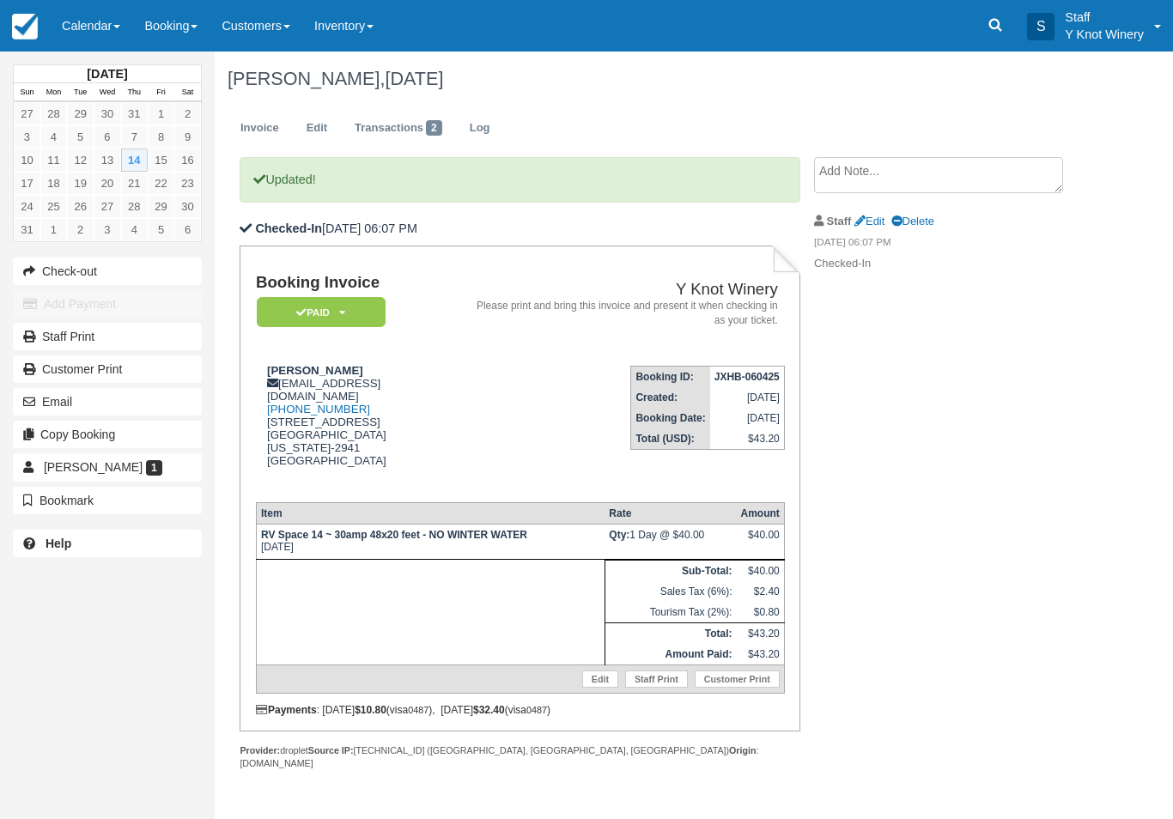
click at [104, 28] on link "Calendar" at bounding box center [91, 26] width 82 height 52
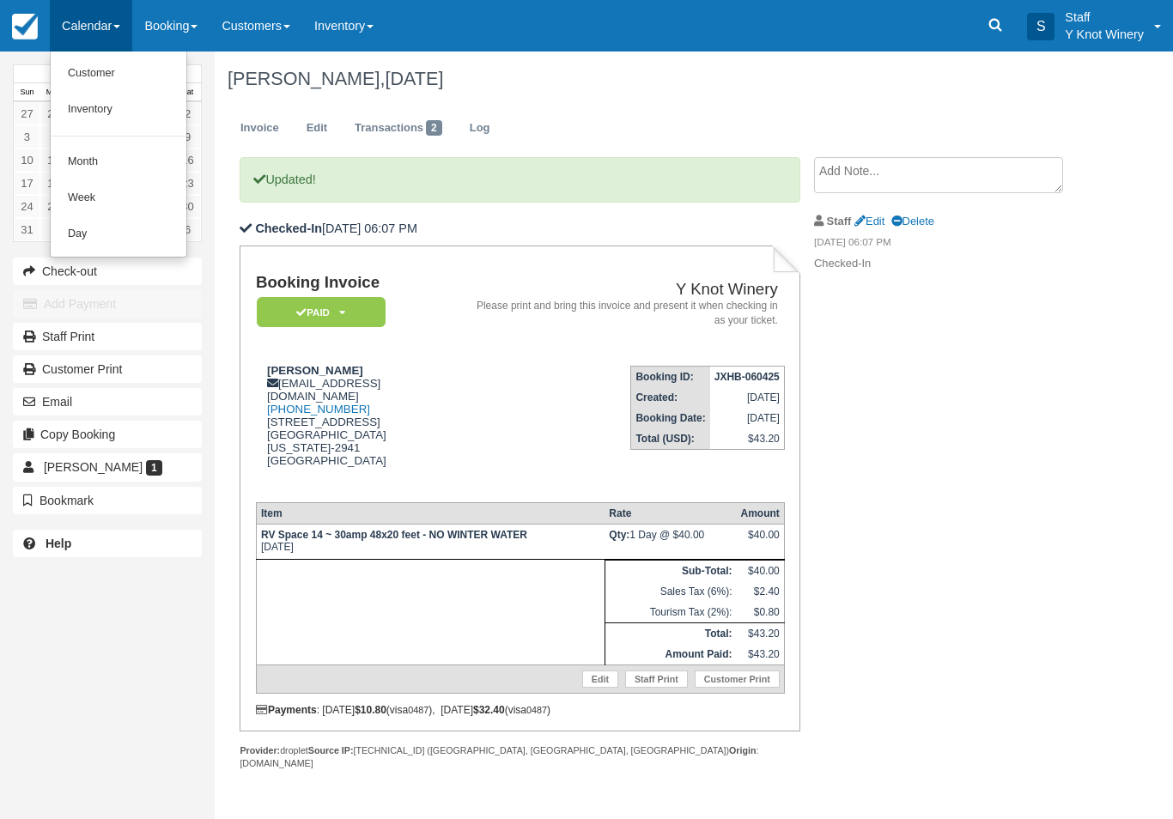
click at [130, 104] on link "Inventory" at bounding box center [119, 110] width 136 height 36
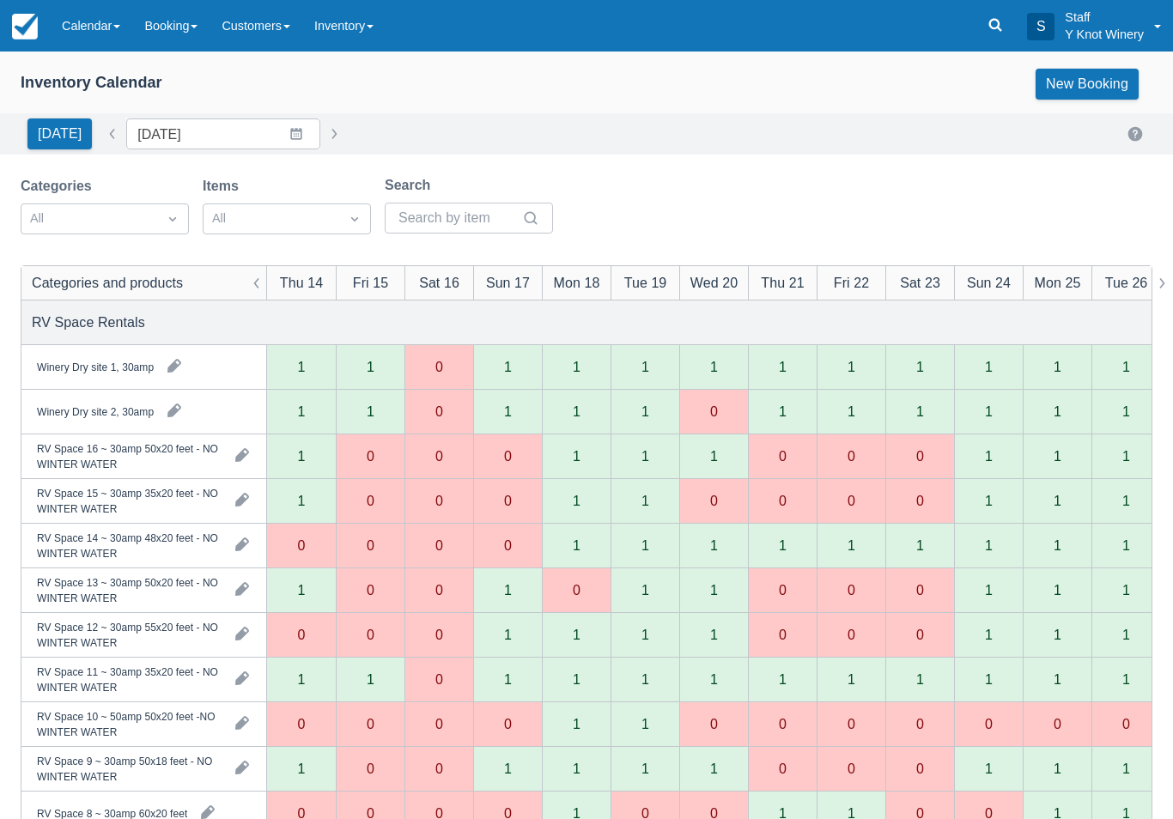
click at [79, 27] on link "Calendar" at bounding box center [91, 26] width 82 height 52
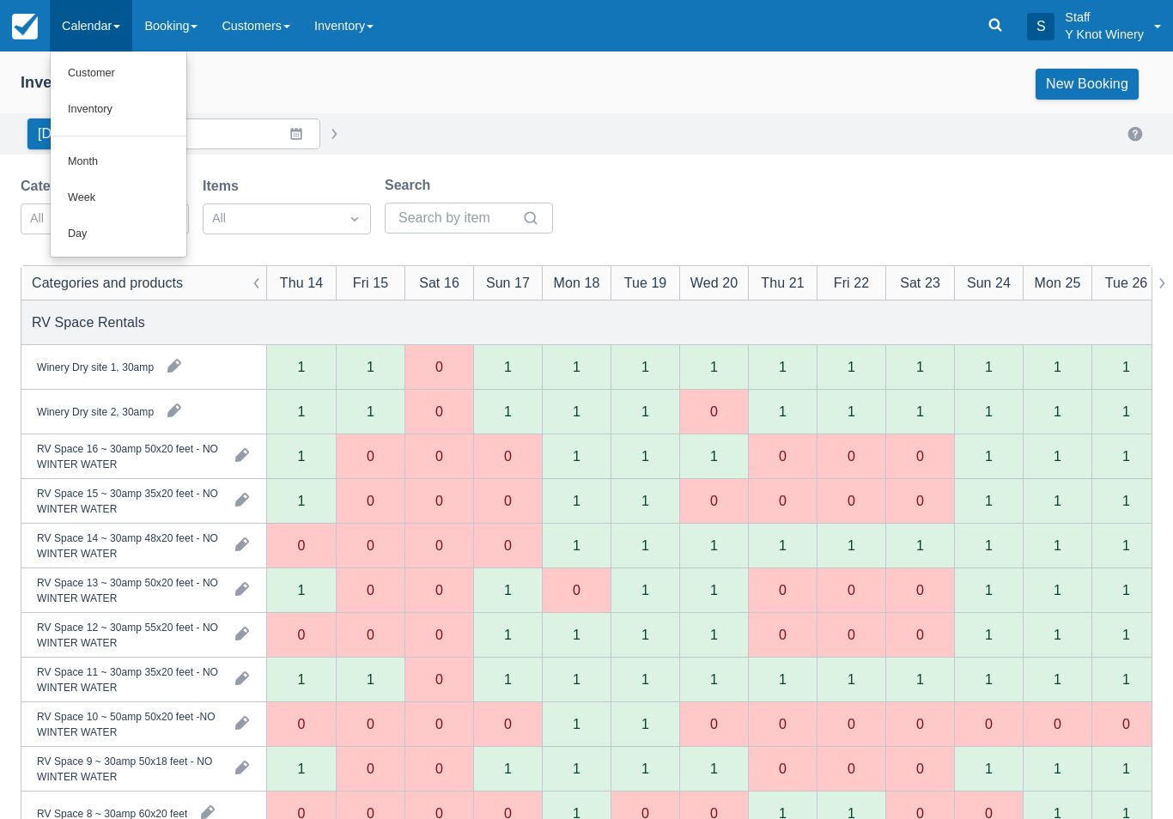
click at [119, 72] on link "Customer" at bounding box center [119, 74] width 136 height 36
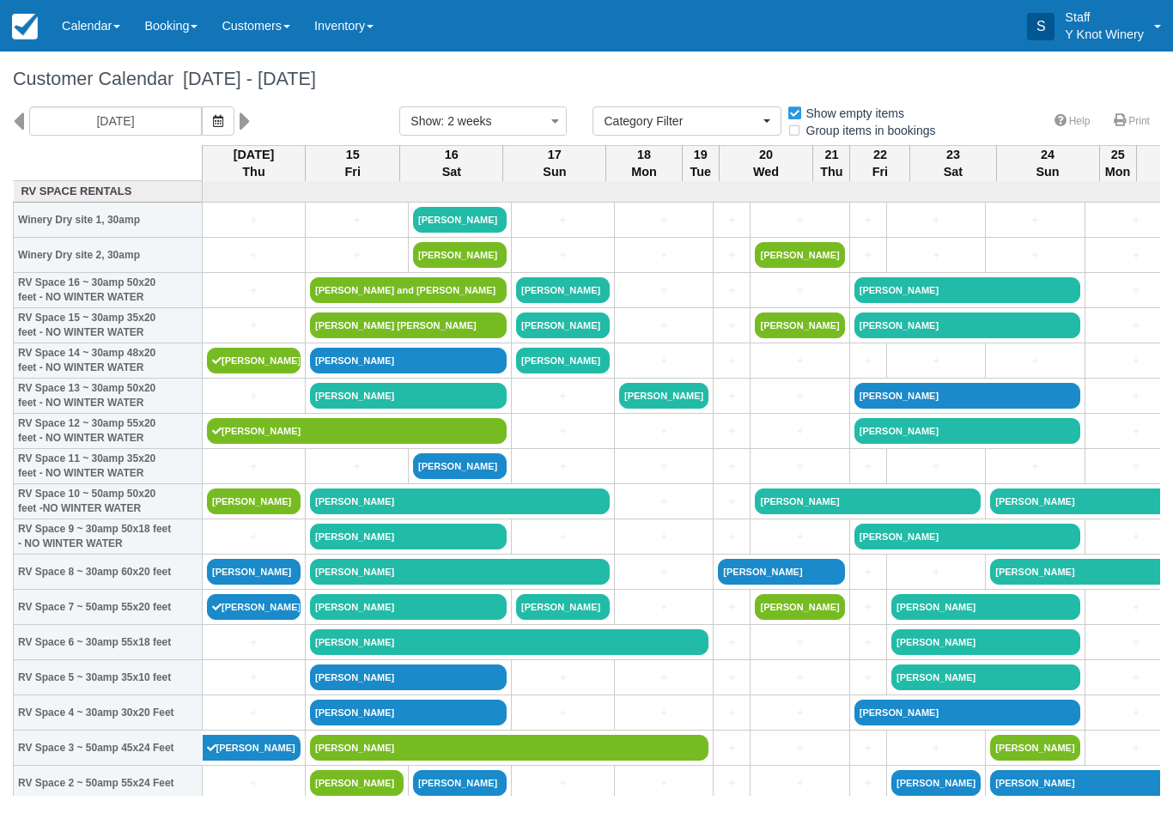
select select
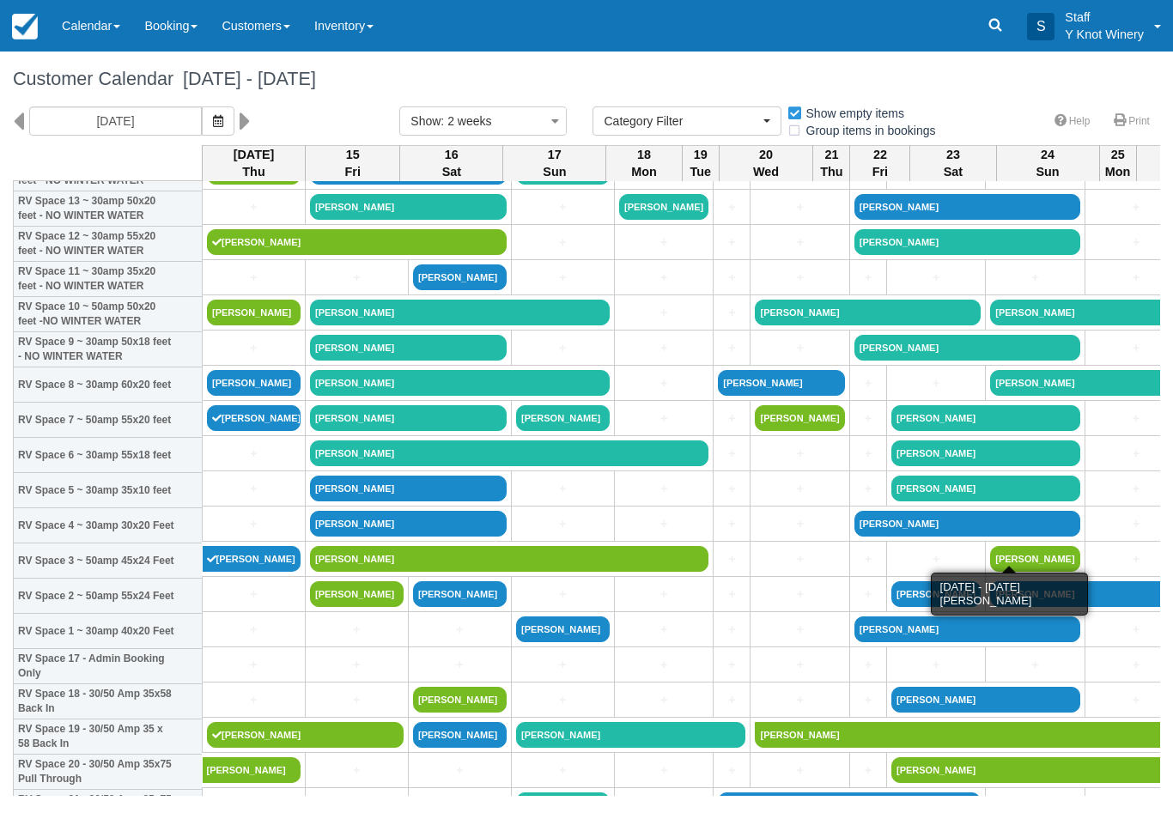
scroll to position [191, 0]
